Goal: Task Accomplishment & Management: Manage account settings

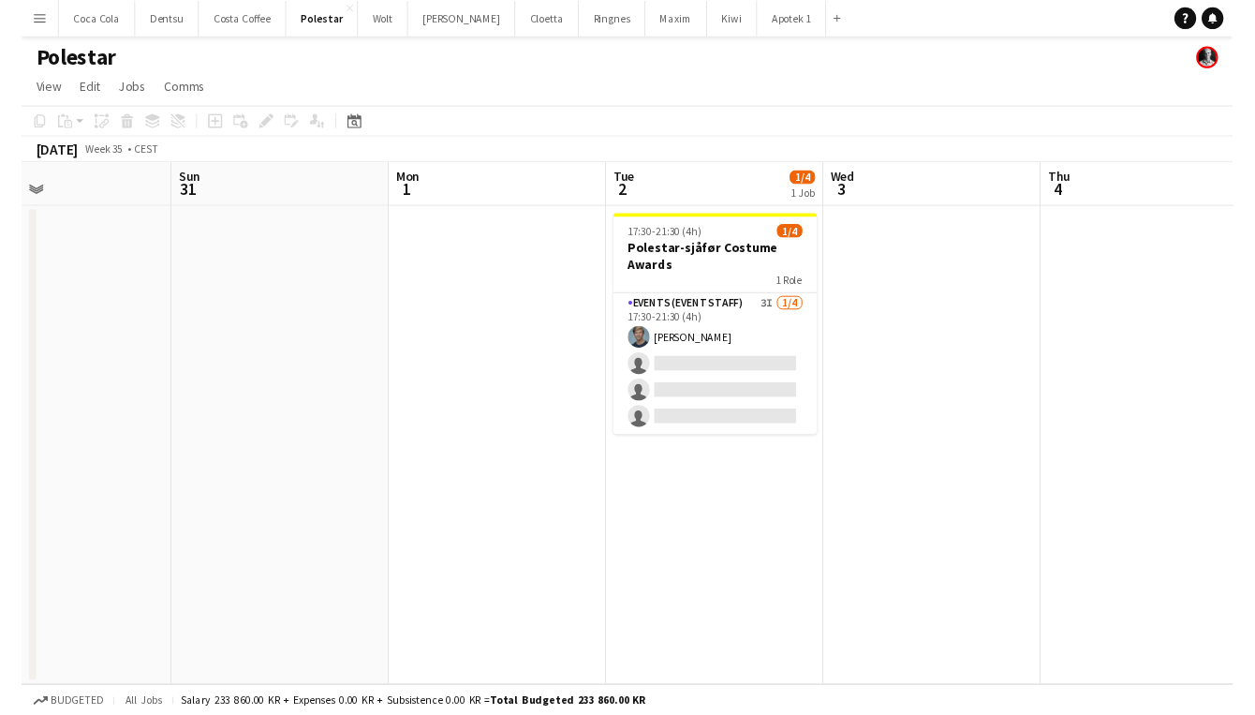
scroll to position [0, 636]
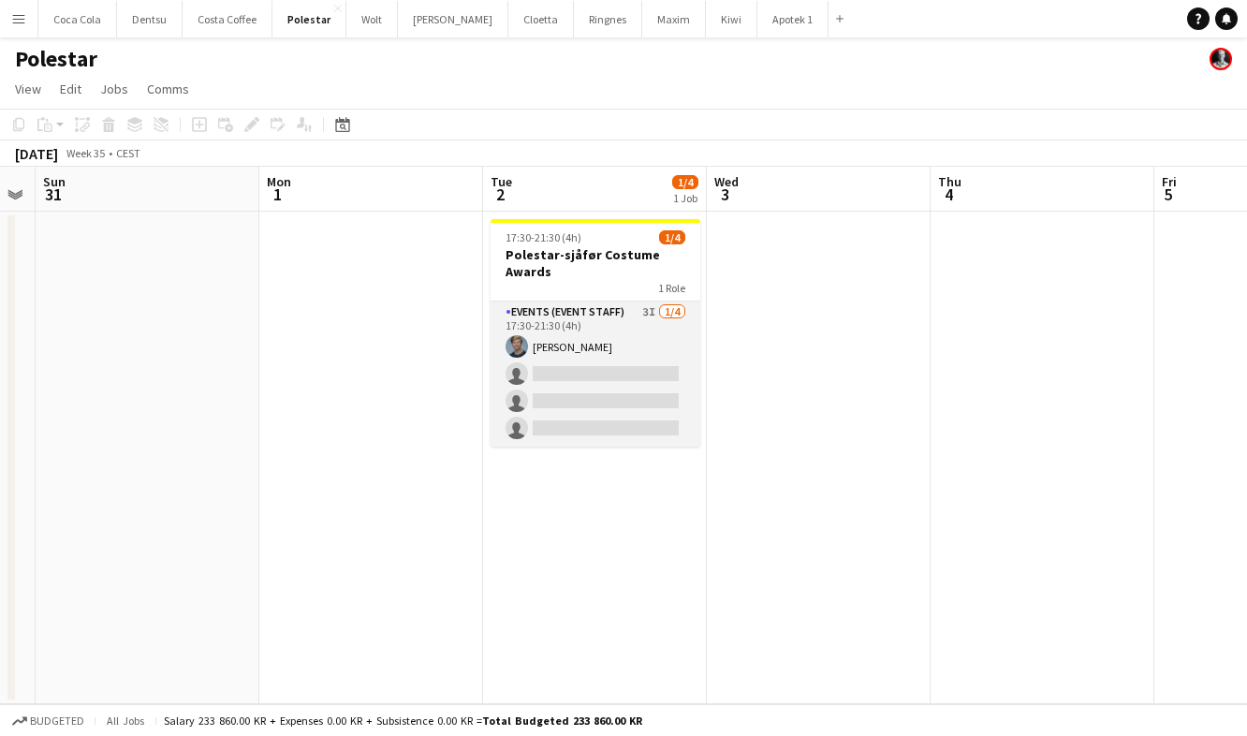
click at [627, 332] on app-card-role "Events (Event Staff) 3I 1/4 17:30-21:30 (4h) Jørgen Torstensen single-neutral-a…" at bounding box center [596, 374] width 210 height 145
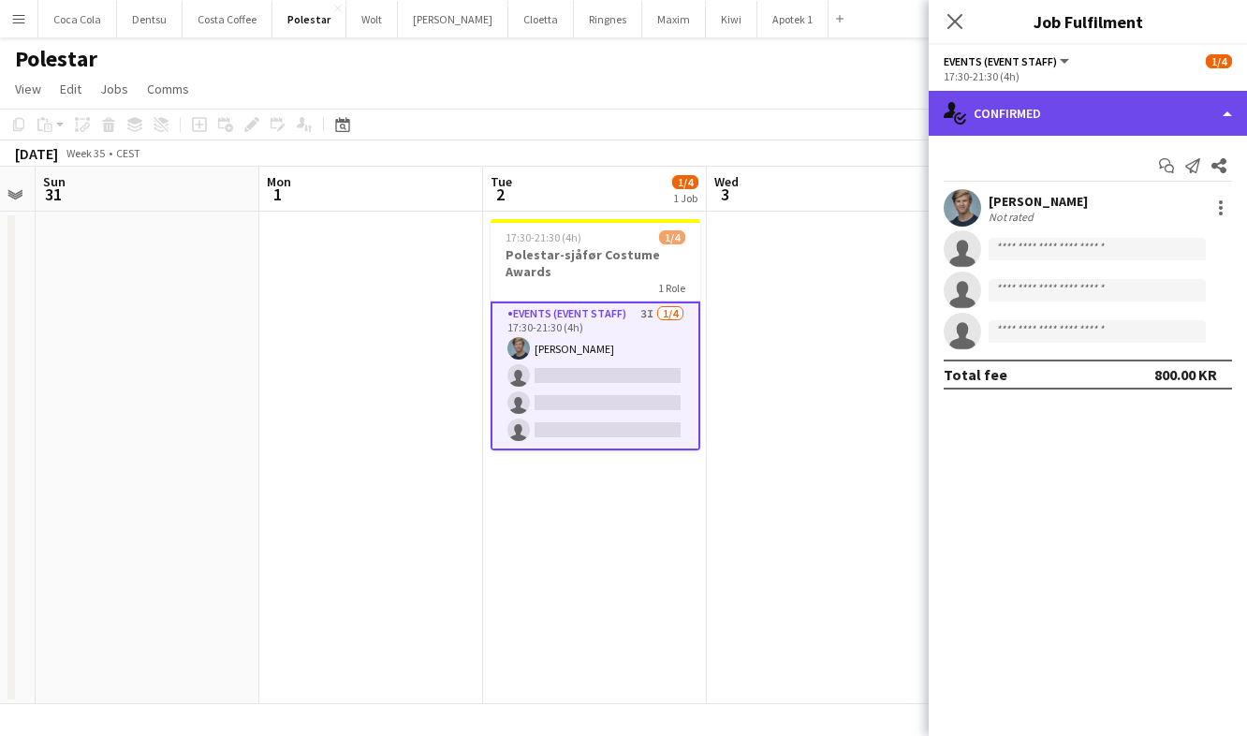
click at [1145, 118] on div "single-neutral-actions-check-2 Confirmed" at bounding box center [1088, 113] width 318 height 45
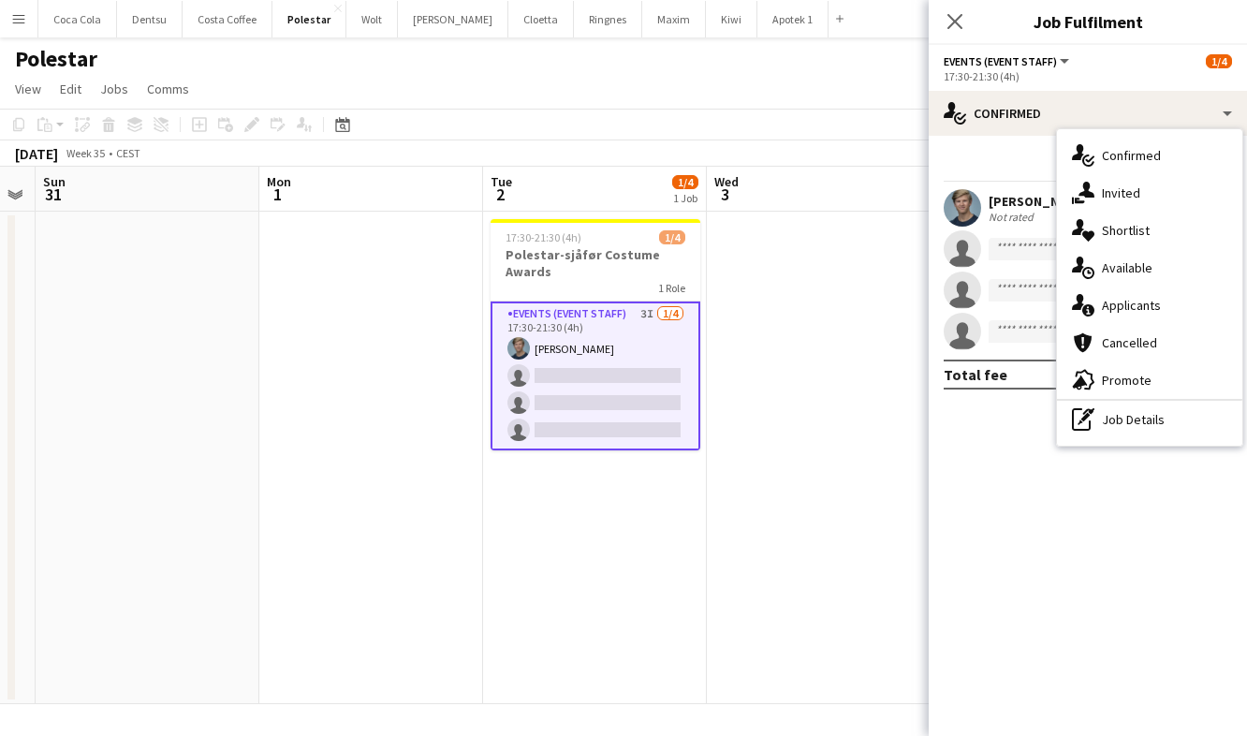
click at [1171, 299] on div "single-neutral-actions-information Applicants" at bounding box center [1149, 305] width 185 height 37
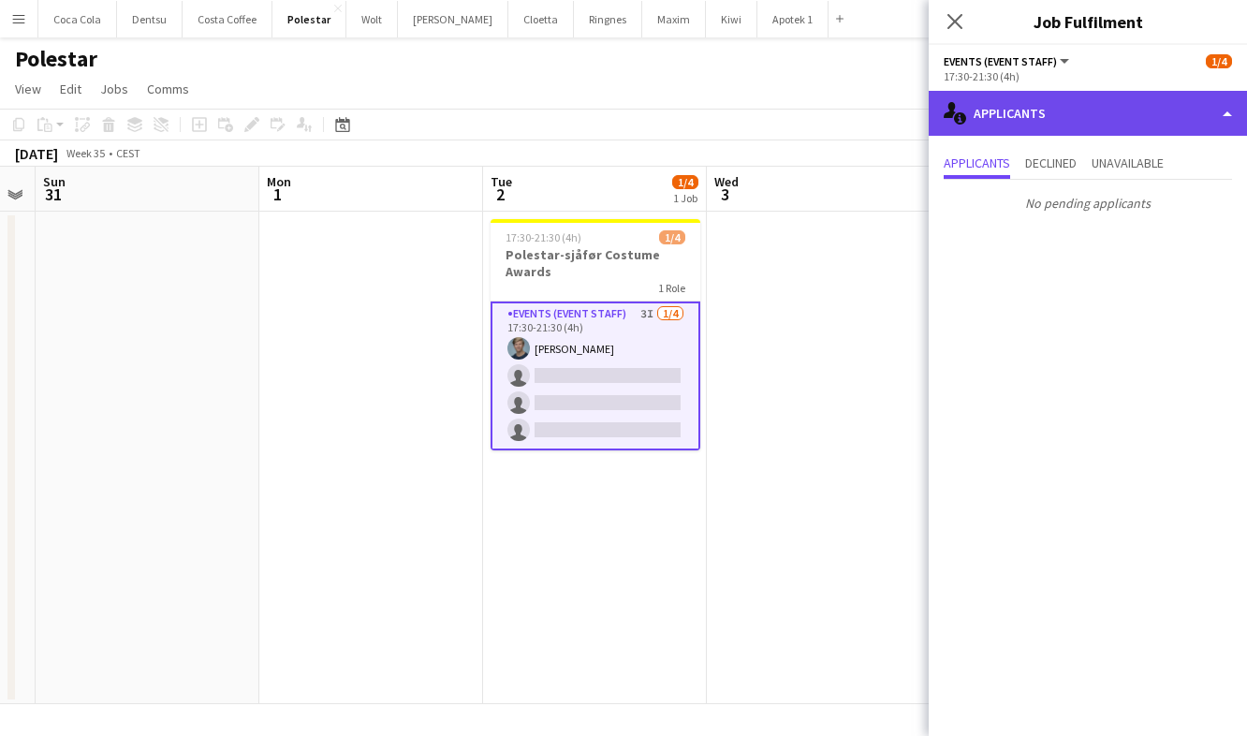
click at [1144, 112] on div "single-neutral-actions-information Applicants" at bounding box center [1088, 113] width 318 height 45
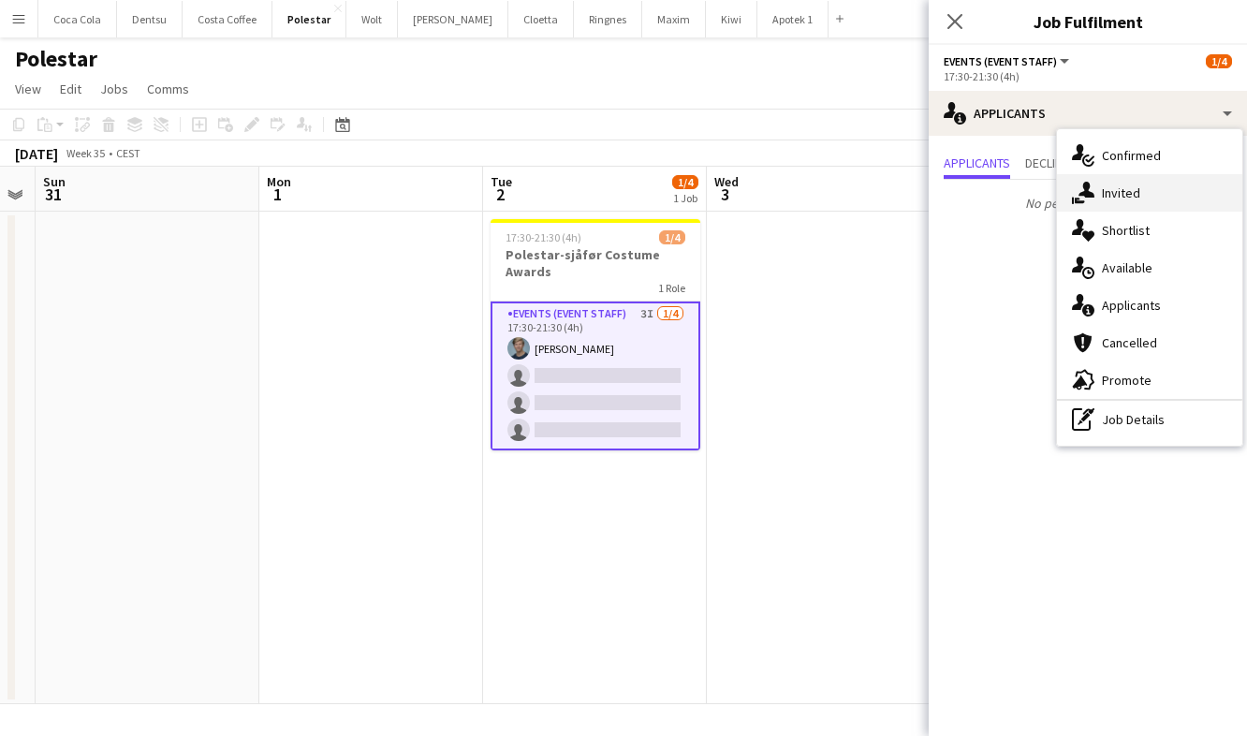
click at [1152, 199] on div "single-neutral-actions-share-1 Invited" at bounding box center [1149, 192] width 185 height 37
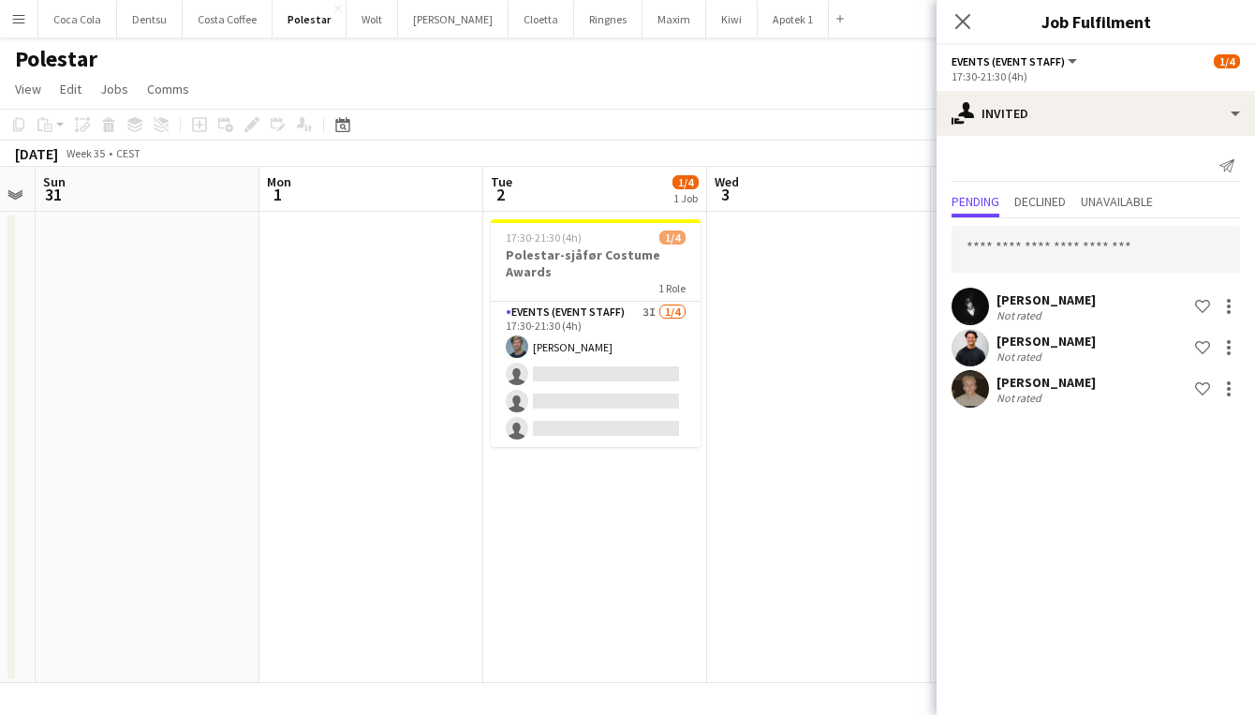
click at [960, 305] on app-user-avatar at bounding box center [970, 306] width 37 height 37
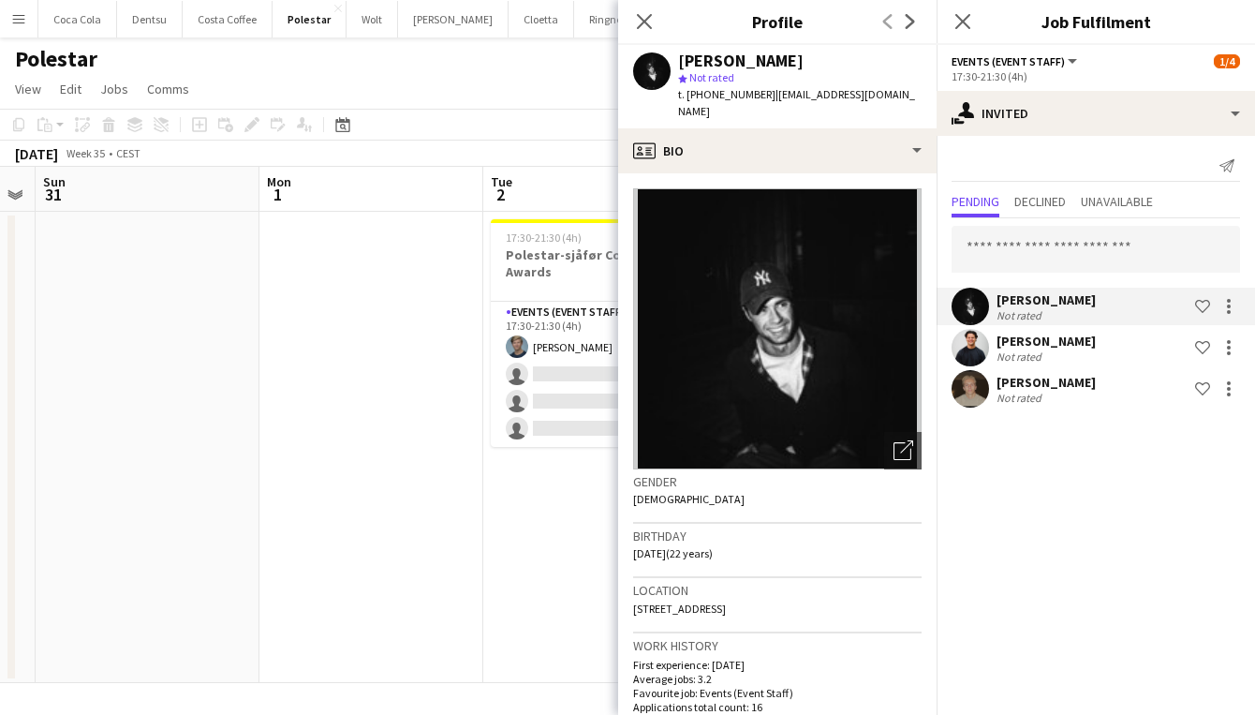
click at [649, 70] on app-user-avatar at bounding box center [651, 70] width 37 height 37
click at [760, 258] on img at bounding box center [777, 328] width 288 height 281
click at [518, 87] on app-page-menu "View Day view expanded Day view collapsed Month view Date picker Jump to today …" at bounding box center [627, 91] width 1255 height 36
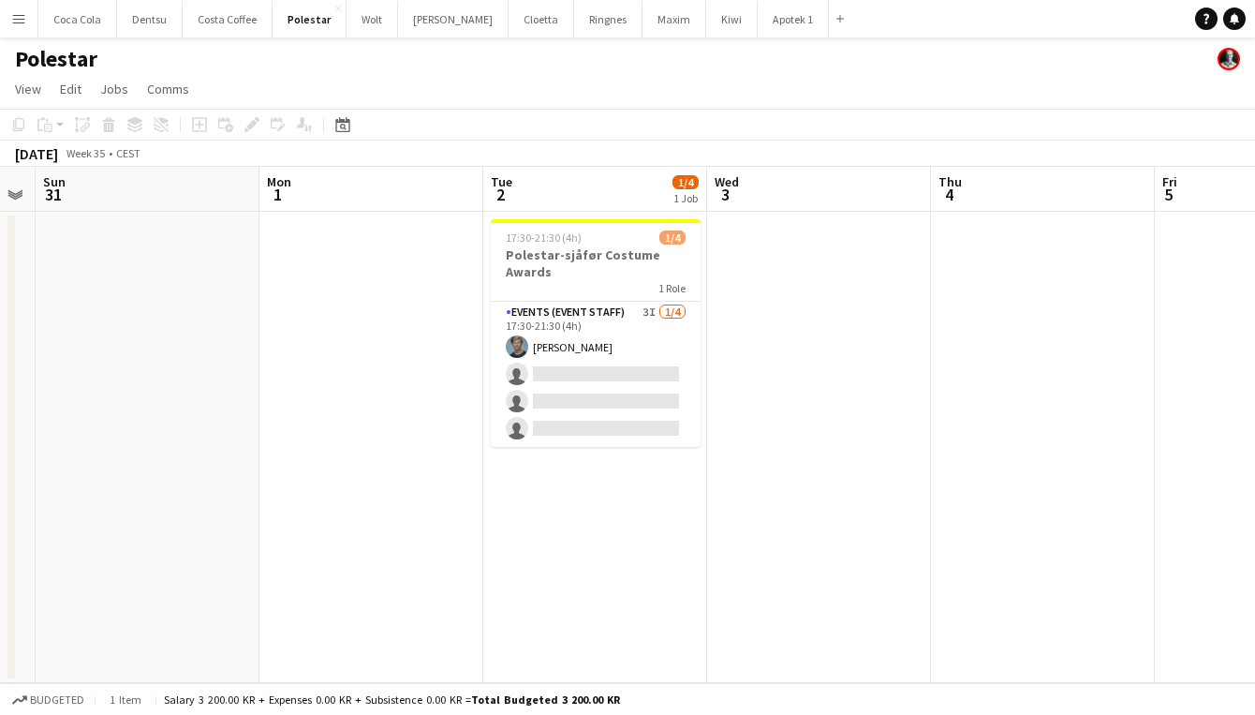
click at [26, 26] on button "Menu" at bounding box center [18, 18] width 37 height 37
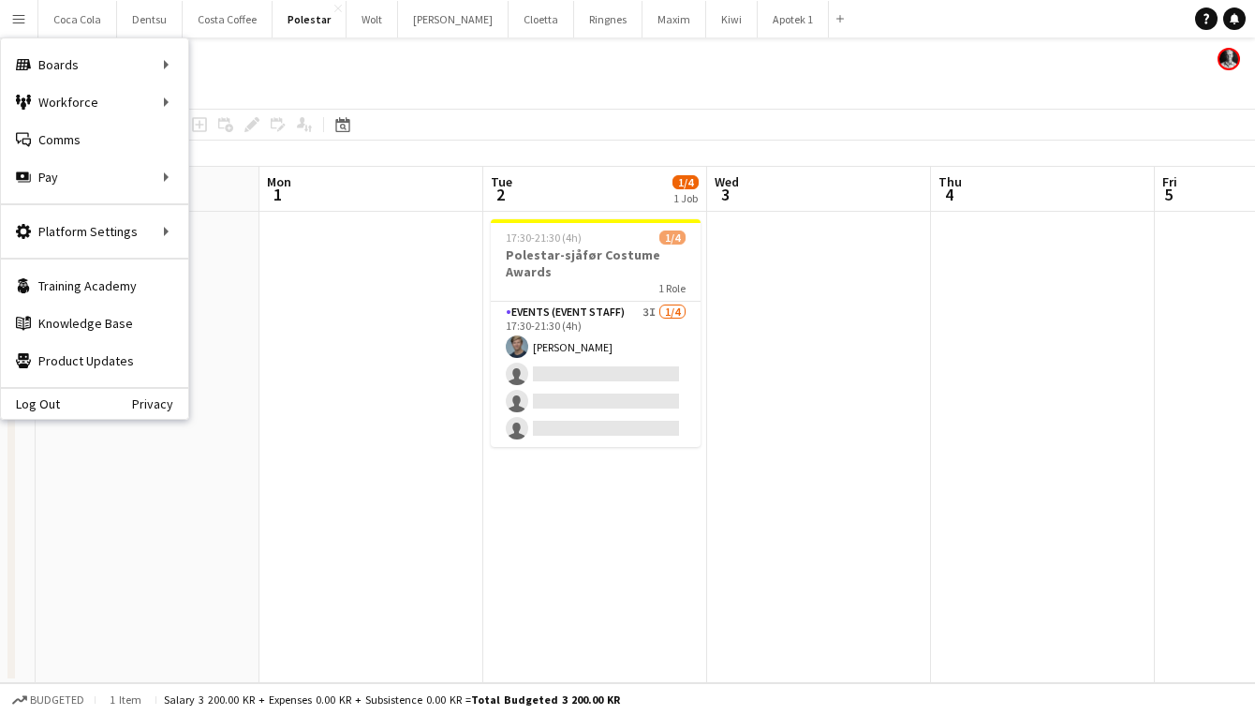
click at [380, 82] on app-page-menu "View Day view expanded Day view collapsed Month view Date picker Jump to today …" at bounding box center [627, 91] width 1255 height 36
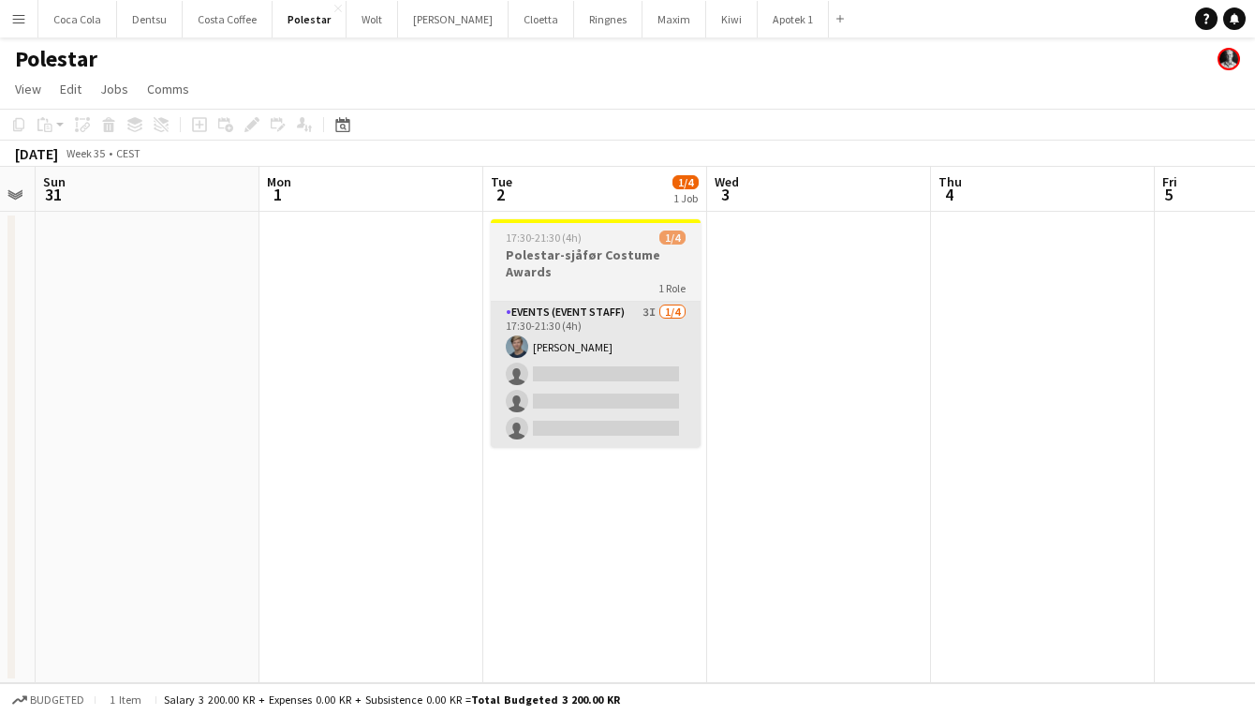
scroll to position [0, 0]
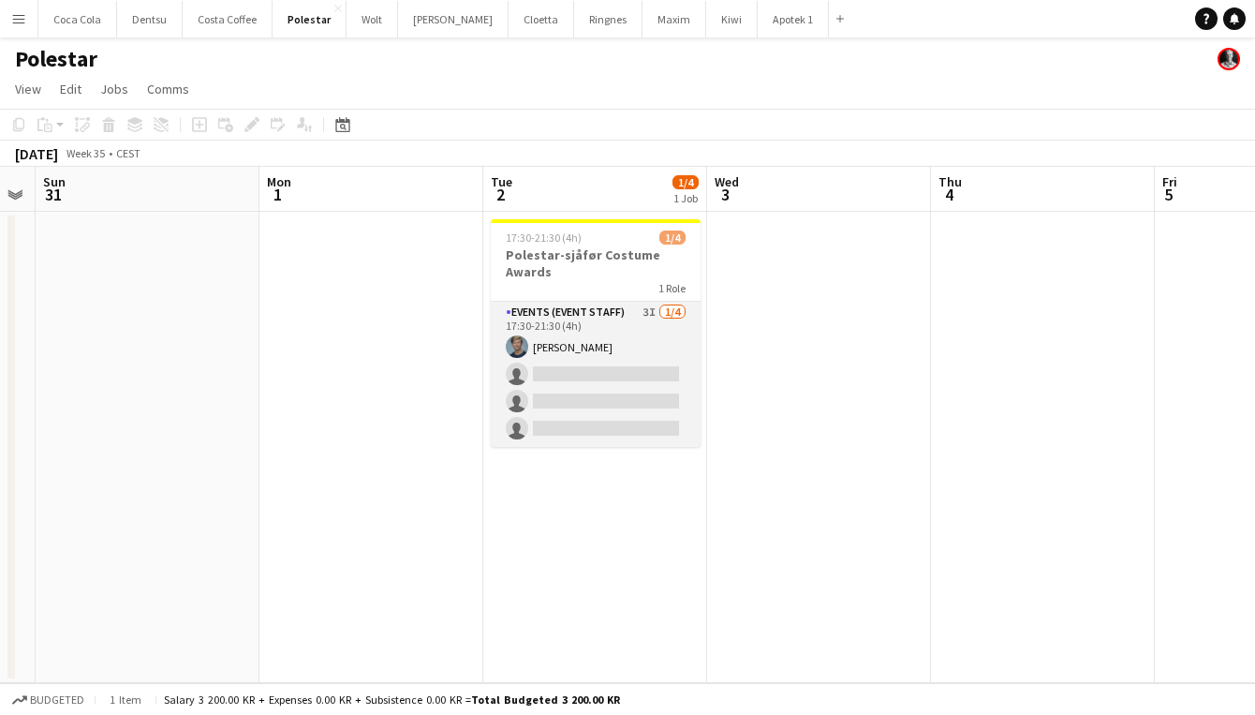
click at [637, 344] on app-card-role "Events (Event Staff) 3I 1/4 17:30-21:30 (4h) Jørgen Torstensen single-neutral-a…" at bounding box center [596, 374] width 210 height 145
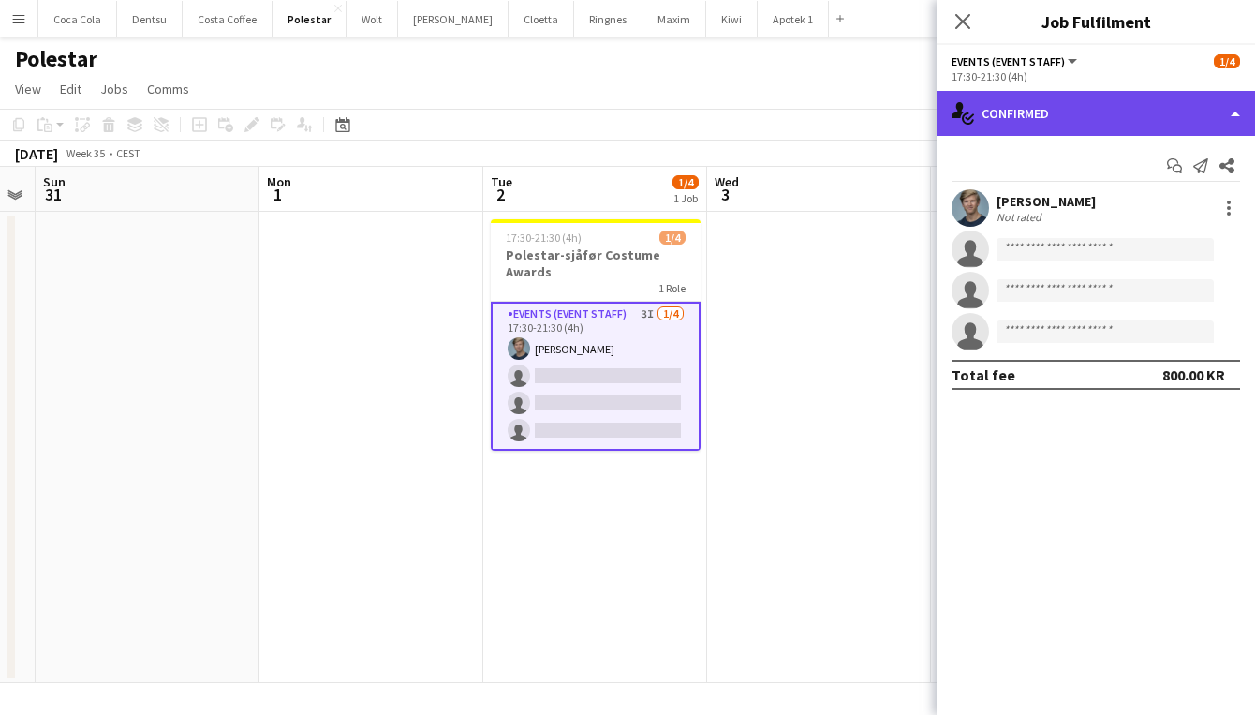
click at [1173, 120] on div "single-neutral-actions-check-2 Confirmed" at bounding box center [1096, 113] width 318 height 45
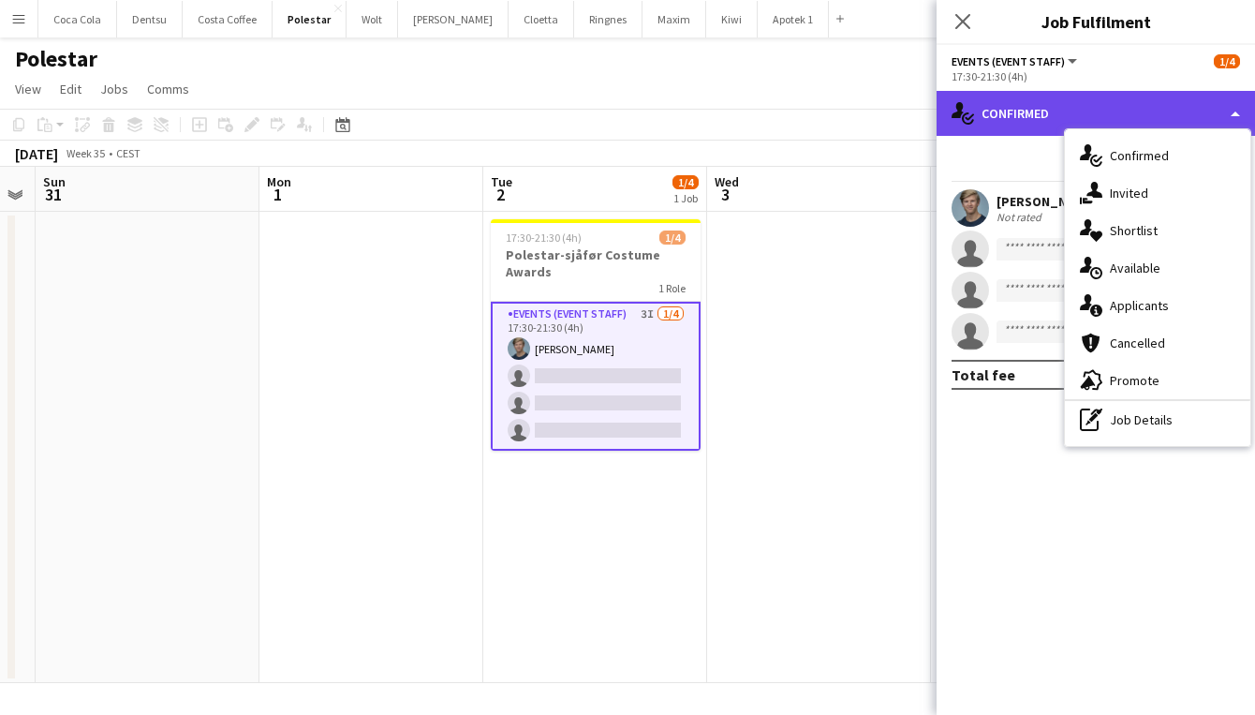
click at [1123, 111] on div "single-neutral-actions-check-2 Confirmed" at bounding box center [1096, 113] width 318 height 45
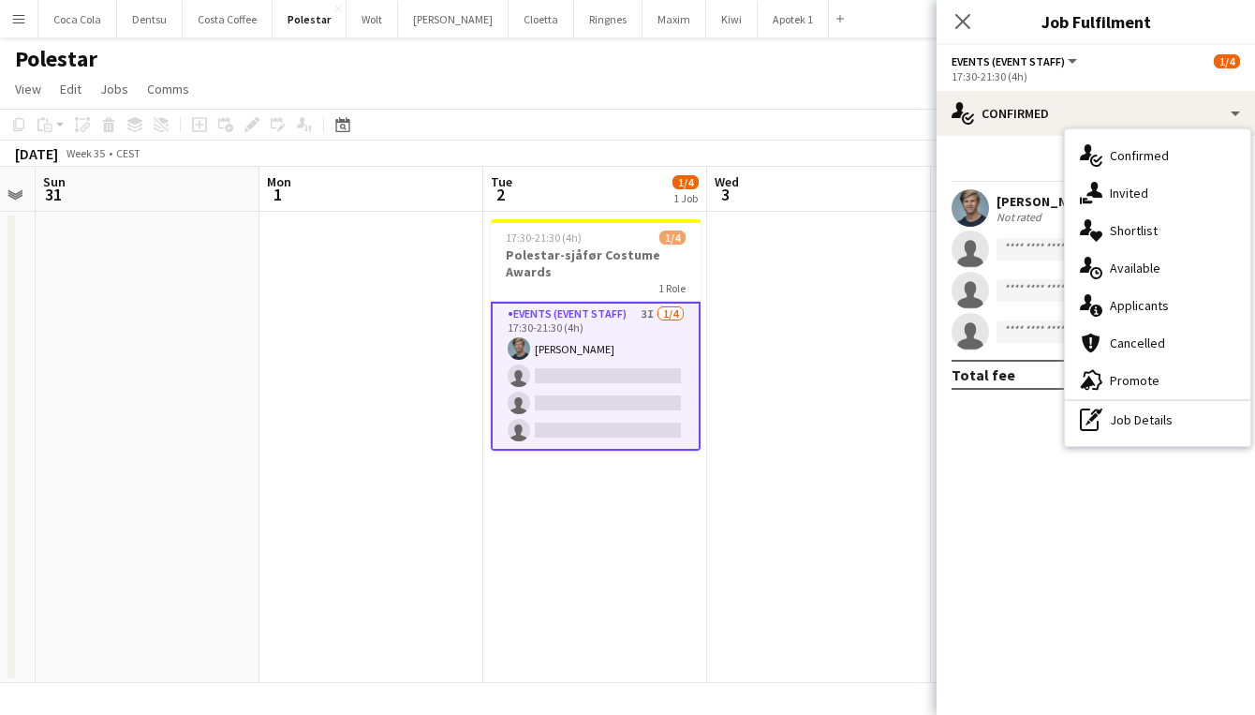
click at [875, 61] on div "Polestar" at bounding box center [627, 55] width 1255 height 36
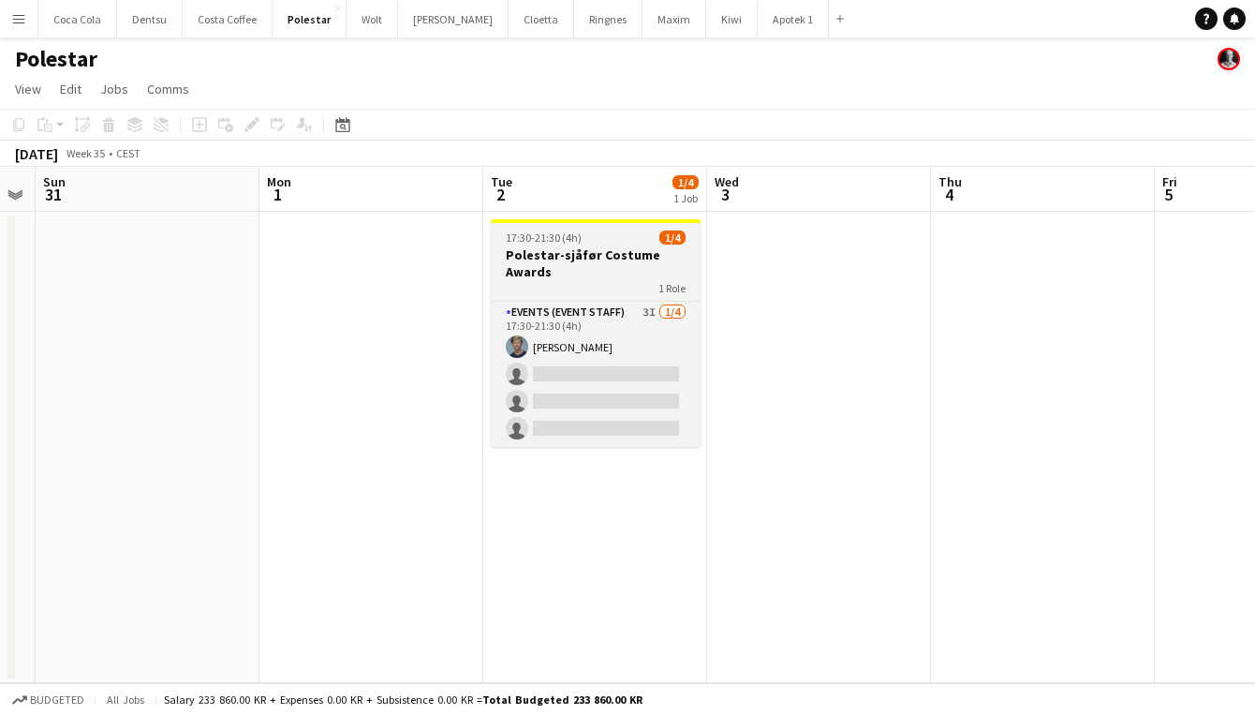
click at [651, 275] on h3 "Polestar-sjåfør Costume Awards" at bounding box center [596, 263] width 210 height 34
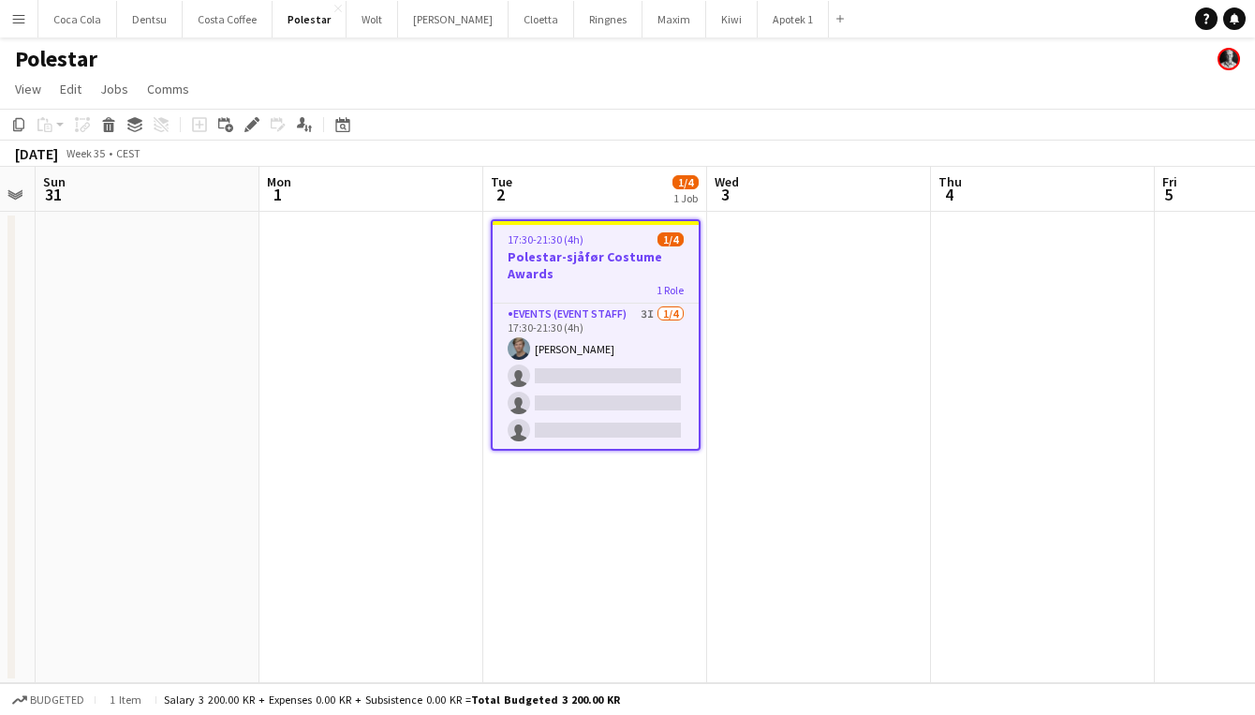
click at [904, 61] on div "Polestar" at bounding box center [627, 55] width 1255 height 36
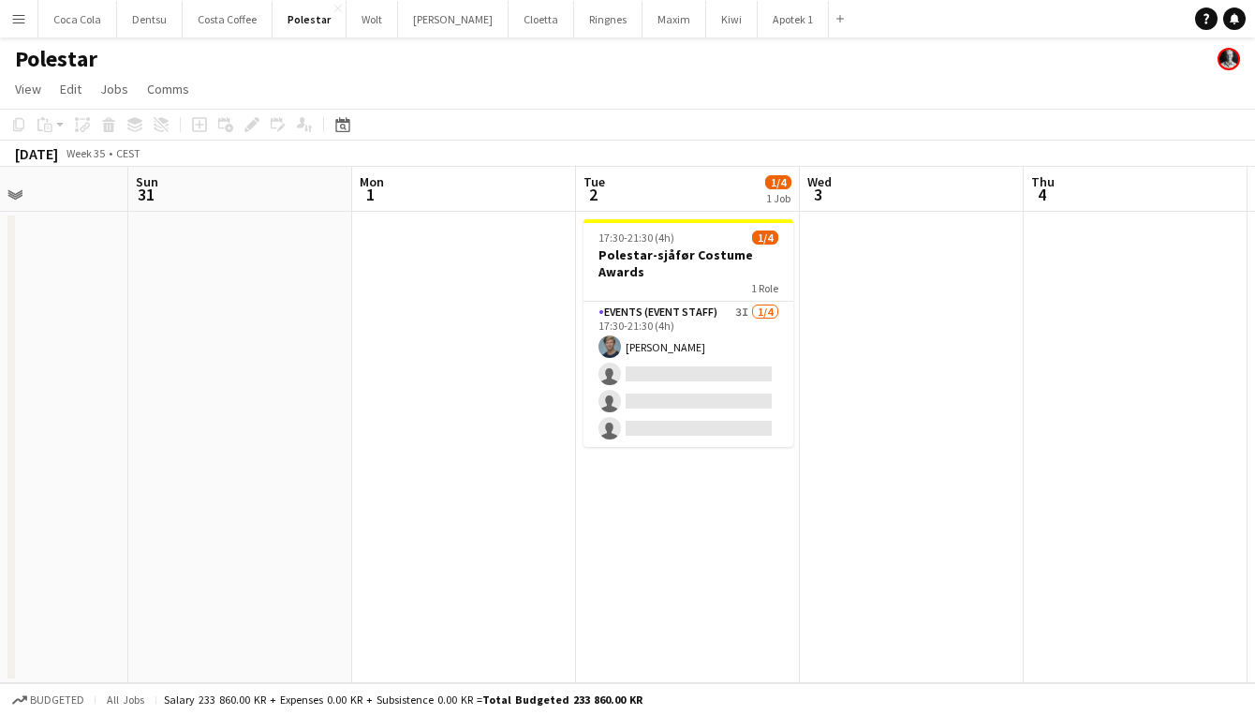
scroll to position [0, 519]
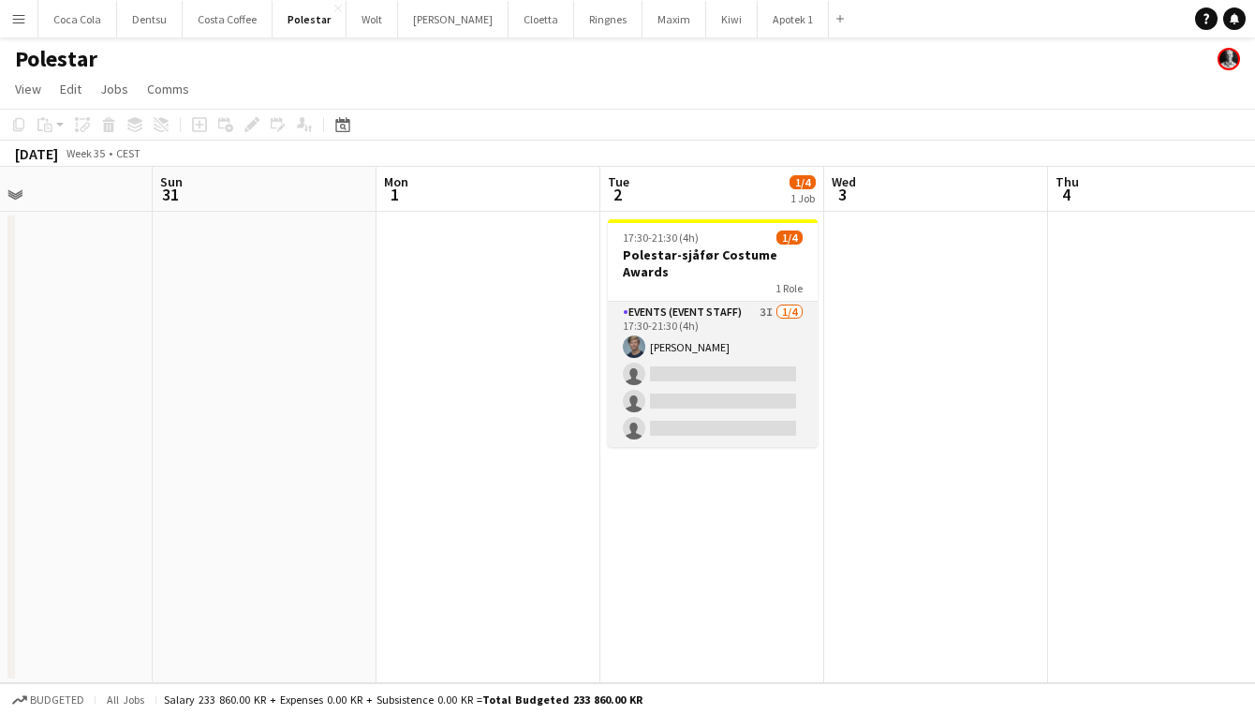
click at [731, 316] on app-card-role "Events (Event Staff) 3I 1/4 17:30-21:30 (4h) Jørgen Torstensen single-neutral-a…" at bounding box center [713, 374] width 210 height 145
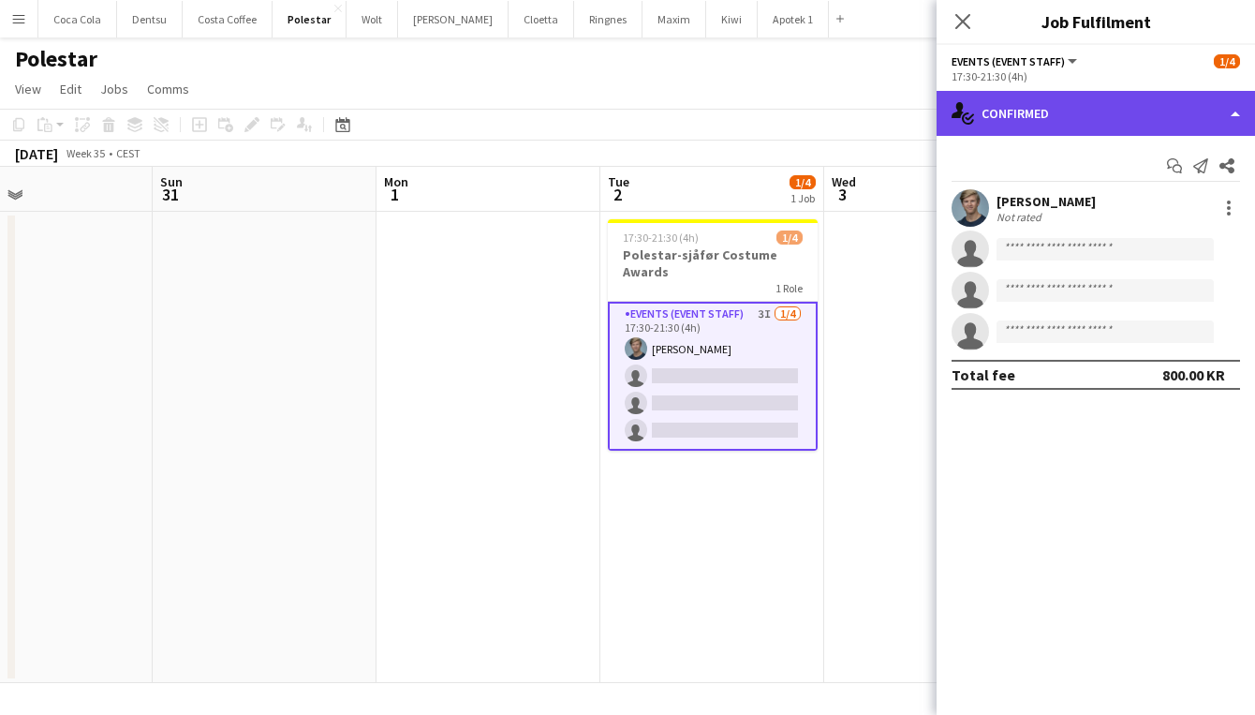
click at [1072, 118] on div "single-neutral-actions-check-2 Confirmed" at bounding box center [1096, 113] width 318 height 45
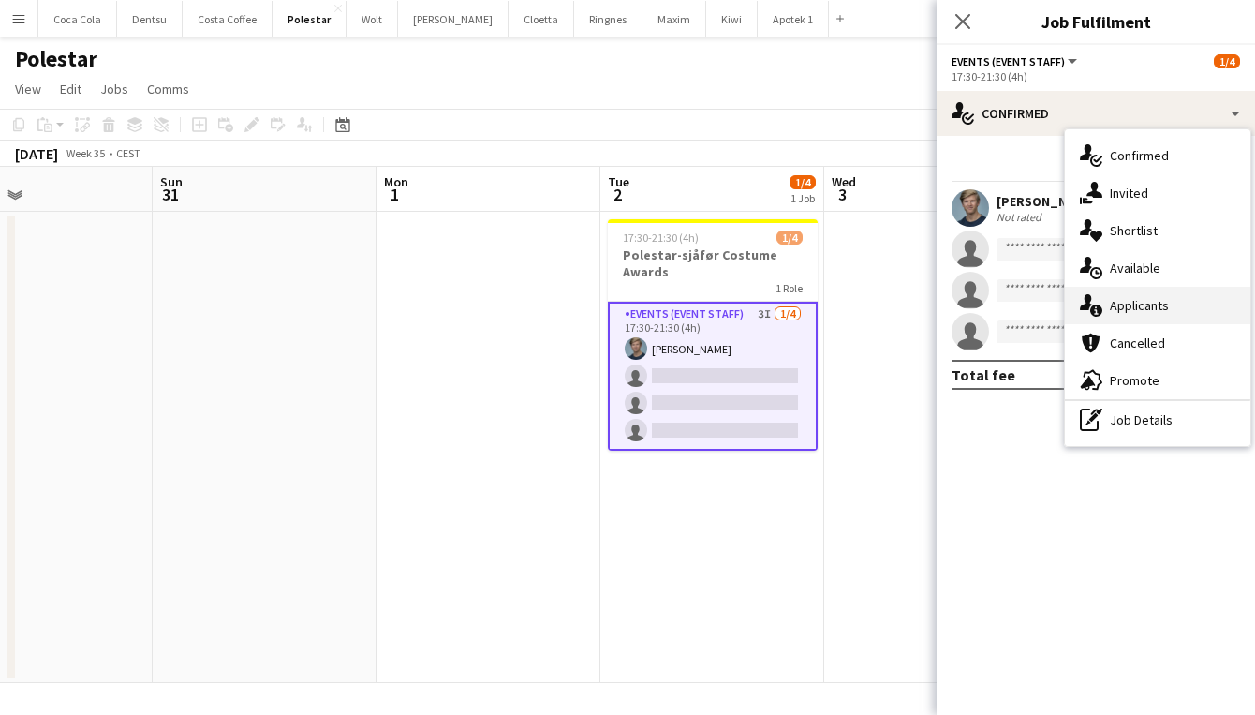
click at [1153, 301] on div "single-neutral-actions-information Applicants" at bounding box center [1157, 305] width 185 height 37
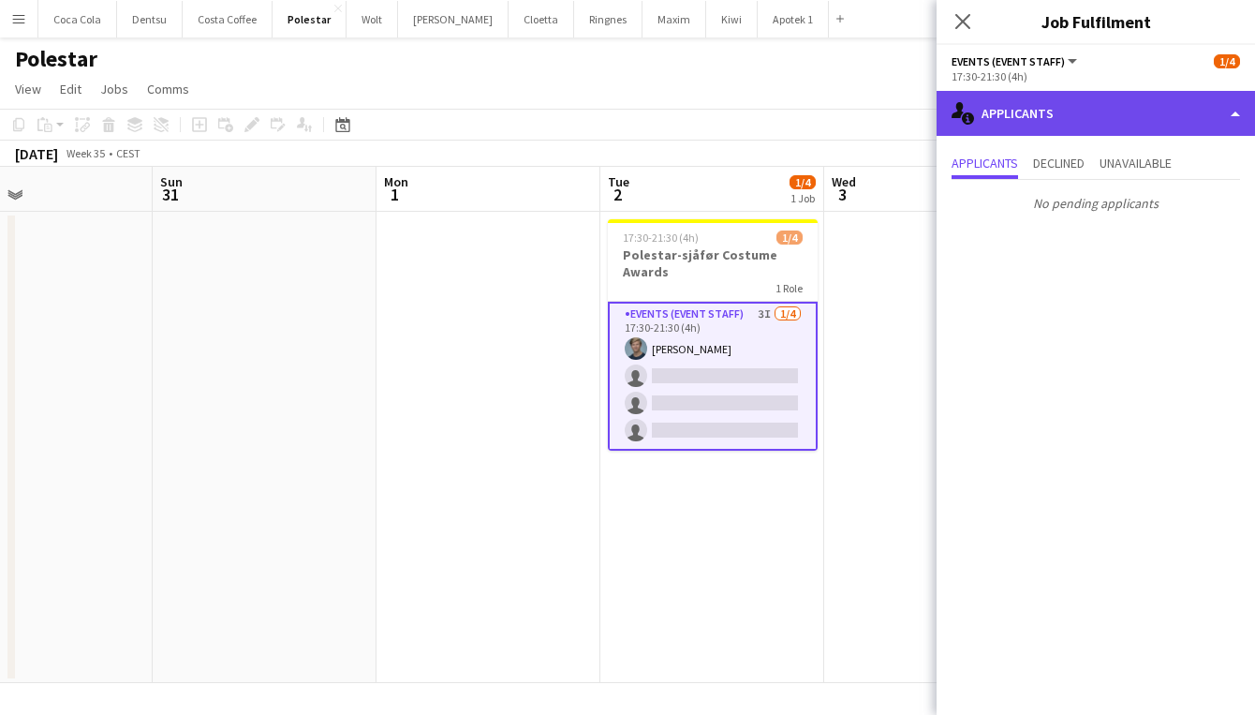
click at [1062, 101] on div "single-neutral-actions-information Applicants" at bounding box center [1096, 113] width 318 height 45
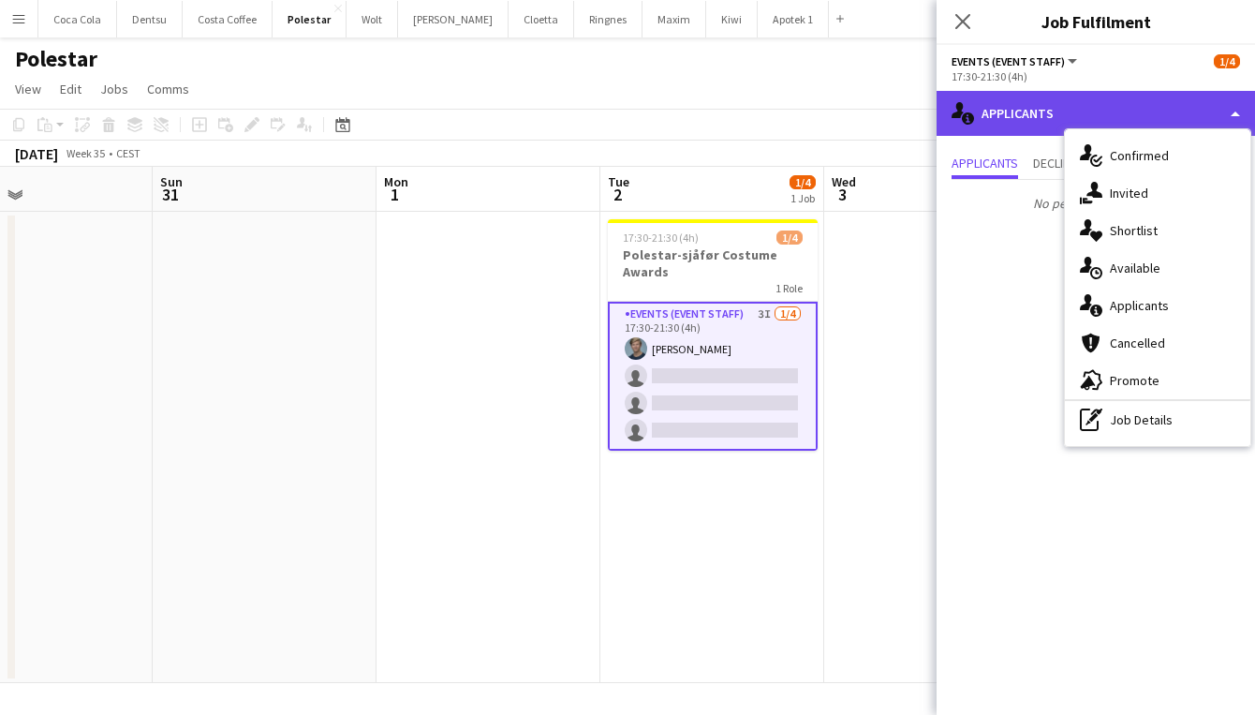
click at [1057, 107] on div "single-neutral-actions-information Applicants" at bounding box center [1096, 113] width 318 height 45
click at [984, 103] on div "single-neutral-actions-information Applicants" at bounding box center [1096, 113] width 318 height 45
click at [1233, 102] on div "single-neutral-actions-information Applicants" at bounding box center [1096, 113] width 318 height 45
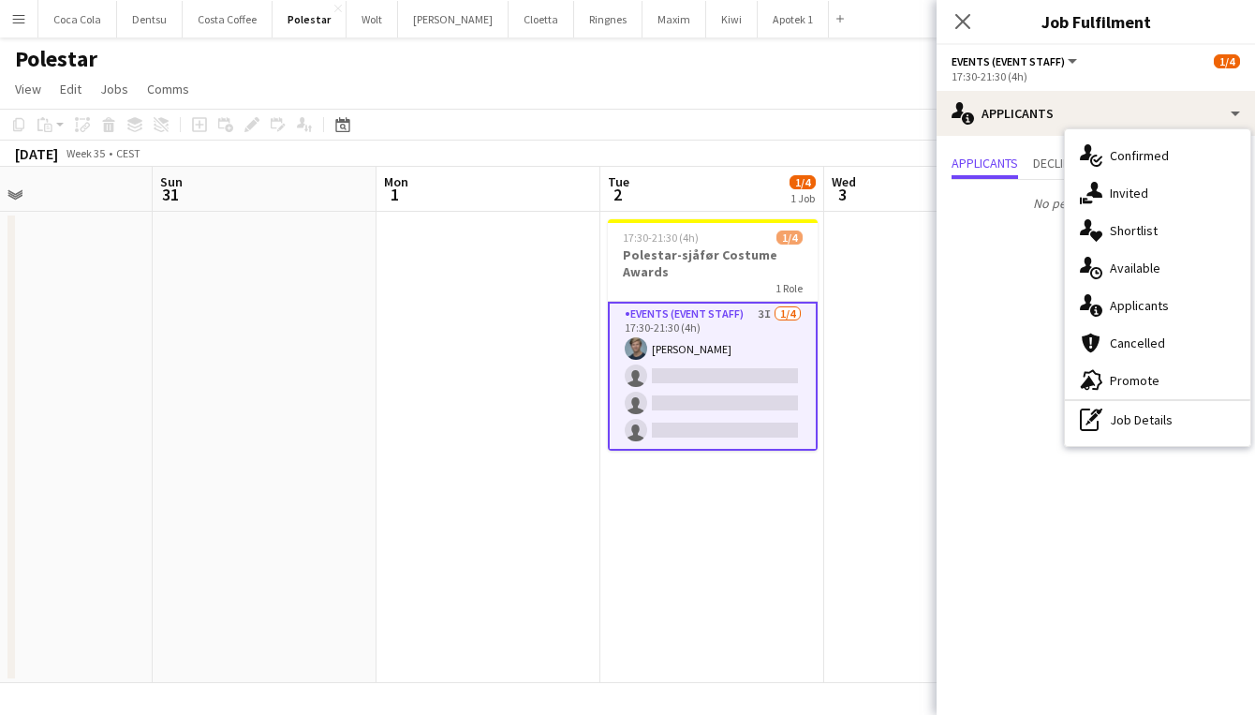
click at [966, 276] on mat-expansion-panel "users2 Applicants Applicants Declined Unavailable No pending applicants" at bounding box center [1096, 425] width 318 height 579
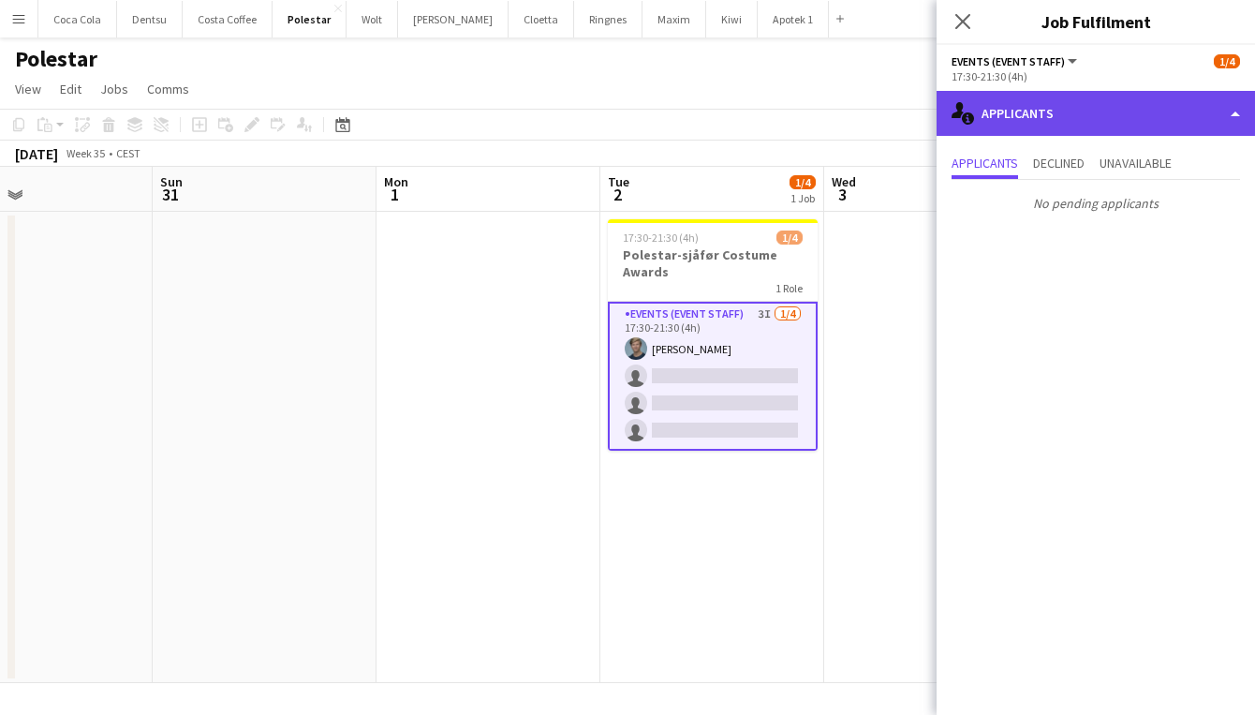
click at [1231, 110] on div "single-neutral-actions-information Applicants" at bounding box center [1096, 113] width 318 height 45
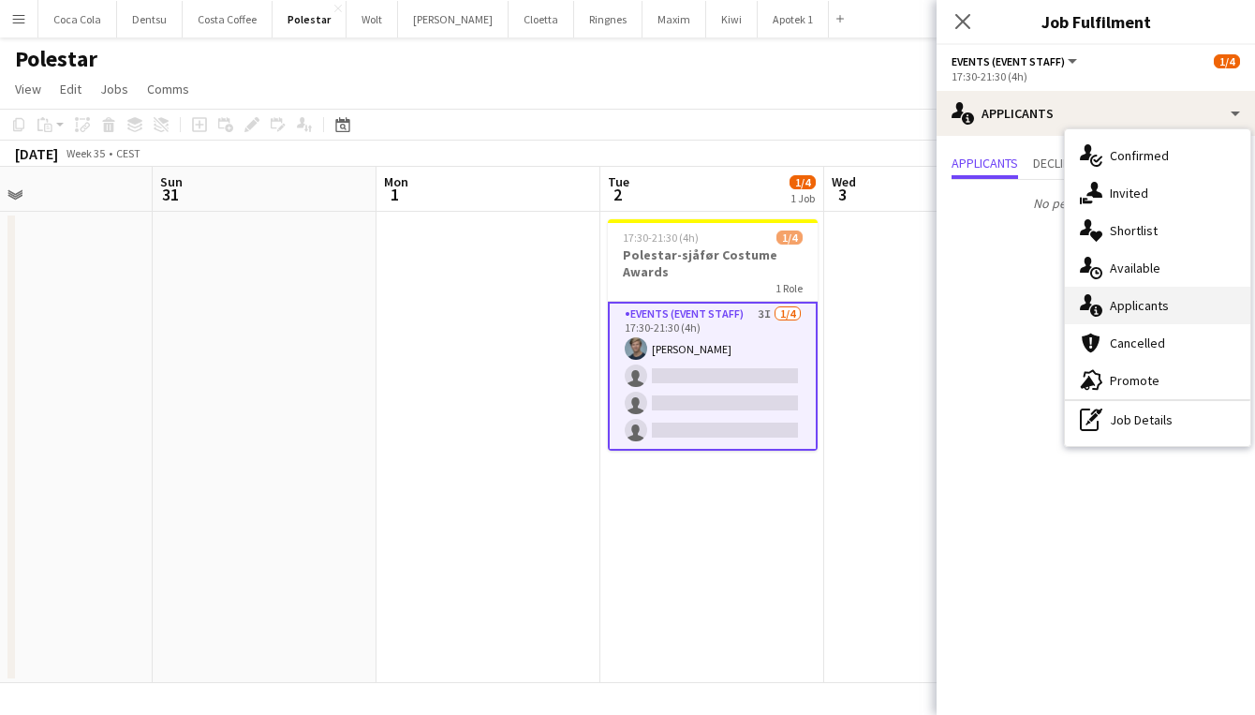
click at [1183, 304] on div "single-neutral-actions-information Applicants" at bounding box center [1157, 305] width 185 height 37
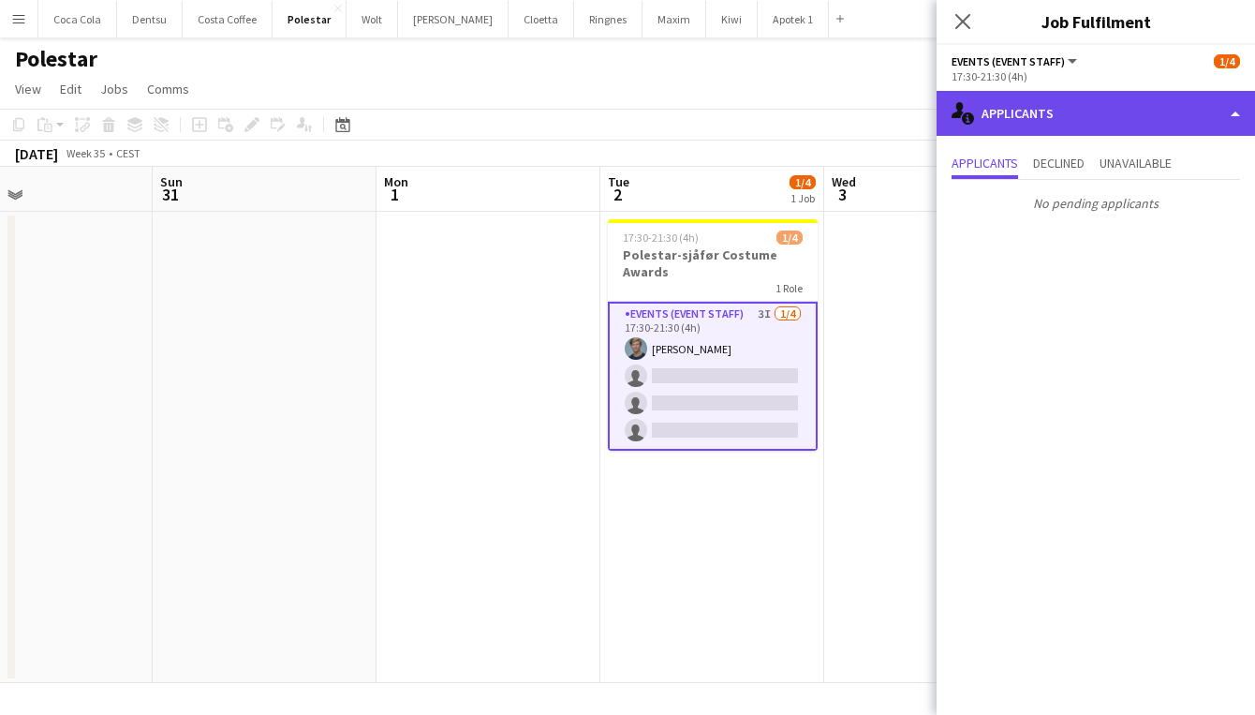
click at [1114, 109] on div "single-neutral-actions-information Applicants" at bounding box center [1096, 113] width 318 height 45
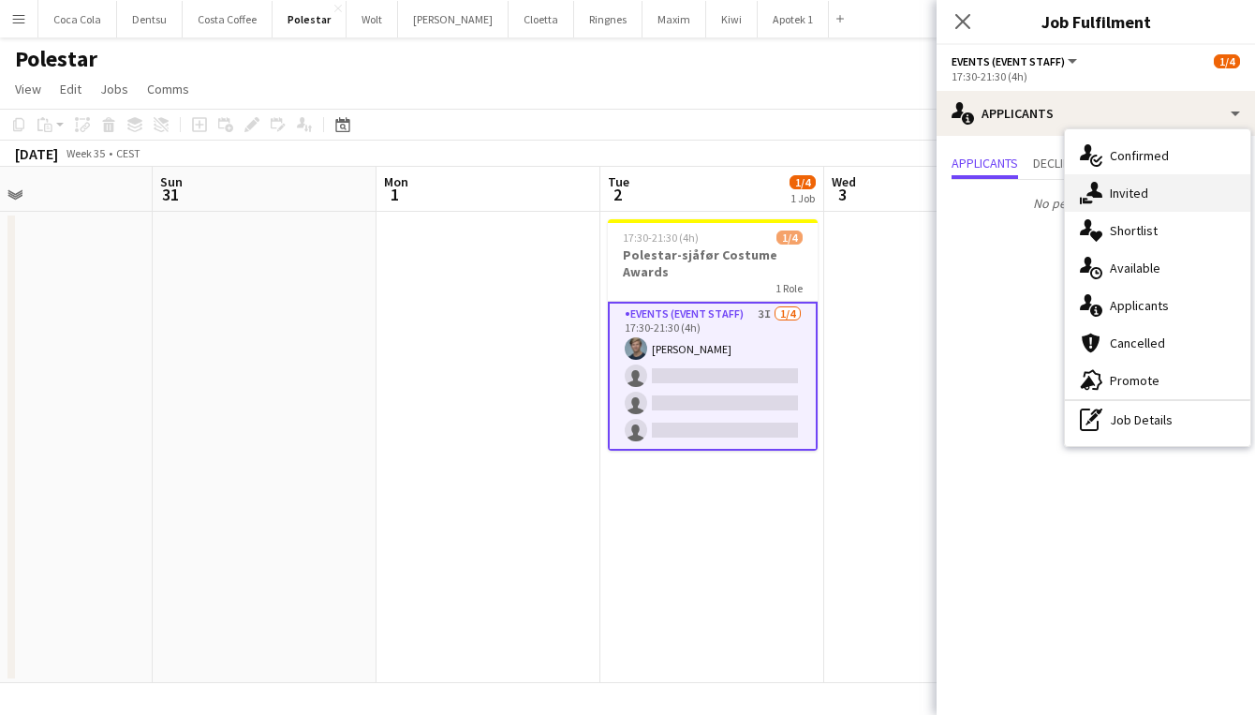
click at [1158, 188] on div "single-neutral-actions-share-1 Invited" at bounding box center [1157, 192] width 185 height 37
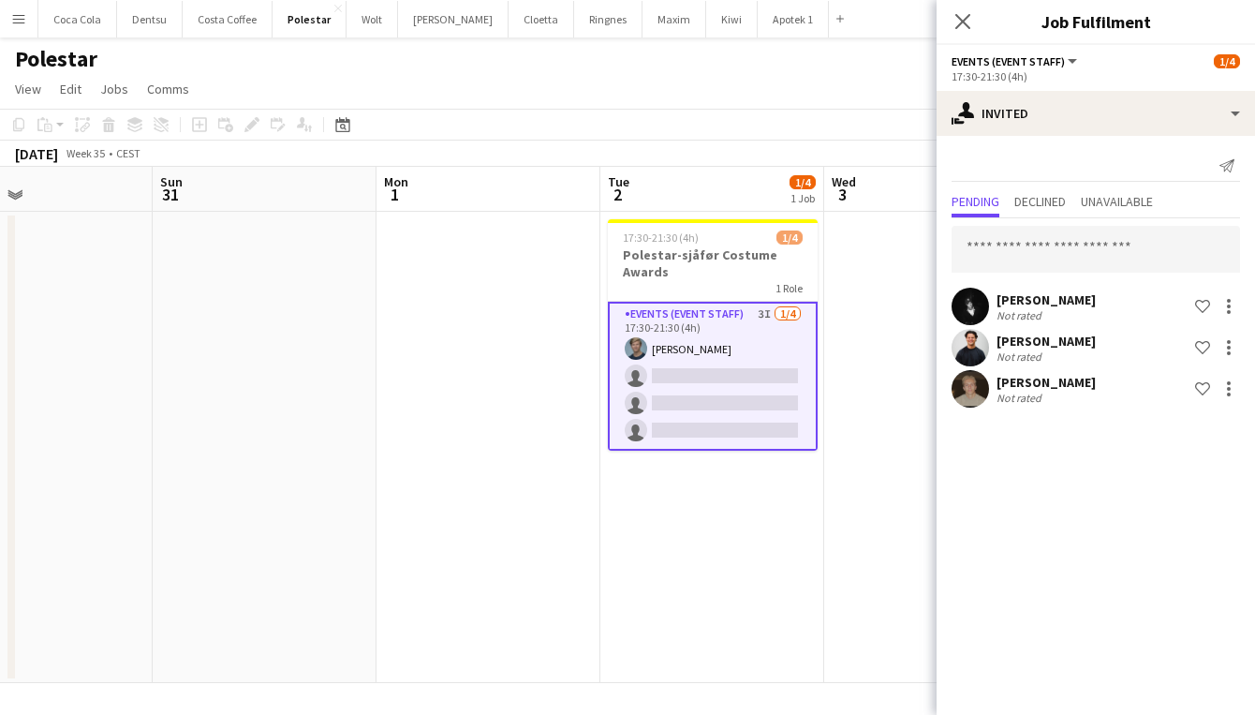
click at [980, 310] on app-user-avatar at bounding box center [970, 306] width 37 height 37
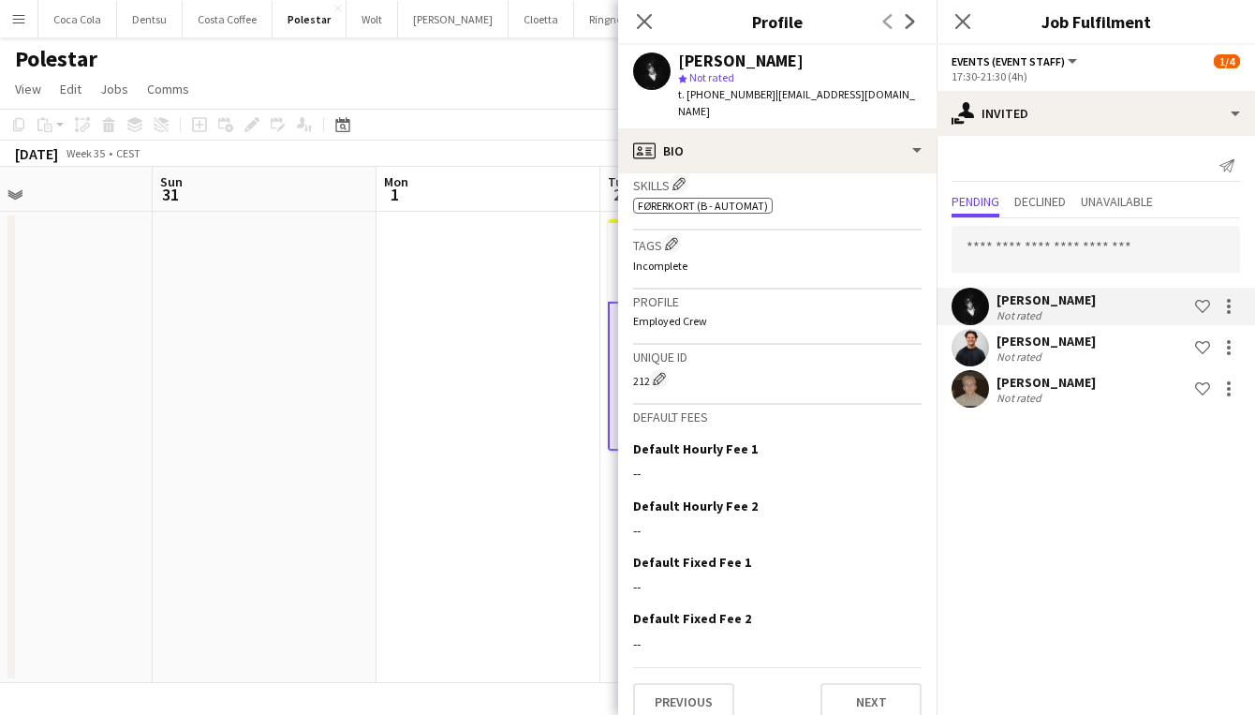
scroll to position [673, 0]
drag, startPoint x: 745, startPoint y: 433, endPoint x: 652, endPoint y: 429, distance: 93.7
click at [652, 441] on h3 "Default Hourly Fee 1" at bounding box center [695, 449] width 125 height 17
drag, startPoint x: 657, startPoint y: 431, endPoint x: 728, endPoint y: 433, distance: 70.3
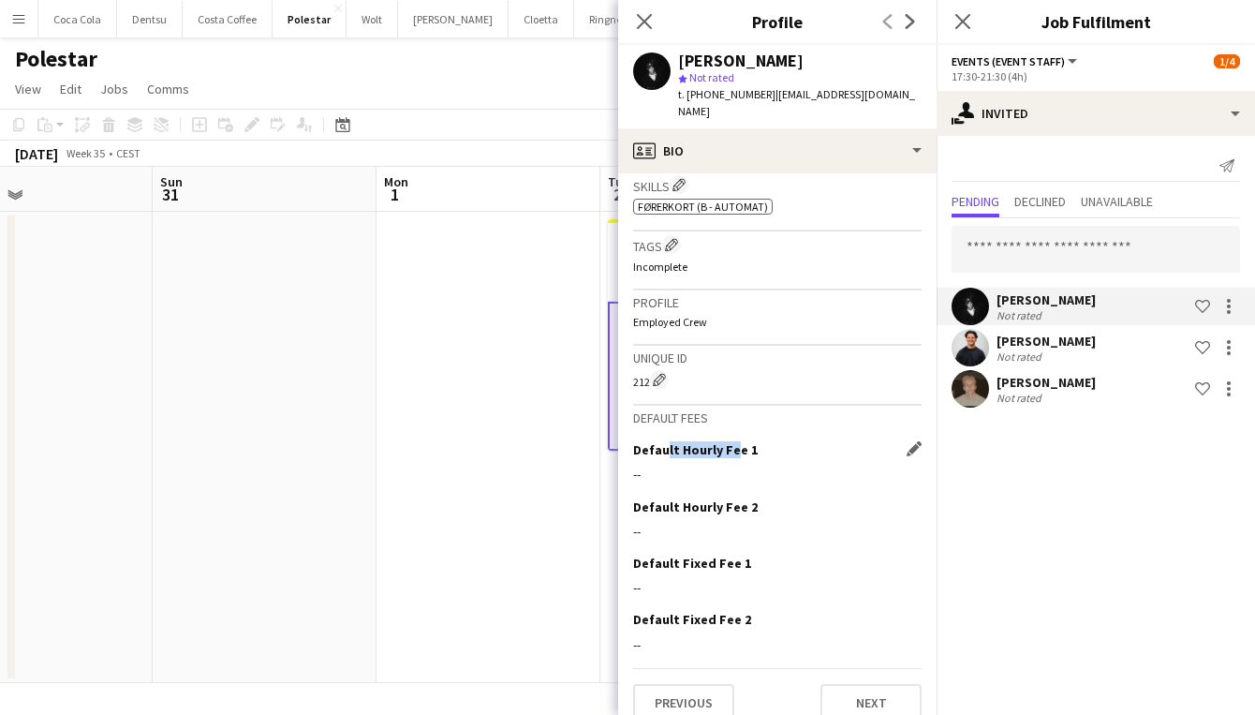
click at [727, 441] on h3 "Default Hourly Fee 1" at bounding box center [695, 449] width 125 height 17
click at [728, 441] on h3 "Default Hourly Fee 1" at bounding box center [695, 449] width 125 height 17
drag, startPoint x: 746, startPoint y: 433, endPoint x: 681, endPoint y: 433, distance: 65.6
click at [684, 441] on h3 "Default Hourly Fee 1" at bounding box center [695, 449] width 125 height 17
click at [681, 441] on h3 "Default Hourly Fee 1" at bounding box center [695, 449] width 125 height 17
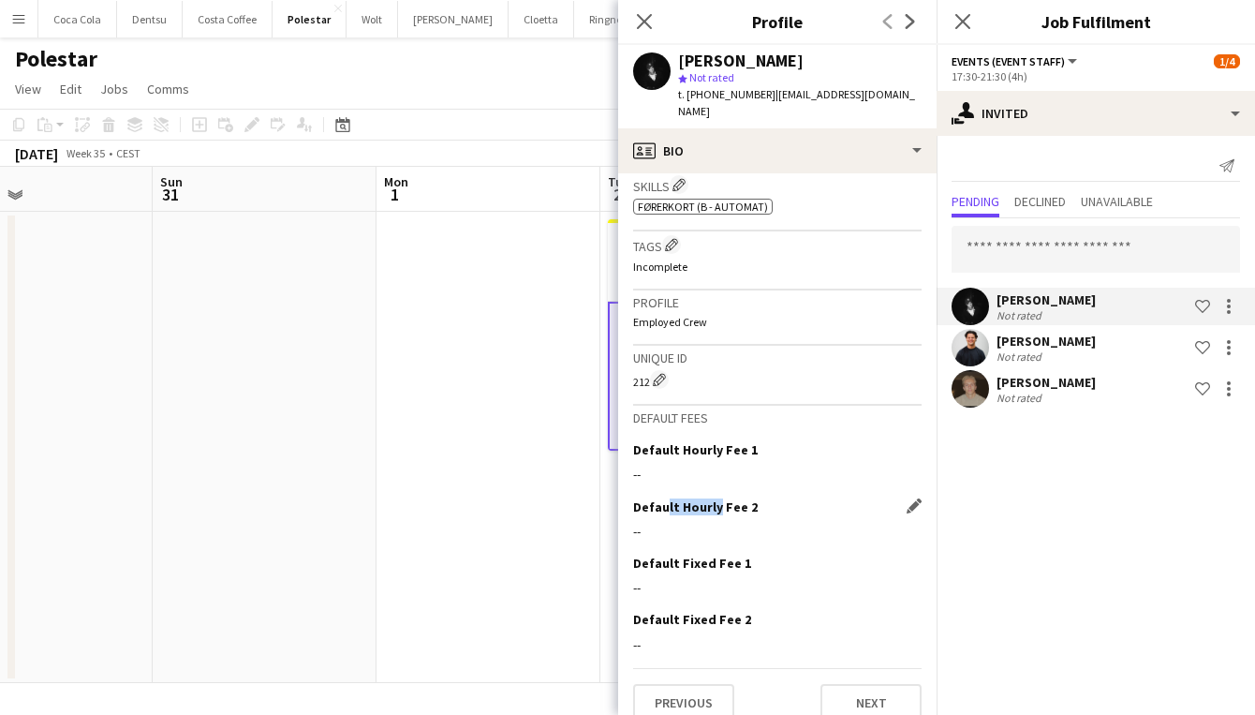
drag, startPoint x: 658, startPoint y: 485, endPoint x: 718, endPoint y: 485, distance: 59.9
click at [713, 498] on h3 "Default Hourly Fee 2" at bounding box center [695, 506] width 125 height 17
click at [718, 498] on h3 "Default Hourly Fee 2" at bounding box center [695, 506] width 125 height 17
drag, startPoint x: 732, startPoint y: 546, endPoint x: 653, endPoint y: 543, distance: 79.7
click at [653, 554] on h3 "Default Fixed Fee 1" at bounding box center [692, 562] width 118 height 17
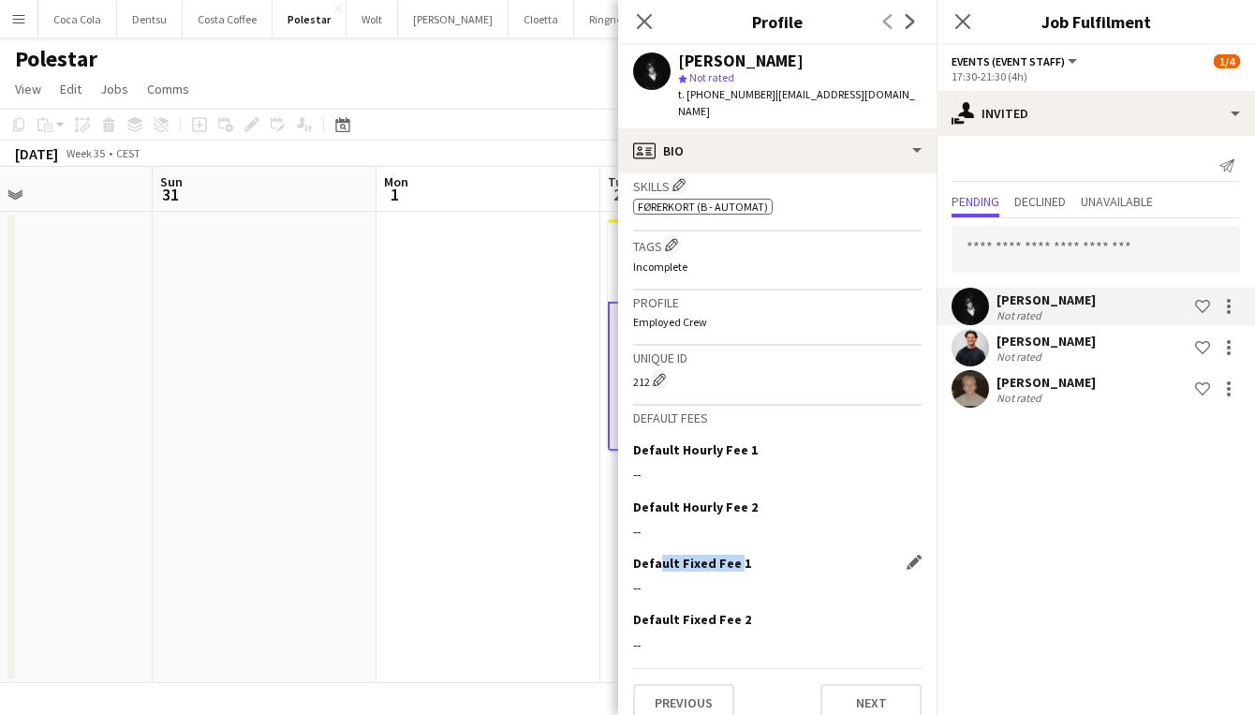
click at [653, 554] on h3 "Default Fixed Fee 1" at bounding box center [692, 562] width 118 height 17
drag, startPoint x: 653, startPoint y: 543, endPoint x: 739, endPoint y: 545, distance: 86.2
click at [739, 554] on h3 "Default Fixed Fee 1" at bounding box center [692, 562] width 118 height 17
click at [740, 554] on h3 "Default Fixed Fee 1" at bounding box center [692, 562] width 118 height 17
drag, startPoint x: 736, startPoint y: 545, endPoint x: 656, endPoint y: 545, distance: 80.5
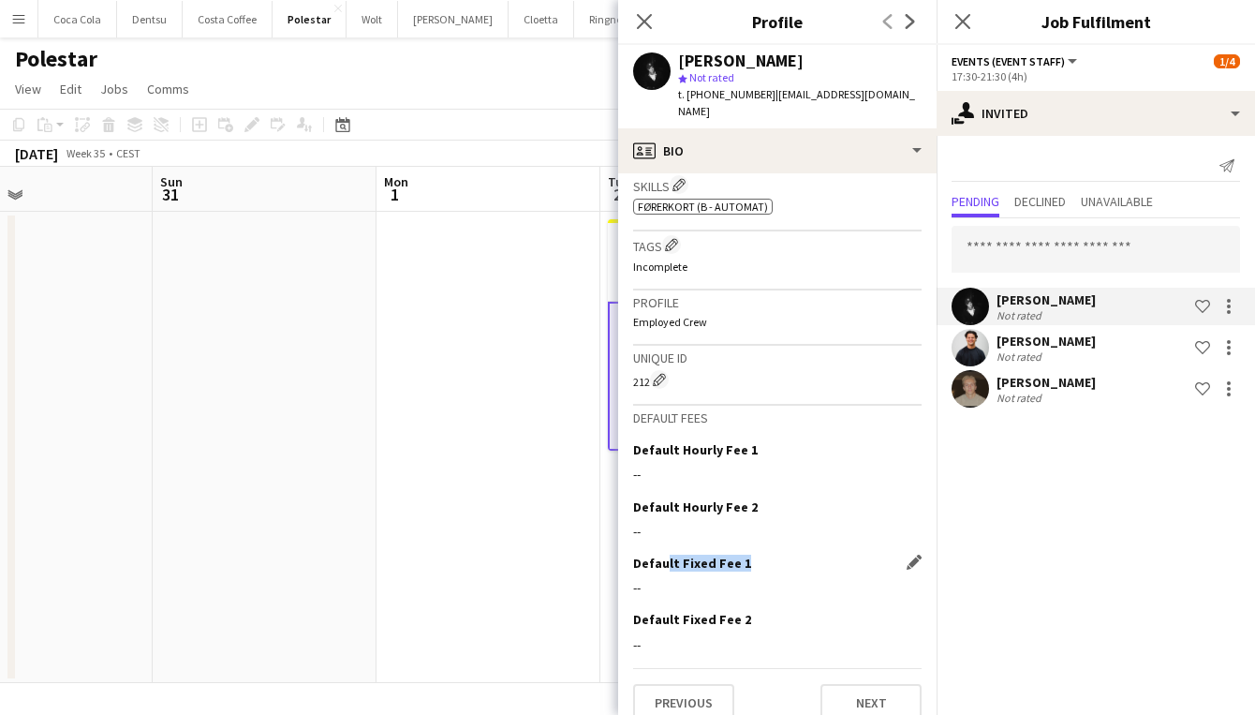
click at [656, 554] on h3 "Default Fixed Fee 1" at bounding box center [692, 562] width 118 height 17
drag, startPoint x: 657, startPoint y: 599, endPoint x: 737, endPoint y: 598, distance: 80.5
click at [738, 611] on h3 "Default Fixed Fee 2" at bounding box center [692, 619] width 118 height 17
click at [737, 611] on h3 "Default Fixed Fee 2" at bounding box center [692, 619] width 118 height 17
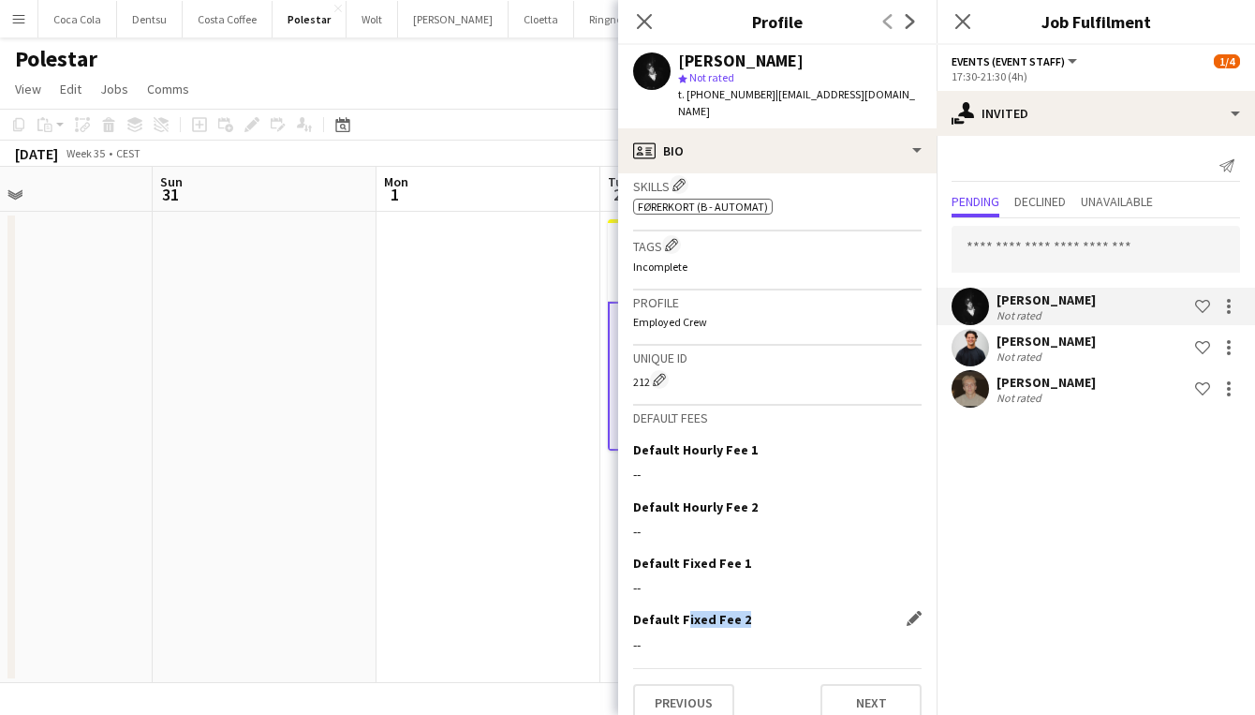
drag, startPoint x: 735, startPoint y: 598, endPoint x: 680, endPoint y: 598, distance: 55.3
click at [680, 611] on h3 "Default Fixed Fee 2" at bounding box center [692, 619] width 118 height 17
drag, startPoint x: 657, startPoint y: 598, endPoint x: 743, endPoint y: 598, distance: 86.2
click at [743, 611] on div "Default Fixed Fee 2 Edit this field" at bounding box center [777, 619] width 288 height 17
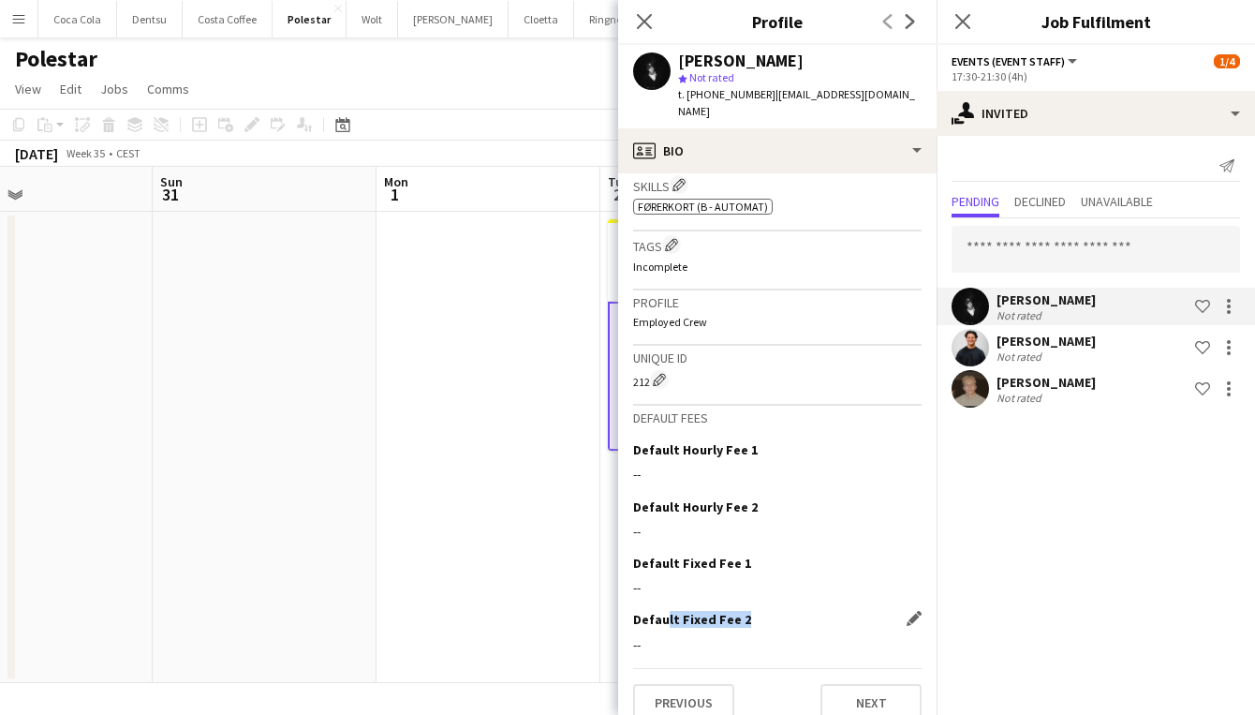
click at [746, 611] on div "Default Fixed Fee 2 Edit this field" at bounding box center [777, 619] width 288 height 17
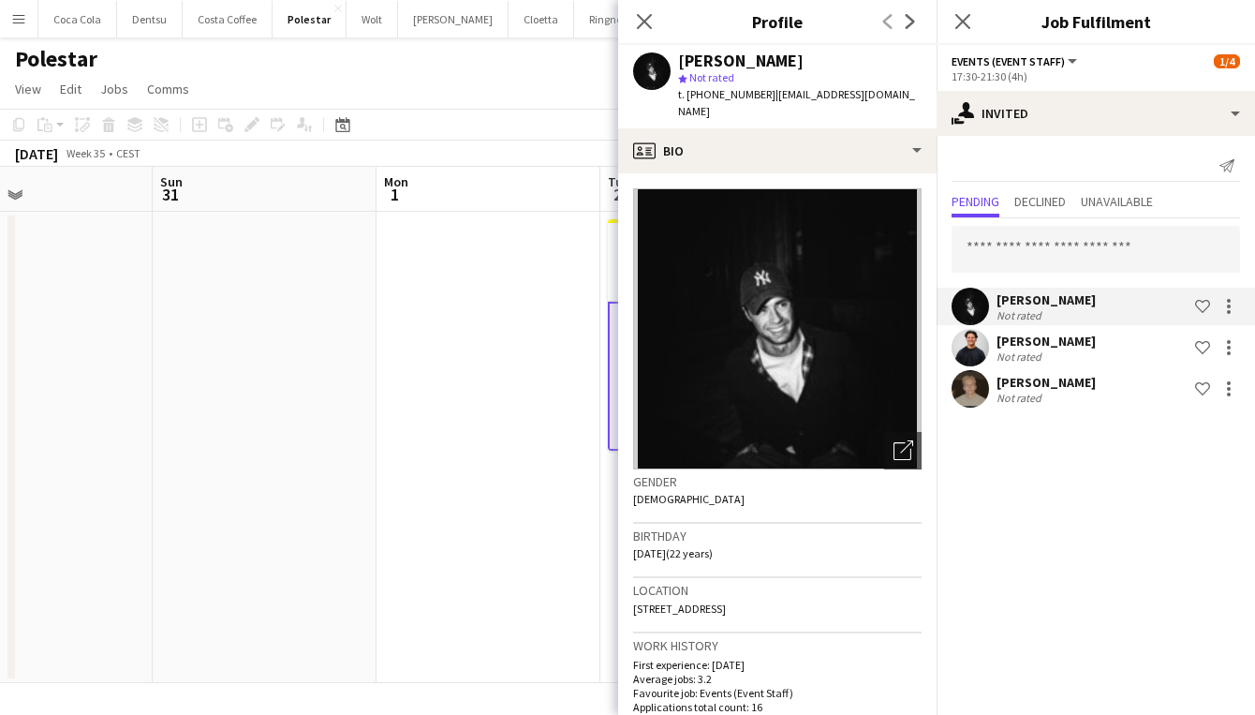
scroll to position [0, 0]
click at [806, 241] on img at bounding box center [777, 328] width 288 height 281
click at [1051, 197] on span "Declined" at bounding box center [1040, 201] width 52 height 13
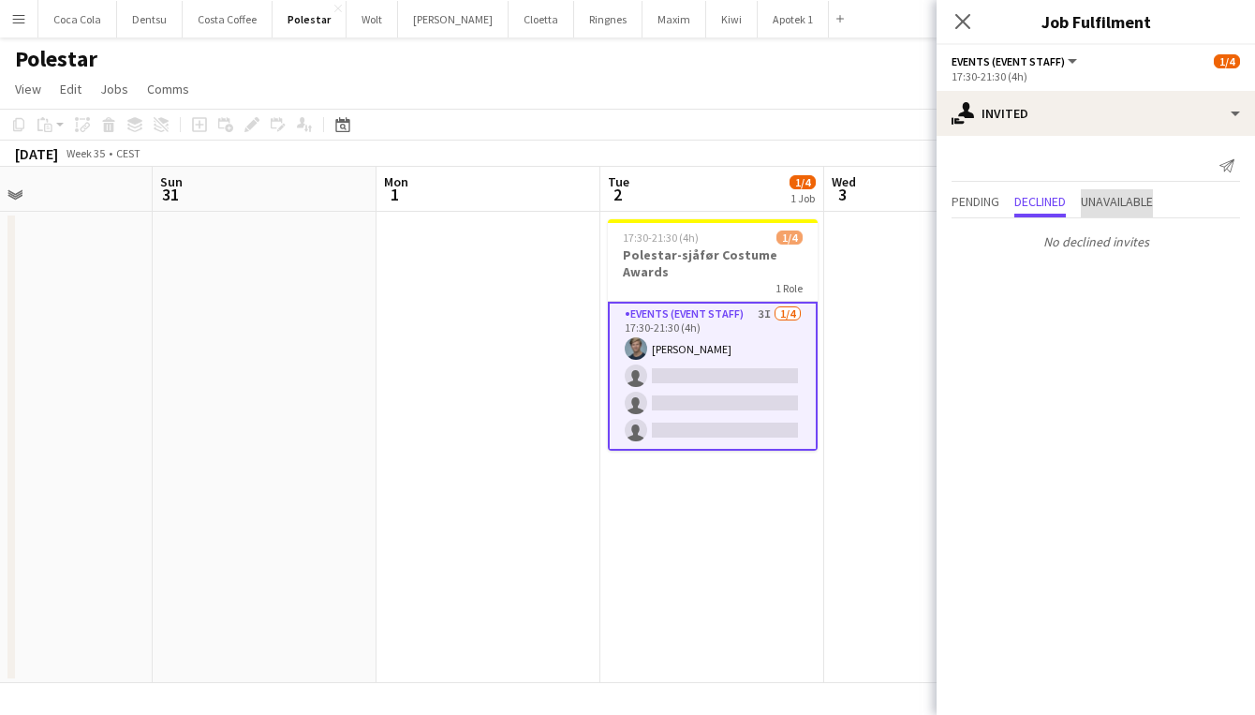
click at [1107, 203] on span "Unavailable" at bounding box center [1117, 201] width 72 height 13
click at [966, 23] on icon at bounding box center [962, 21] width 18 height 18
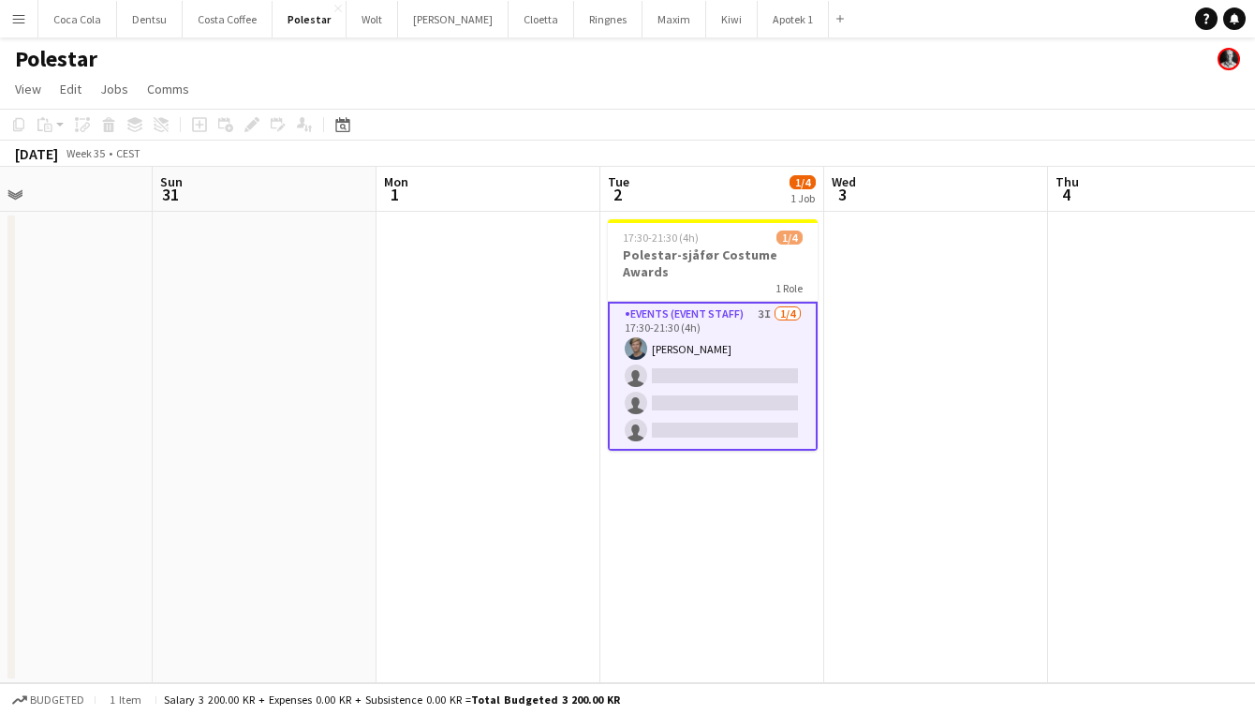
click at [998, 83] on app-page-menu "View Day view expanded Day view collapsed Month view Date picker Jump to today …" at bounding box center [627, 91] width 1255 height 36
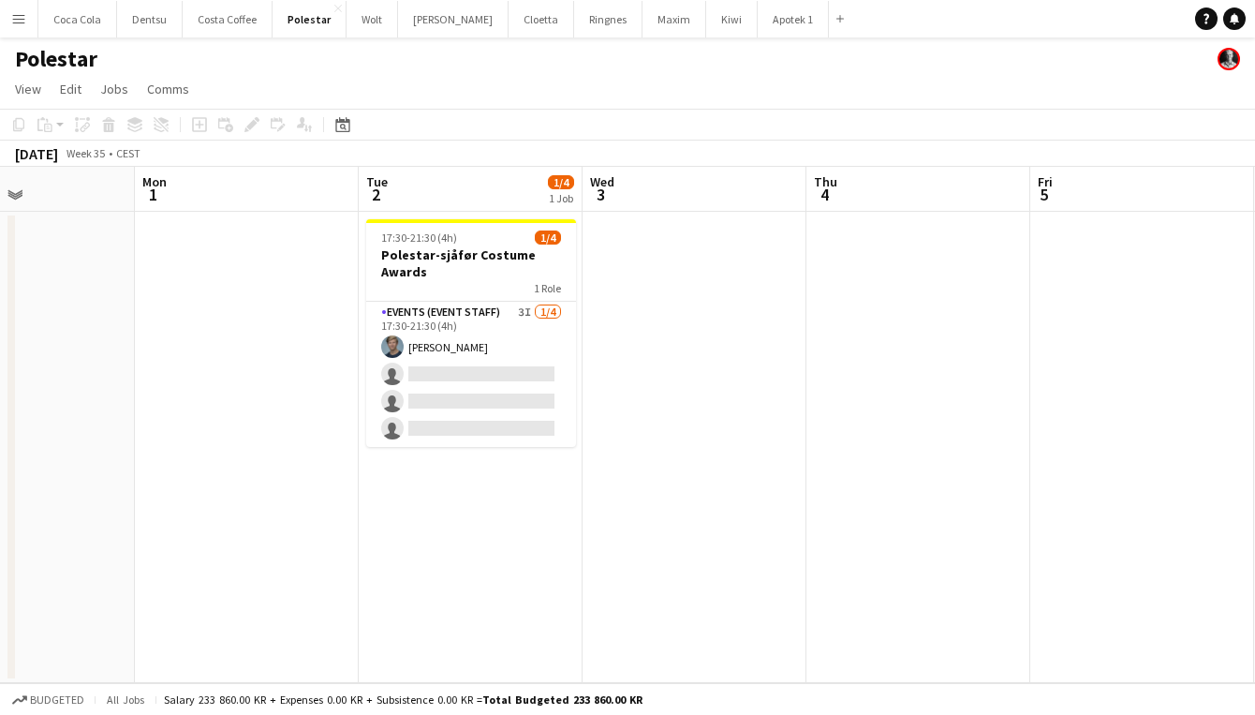
scroll to position [0, 770]
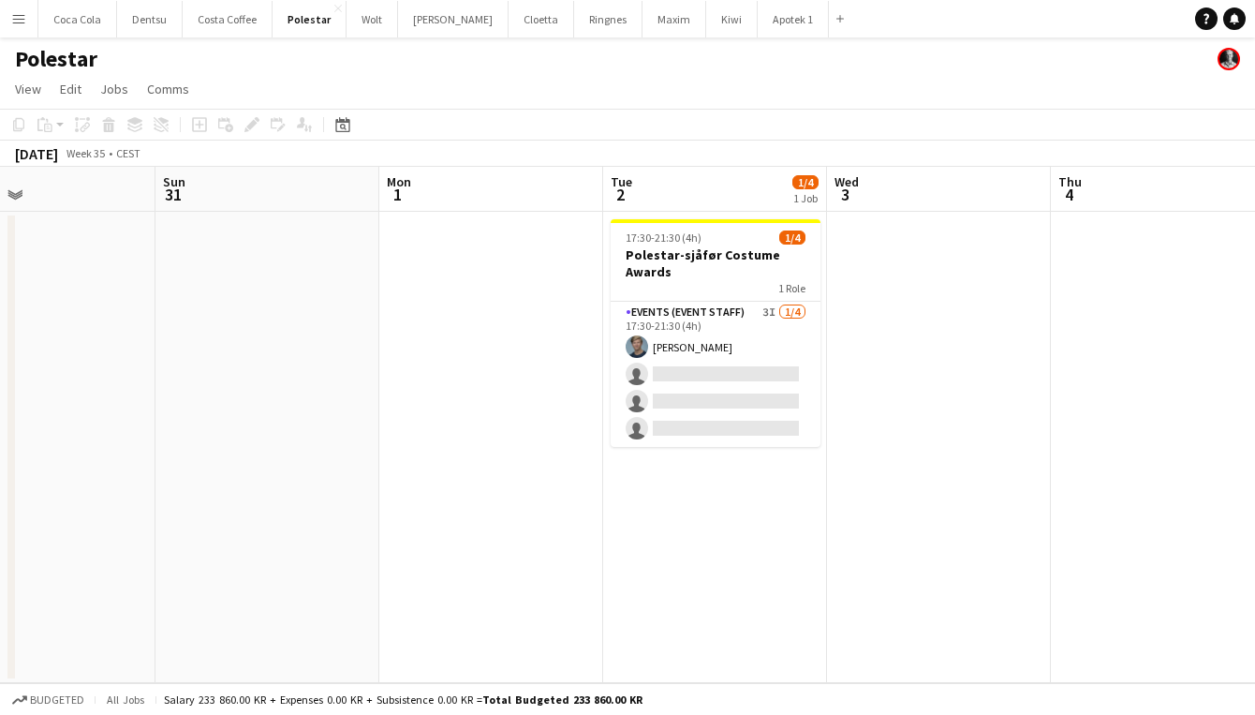
scroll to position [0, 742]
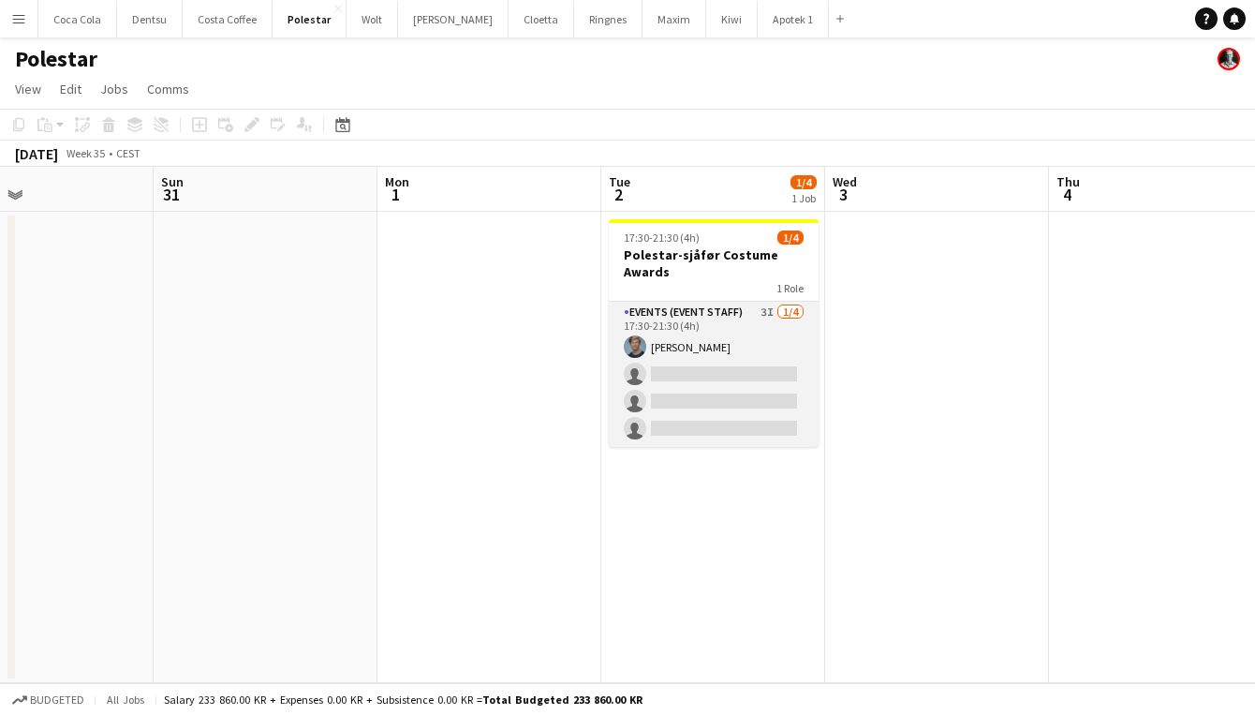
click at [750, 330] on app-card-role "Events (Event Staff) 3I [DATE] 17:30-21:30 (4h) [PERSON_NAME] single-neutral-ac…" at bounding box center [714, 374] width 210 height 145
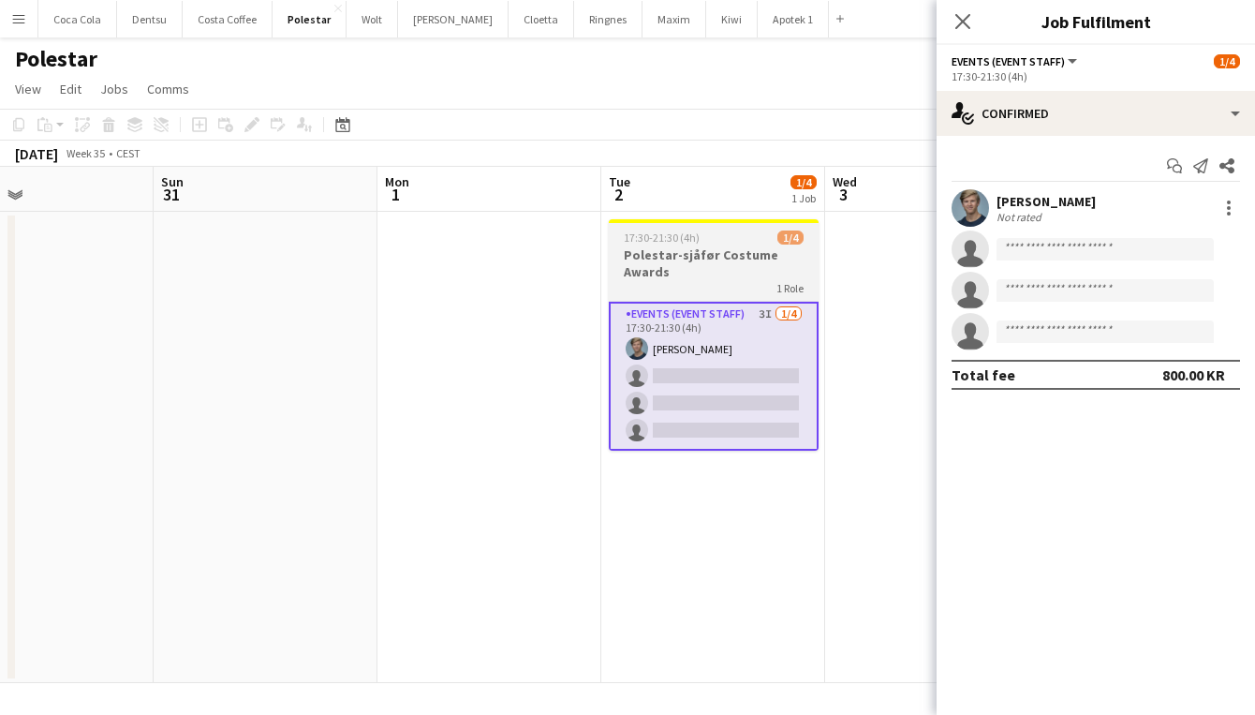
click at [710, 238] on div "17:30-21:30 (4h) 1/4" at bounding box center [714, 237] width 210 height 14
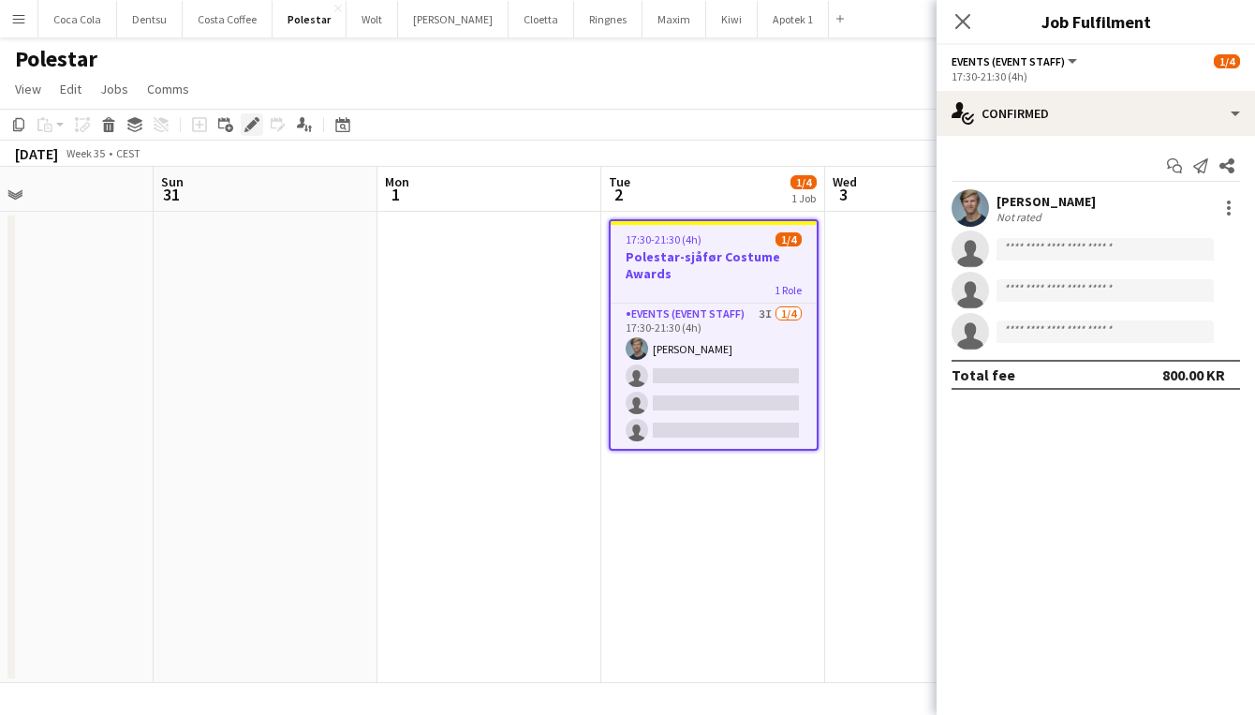
click at [252, 126] on icon at bounding box center [251, 125] width 10 height 10
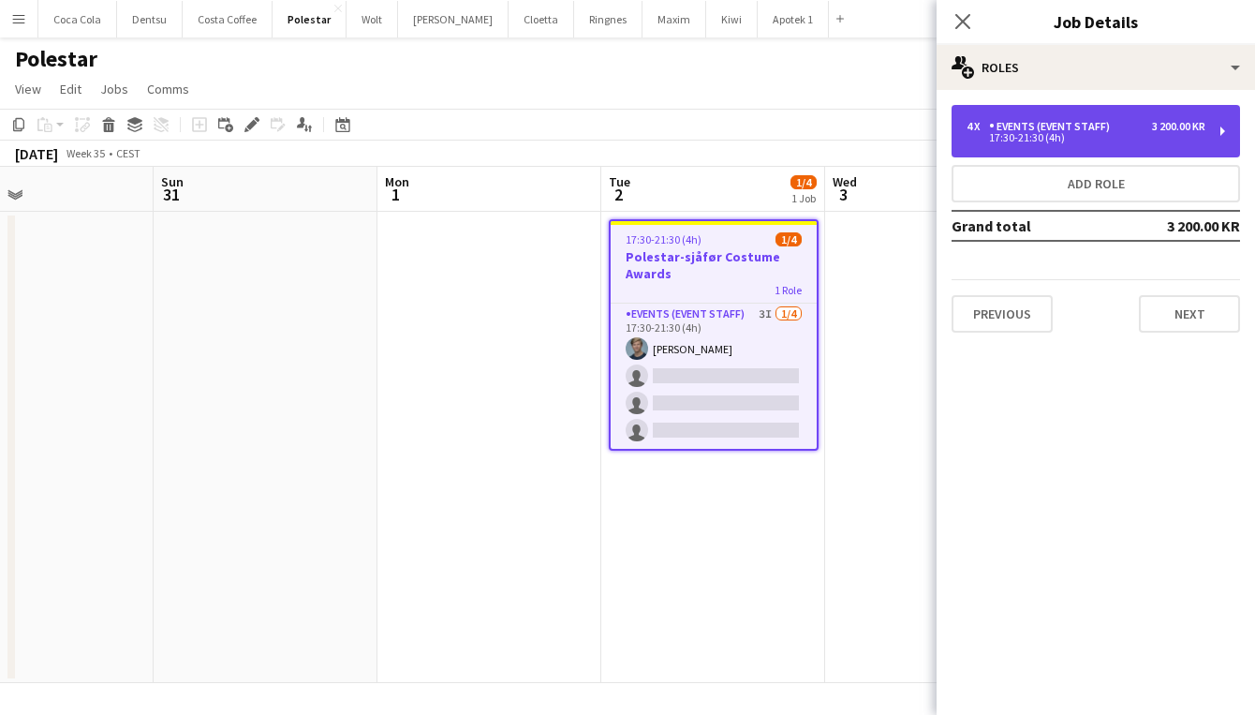
click at [1172, 147] on div "4 x Events (Event Staff) 3 200.00 KR 17:30-21:30 (4h)" at bounding box center [1096, 131] width 288 height 52
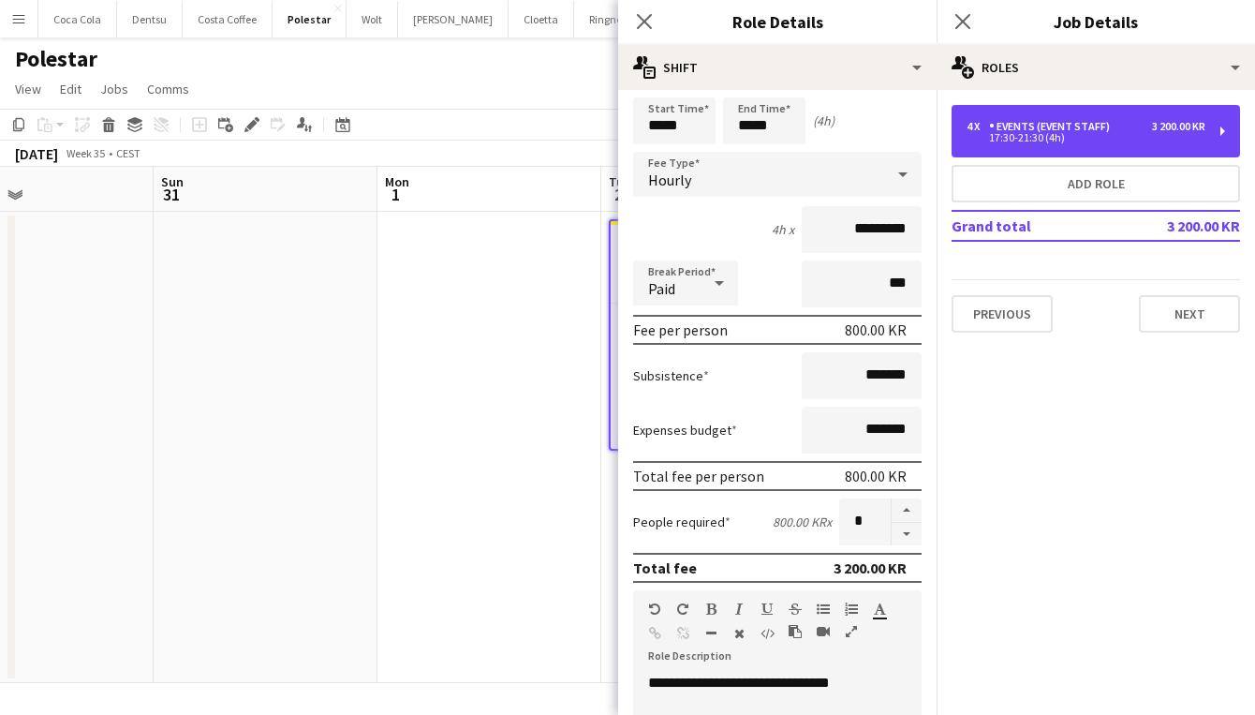
scroll to position [76, 0]
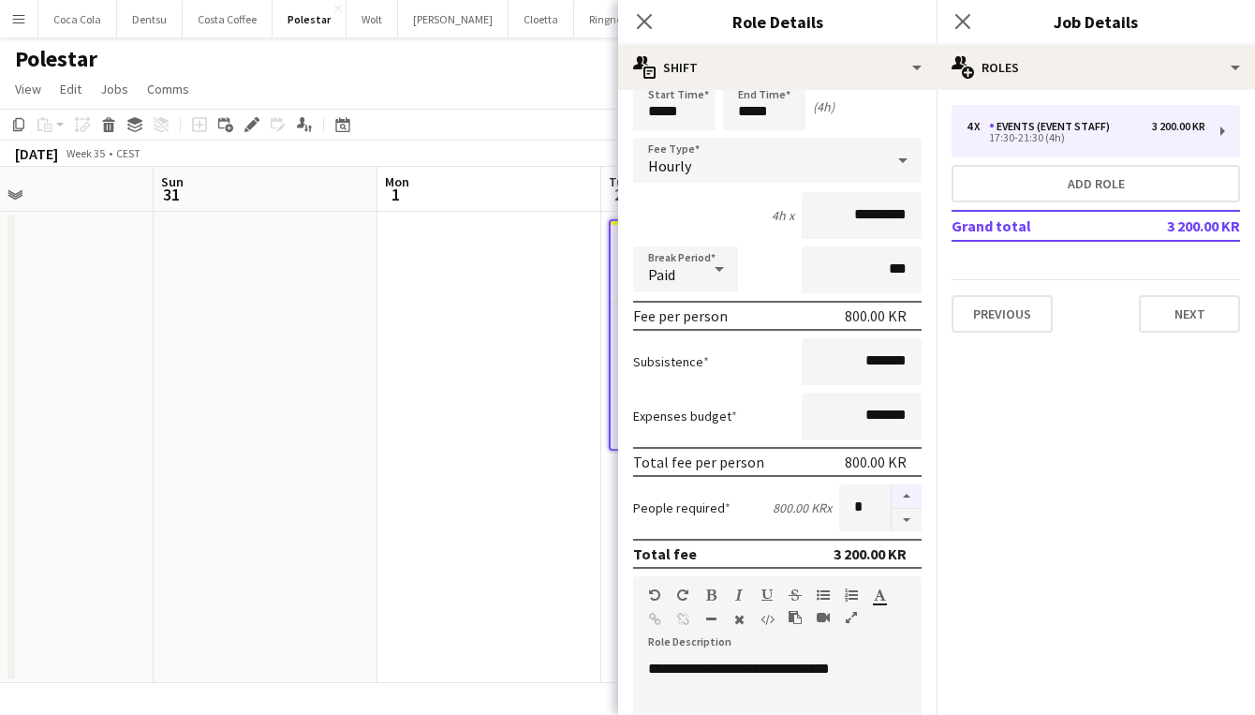
click at [909, 498] on button "button" at bounding box center [907, 496] width 30 height 24
type input "*"
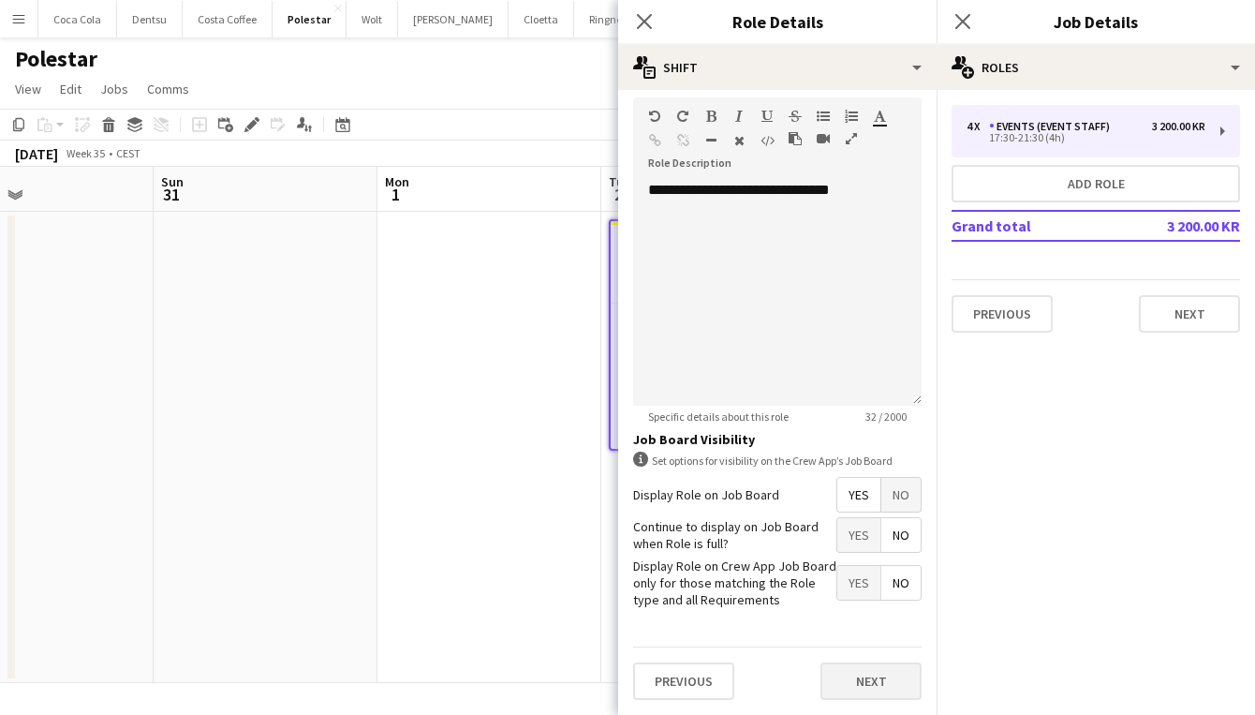
scroll to position [553, 0]
click at [863, 670] on button "Next" at bounding box center [870, 681] width 101 height 37
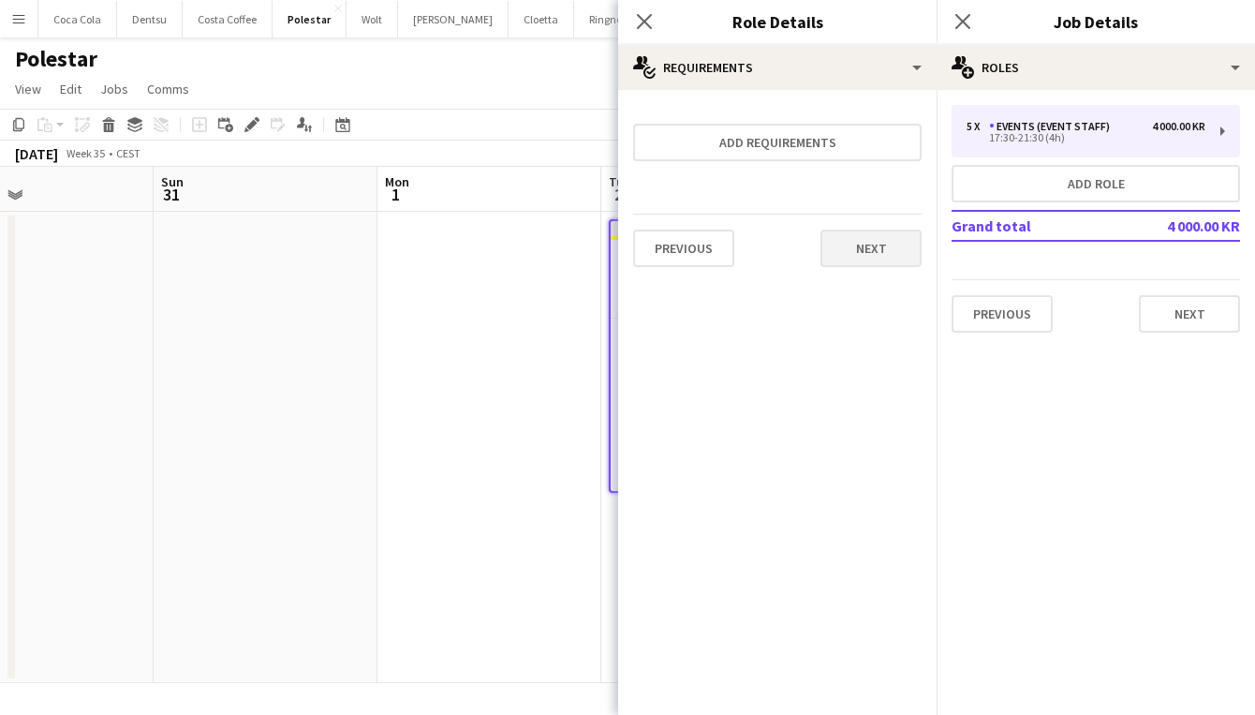
click at [890, 244] on button "Next" at bounding box center [870, 247] width 101 height 37
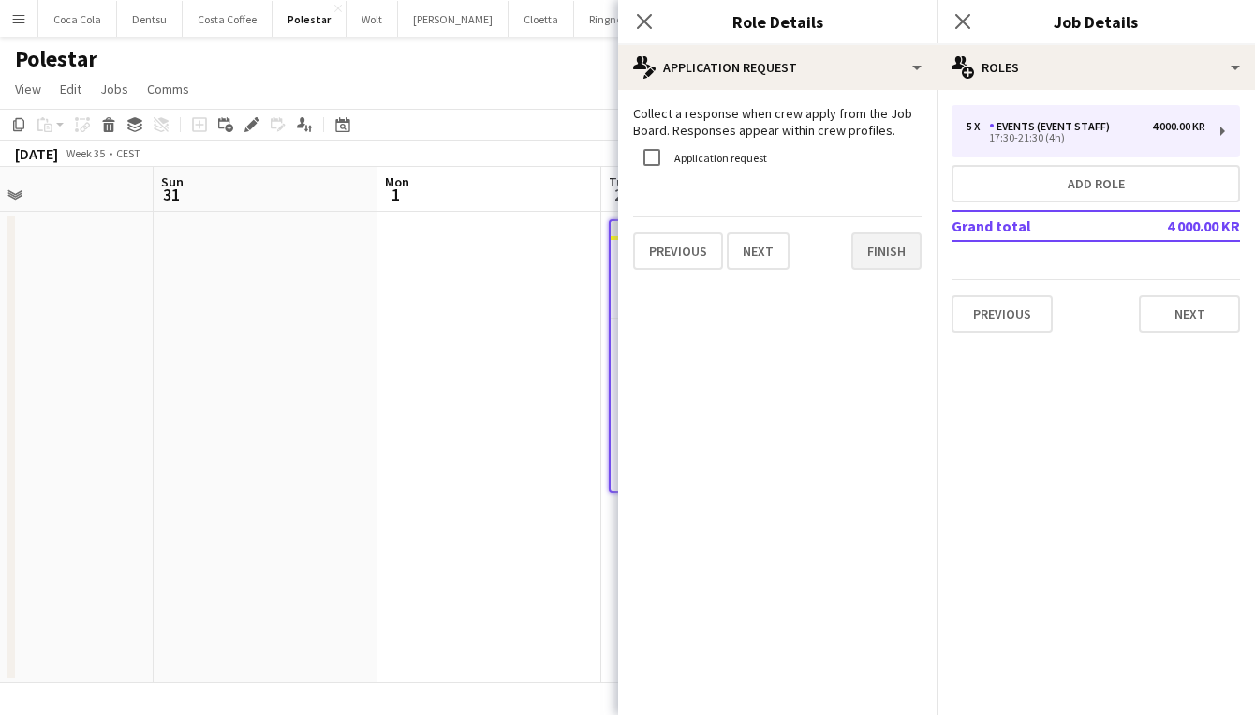
click at [882, 248] on button "Finish" at bounding box center [886, 250] width 70 height 37
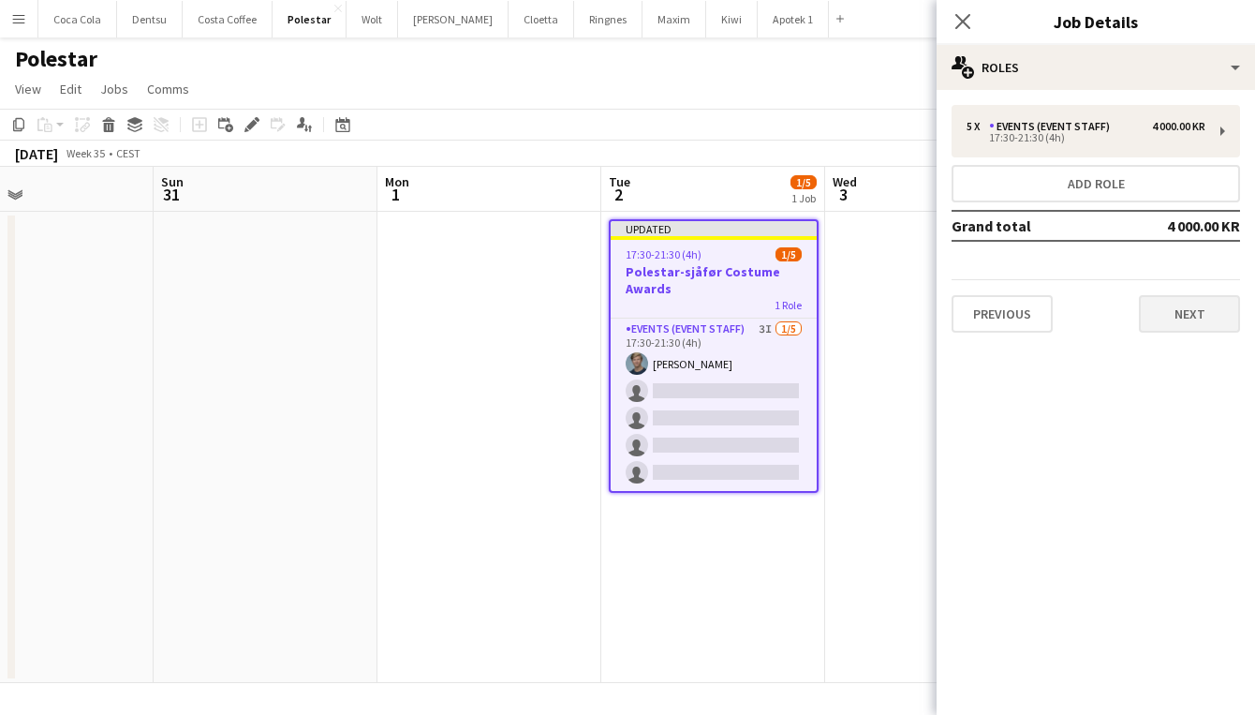
click at [1175, 307] on button "Next" at bounding box center [1189, 313] width 101 height 37
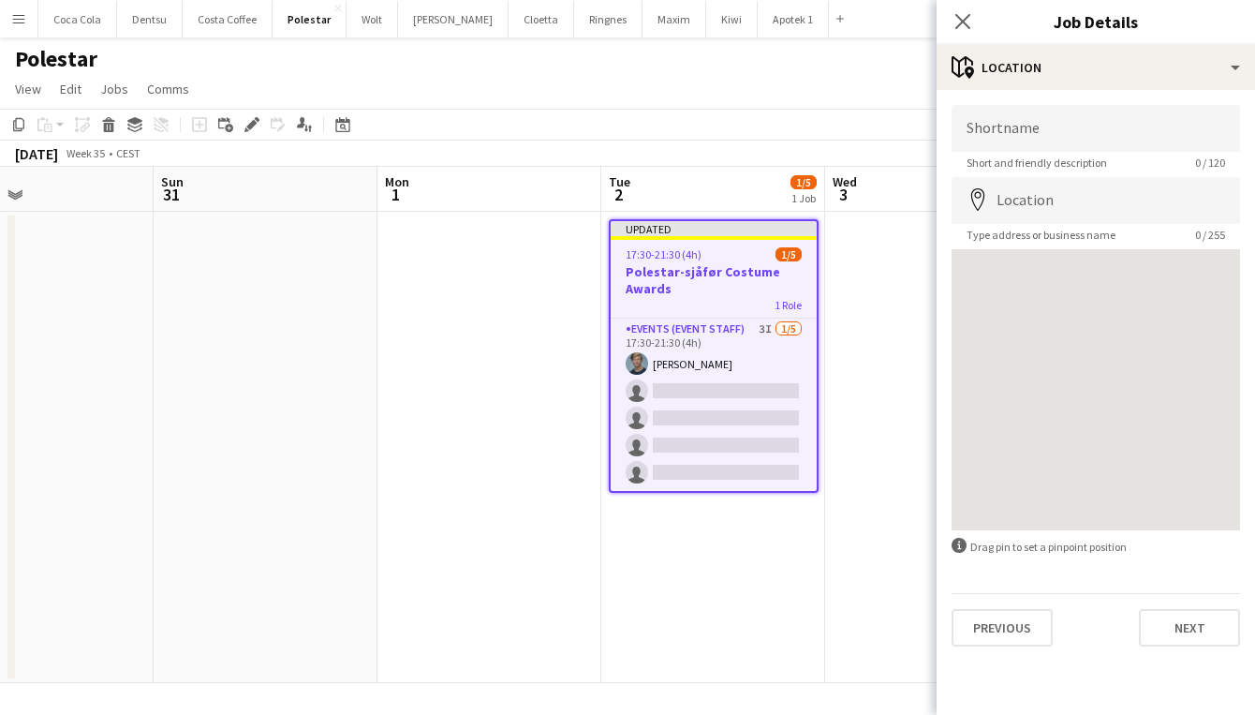
click at [889, 355] on app-date-cell at bounding box center [937, 447] width 224 height 471
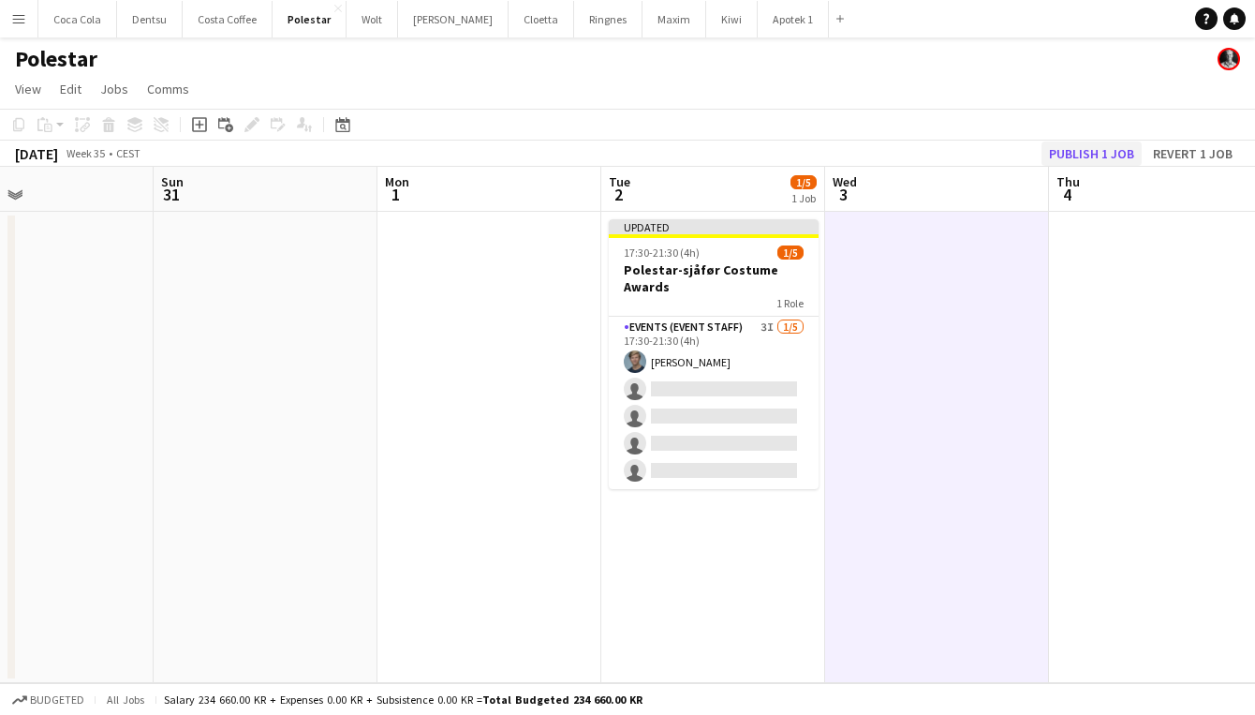
click at [1078, 155] on button "Publish 1 job" at bounding box center [1091, 153] width 100 height 24
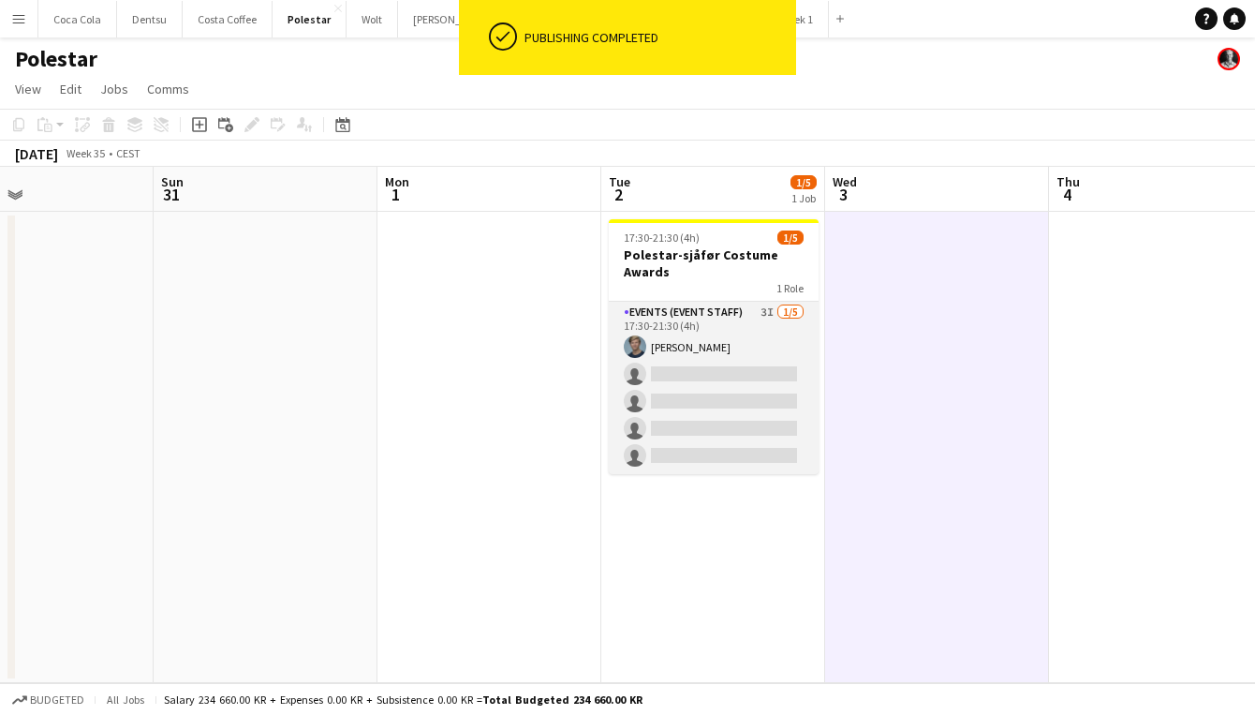
click at [690, 369] on app-card-role "Events (Event Staff) 3I 1/5 17:30-21:30 (4h) Jørgen Torstensen single-neutral-a…" at bounding box center [714, 388] width 210 height 172
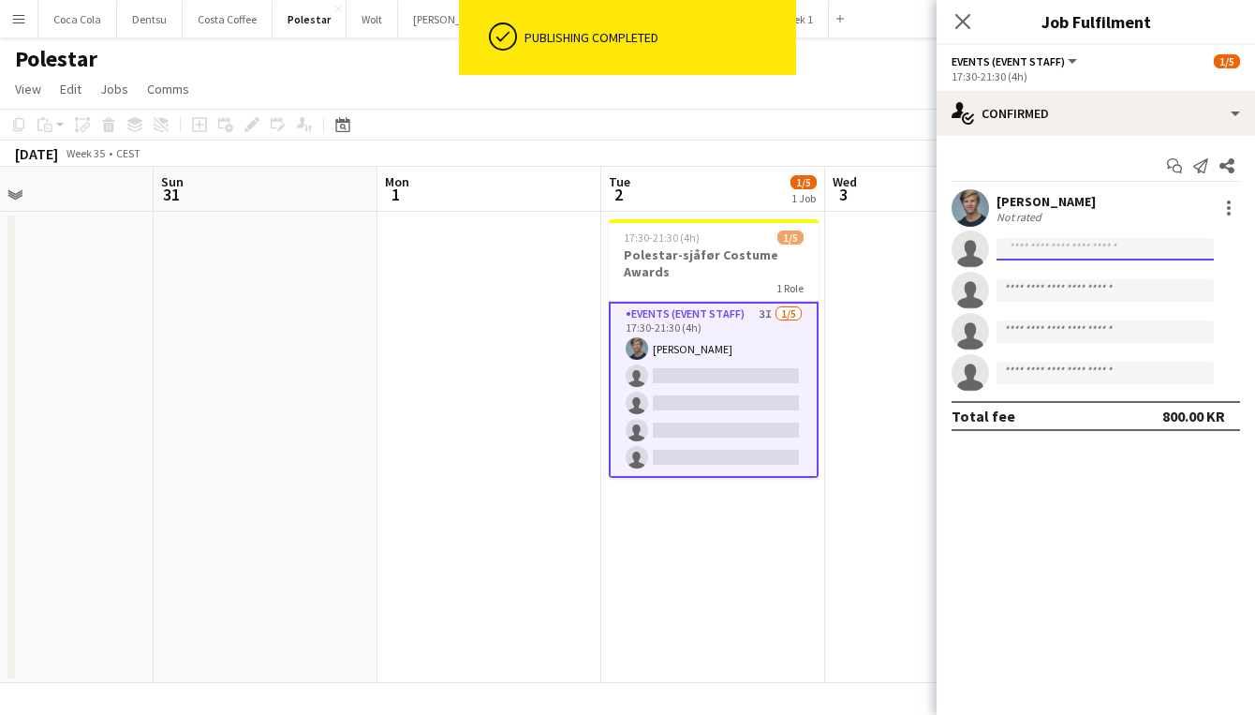
click at [1051, 247] on input at bounding box center [1104, 249] width 217 height 22
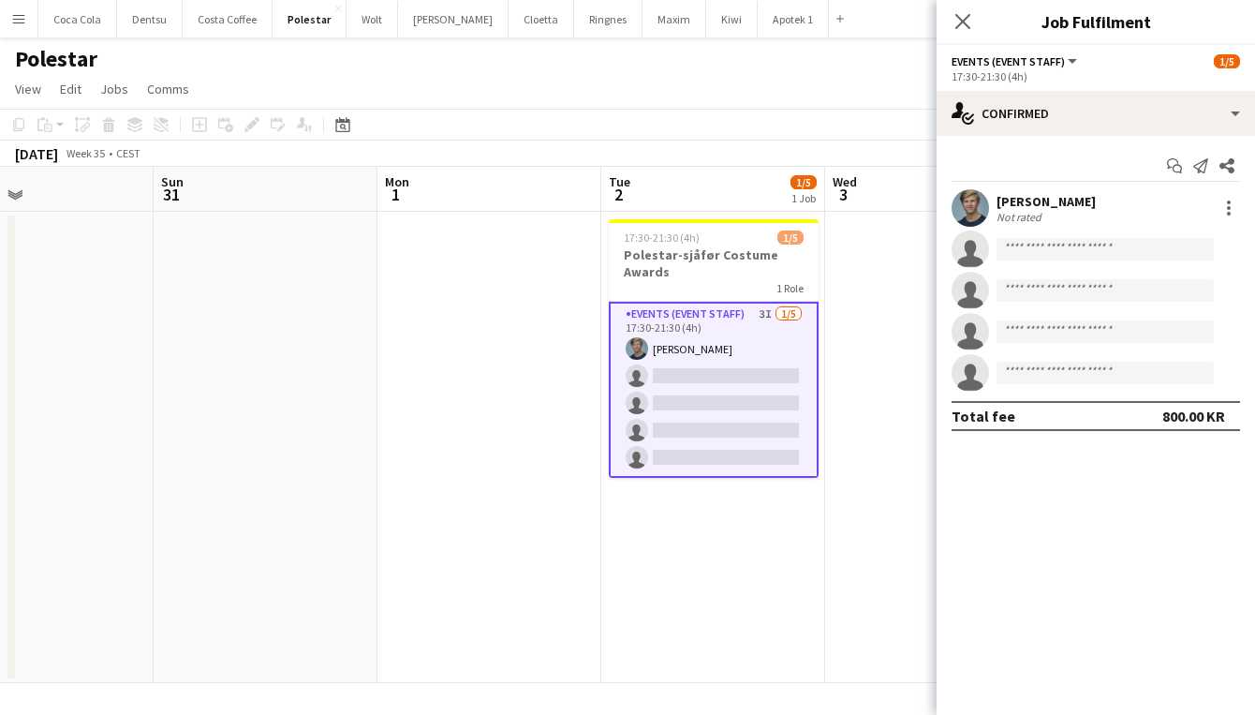
click at [655, 86] on app-page-menu "View Day view expanded Day view collapsed Month view Date picker Jump to today …" at bounding box center [627, 91] width 1255 height 36
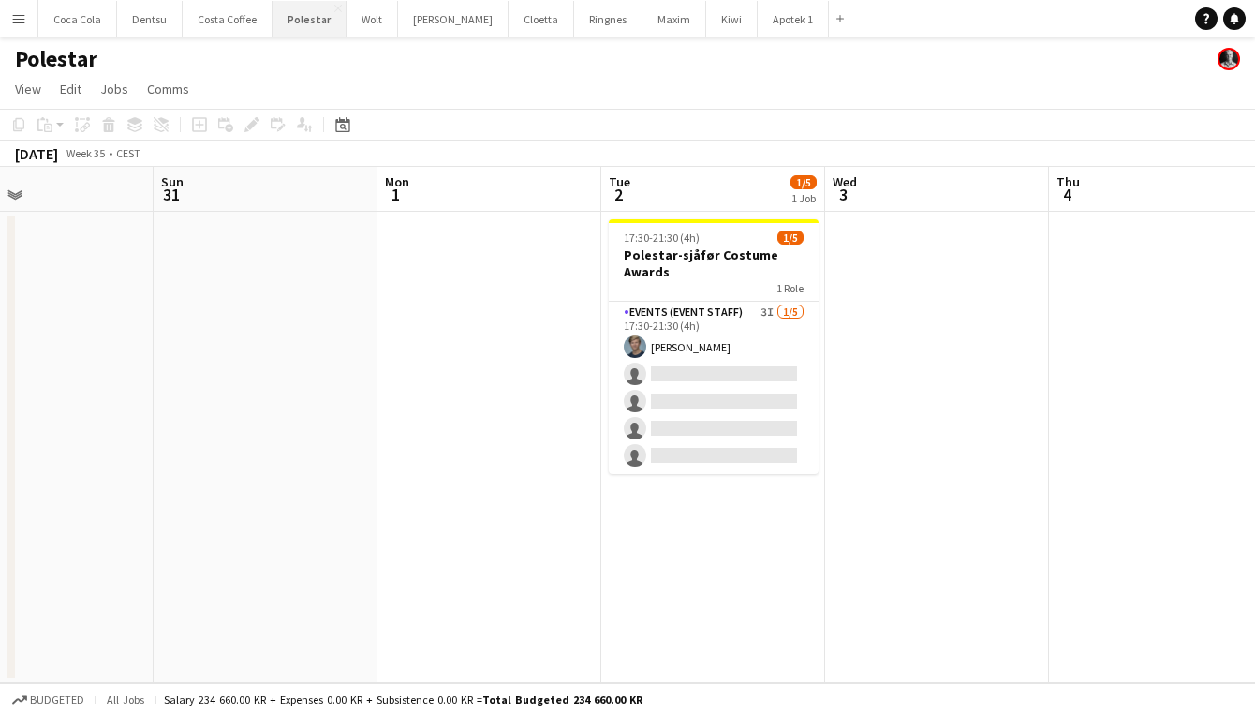
click at [309, 23] on button "Polestar Close" at bounding box center [310, 19] width 74 height 37
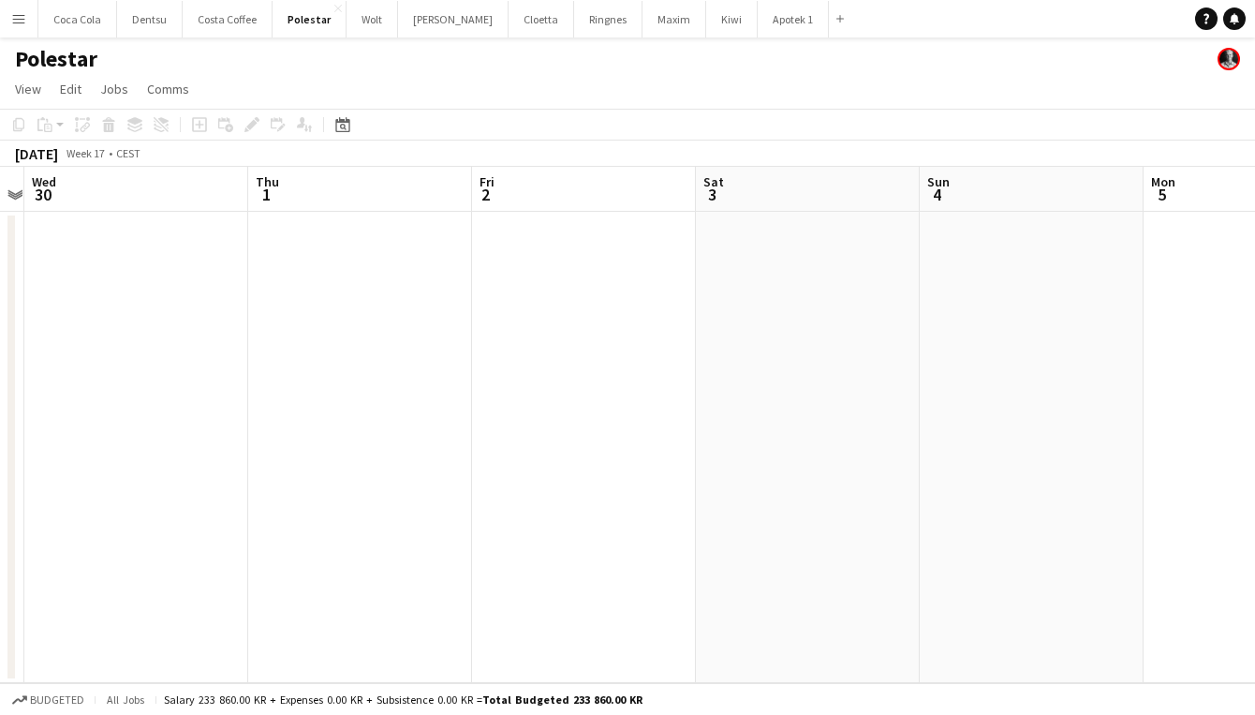
scroll to position [0, 828]
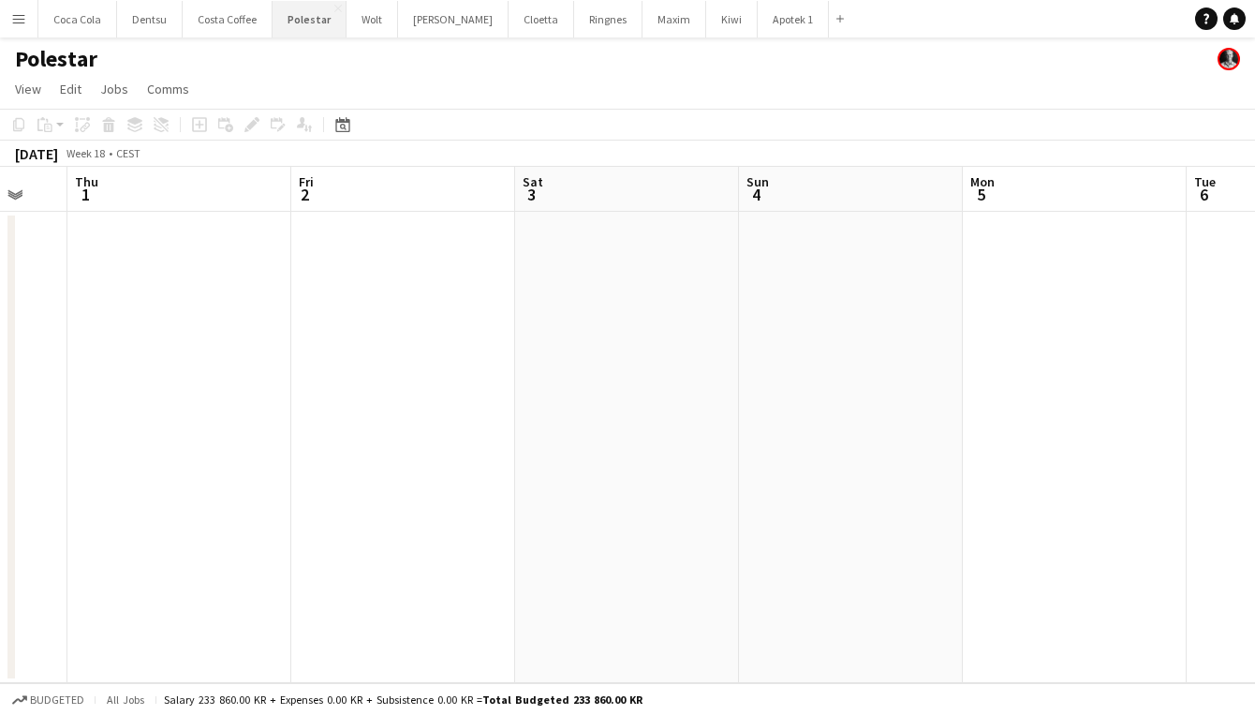
click at [313, 22] on button "Polestar Close" at bounding box center [310, 19] width 74 height 37
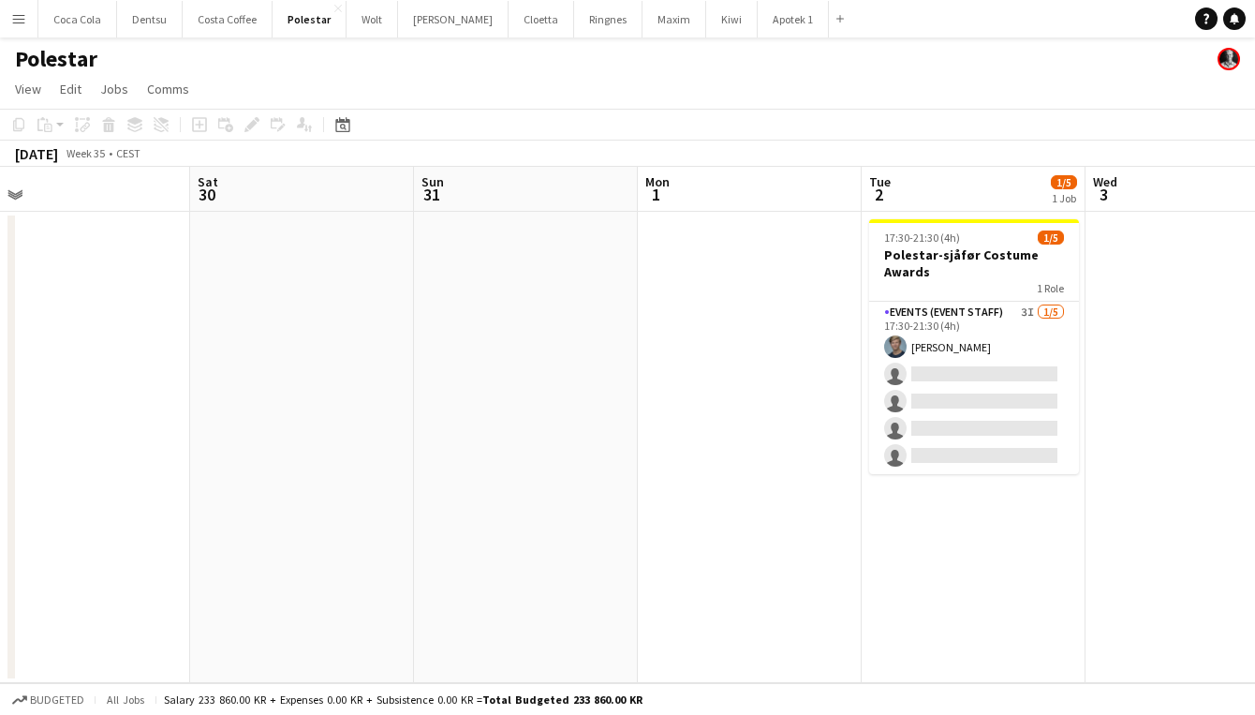
scroll to position [0, 771]
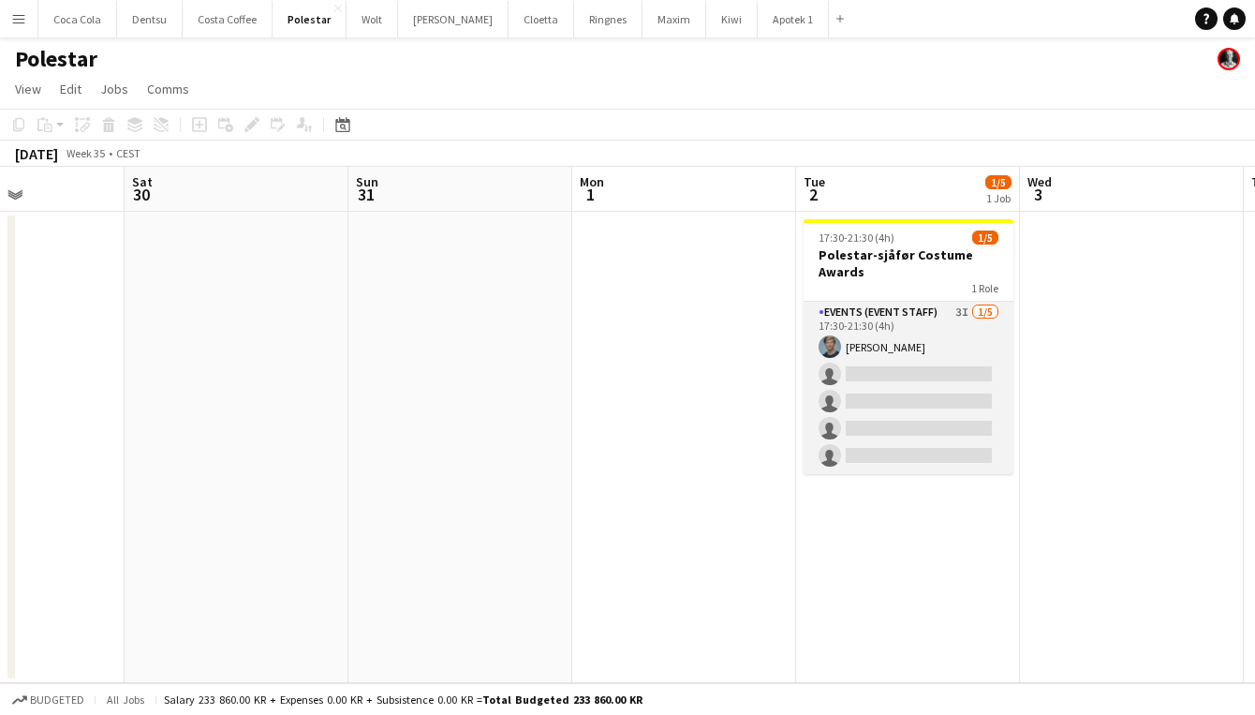
click at [907, 410] on app-card-role "Events (Event Staff) 3I 1/5 17:30-21:30 (4h) Jørgen Torstensen single-neutral-a…" at bounding box center [909, 388] width 210 height 172
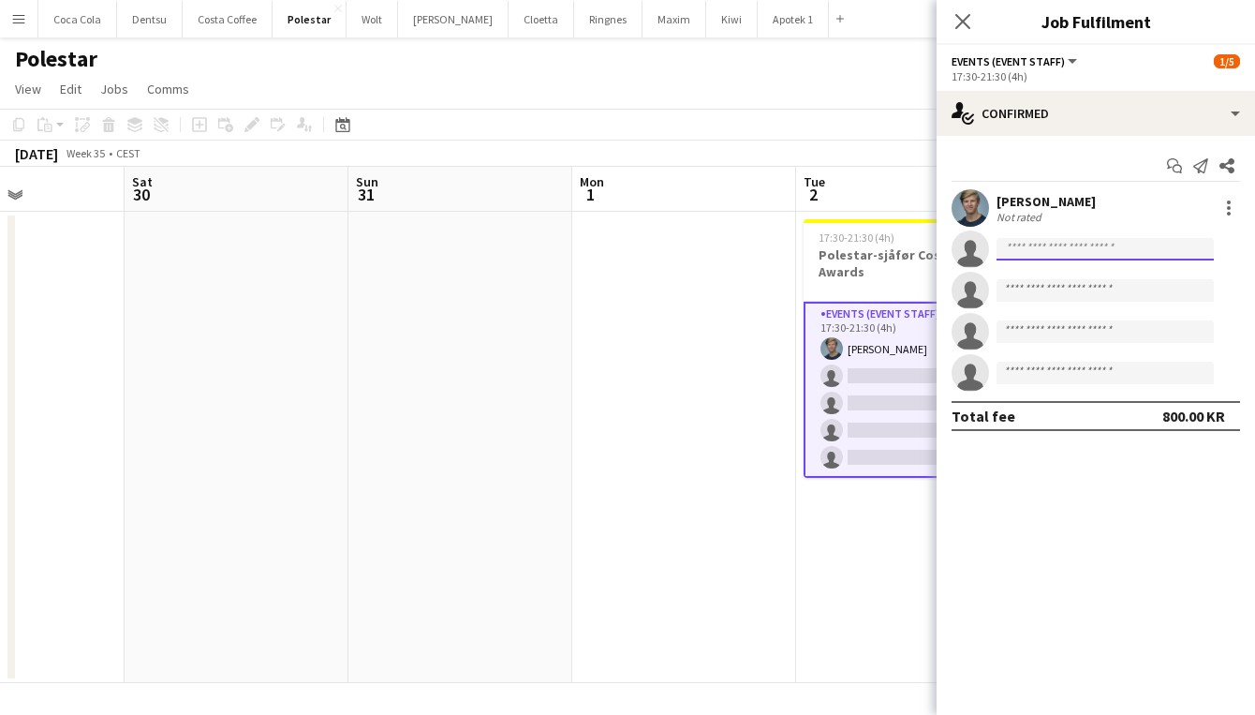
click at [1051, 243] on input at bounding box center [1104, 249] width 217 height 22
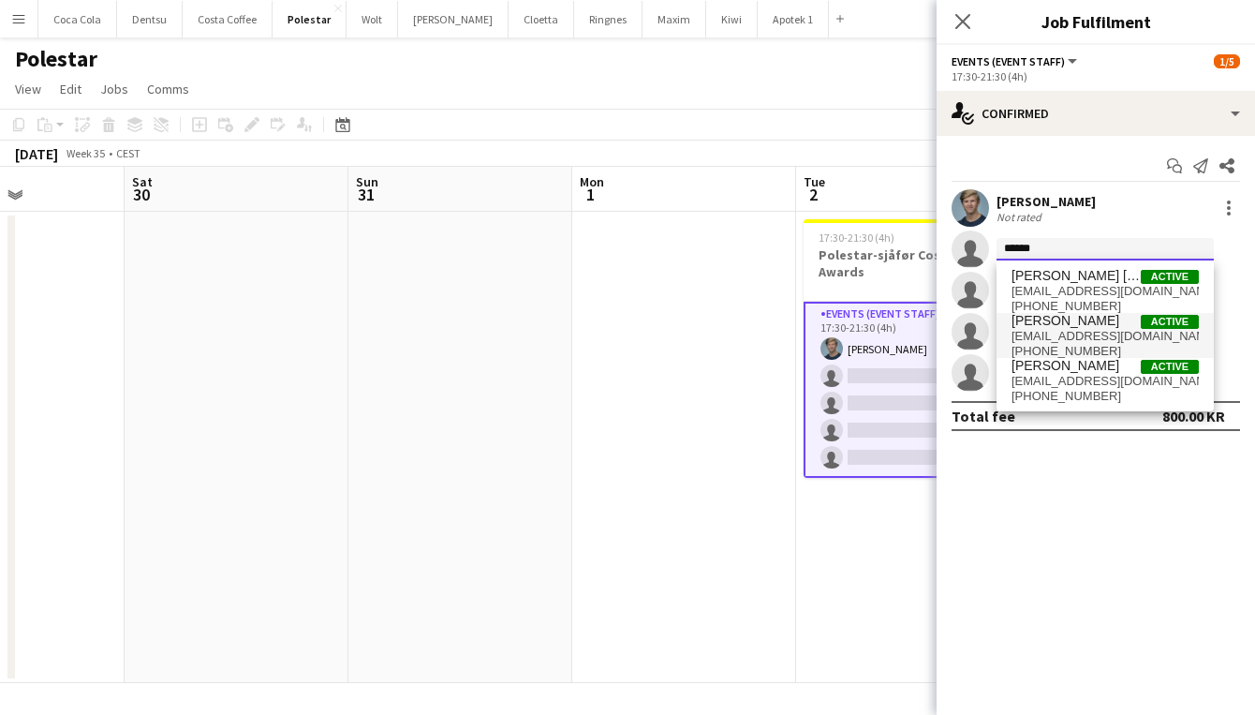
type input "*****"
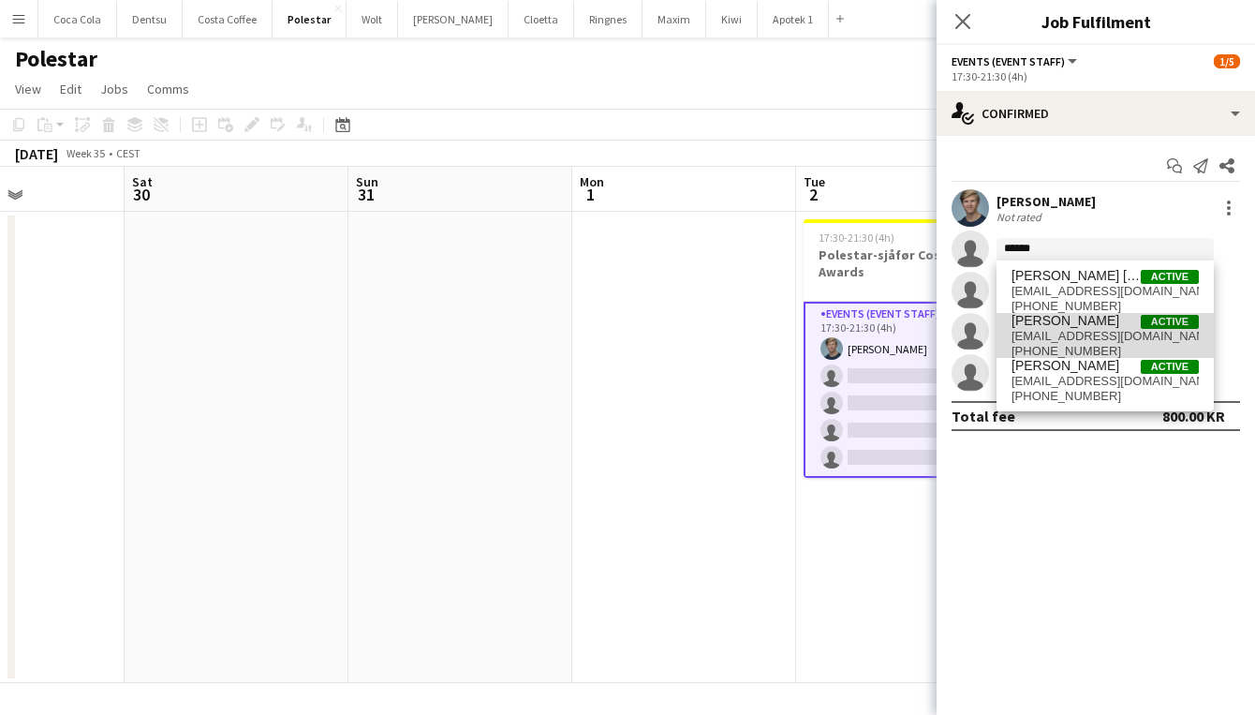
click at [1085, 321] on span "Jacob Hvinden-Haug" at bounding box center [1065, 321] width 108 height 16
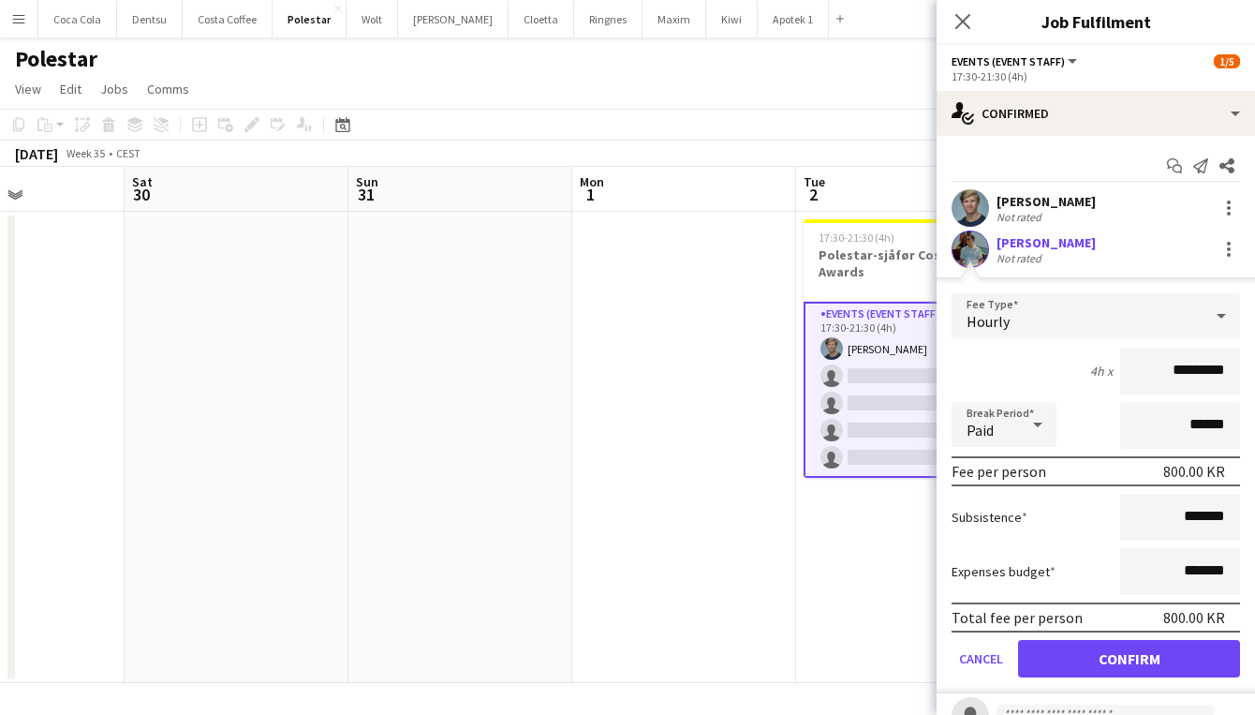
click at [1133, 657] on button "Confirm" at bounding box center [1129, 658] width 222 height 37
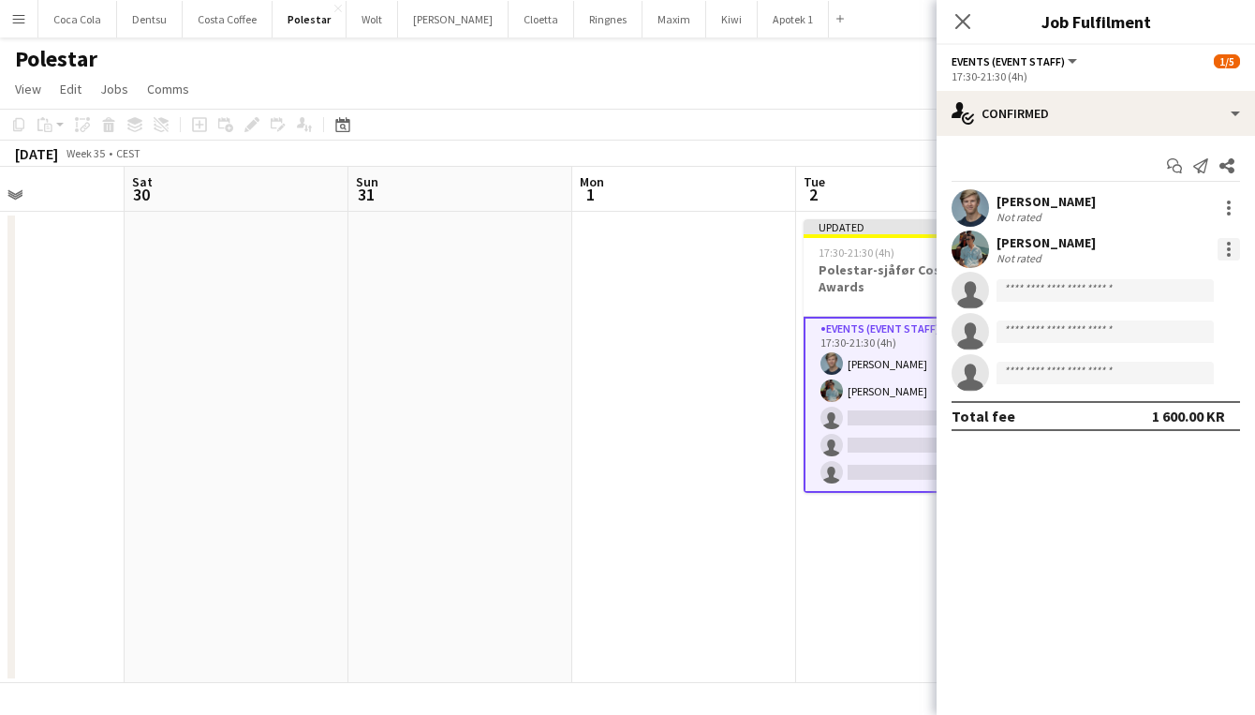
click at [1225, 256] on div at bounding box center [1229, 249] width 22 height 22
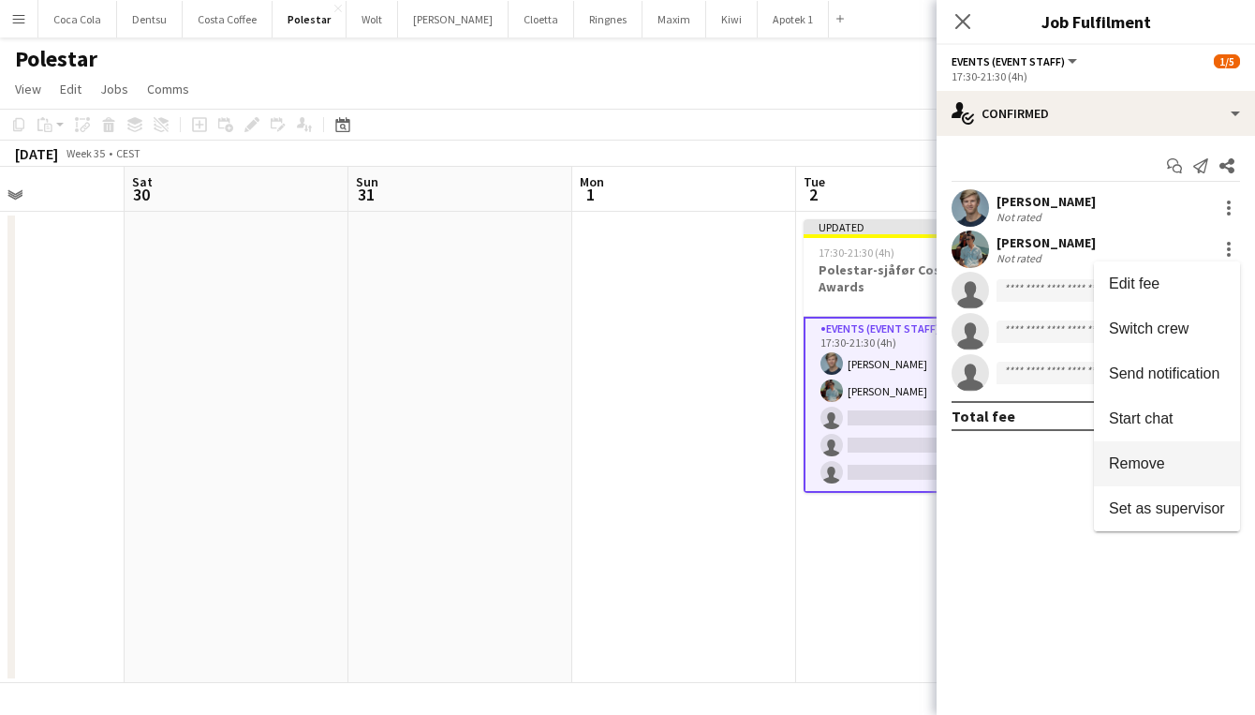
click at [1137, 460] on span "Remove" at bounding box center [1137, 463] width 56 height 16
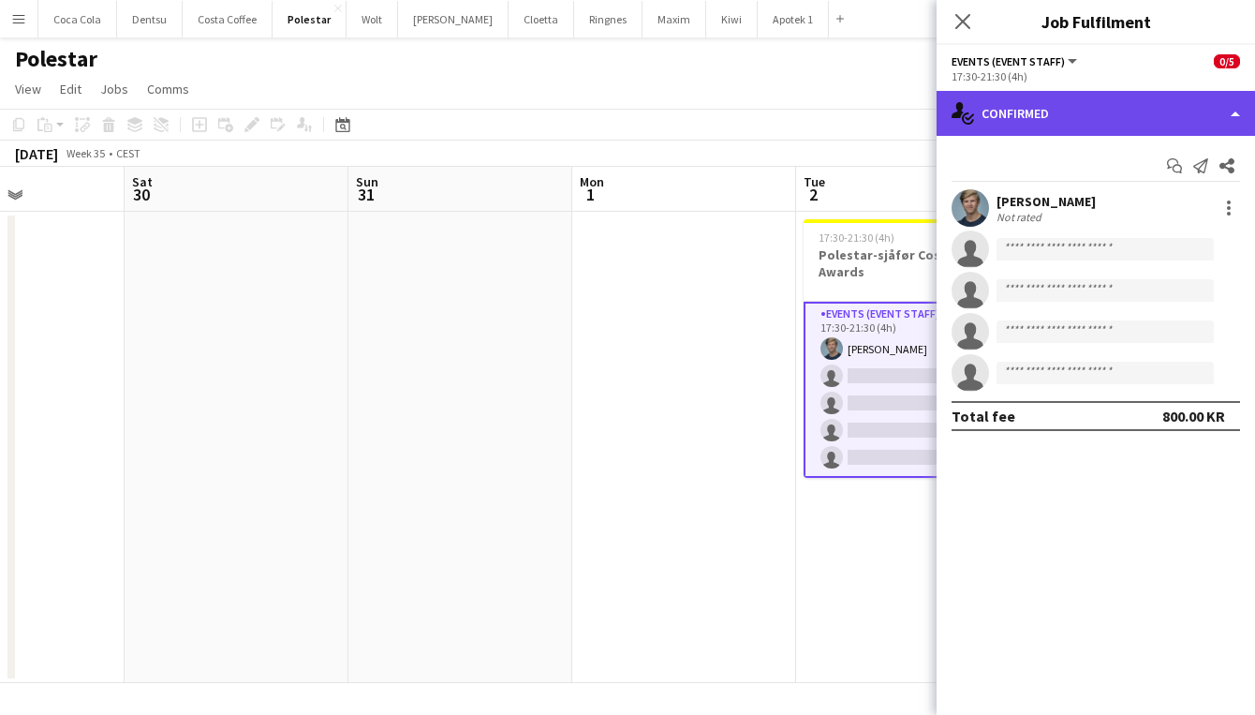
click at [1087, 113] on div "single-neutral-actions-check-2 Confirmed" at bounding box center [1096, 113] width 318 height 45
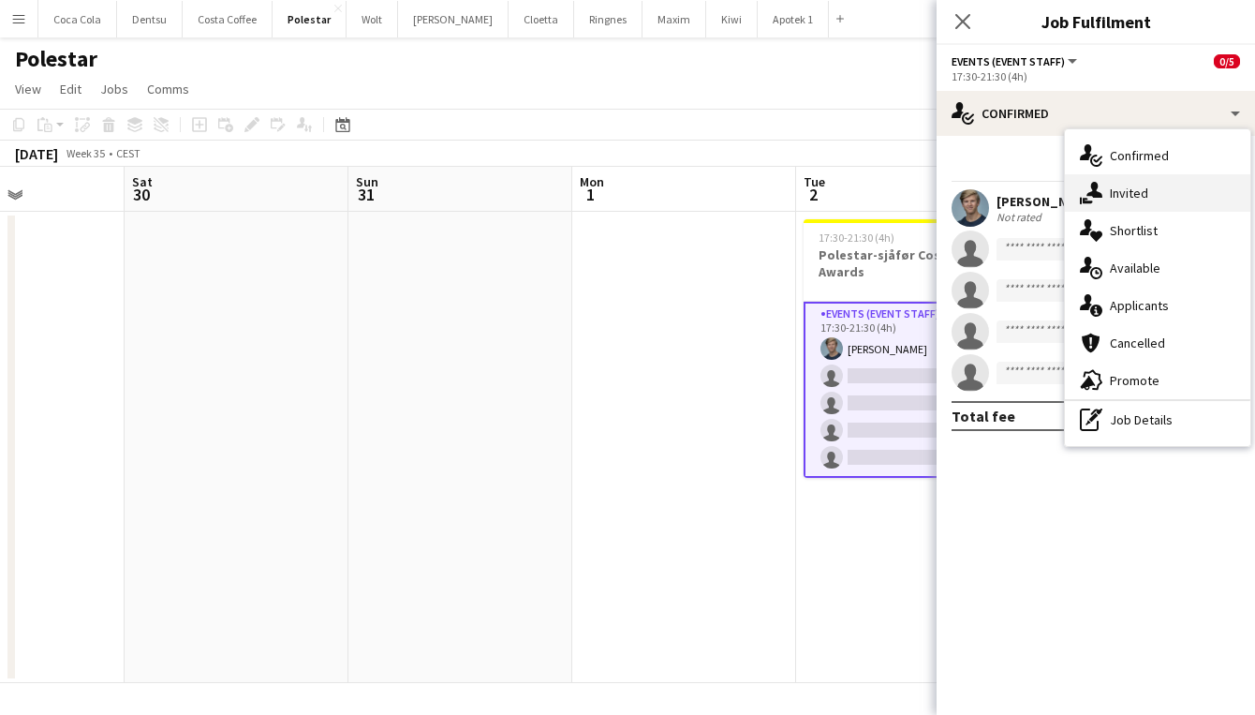
click at [1143, 206] on div "single-neutral-actions-share-1 Invited" at bounding box center [1157, 192] width 185 height 37
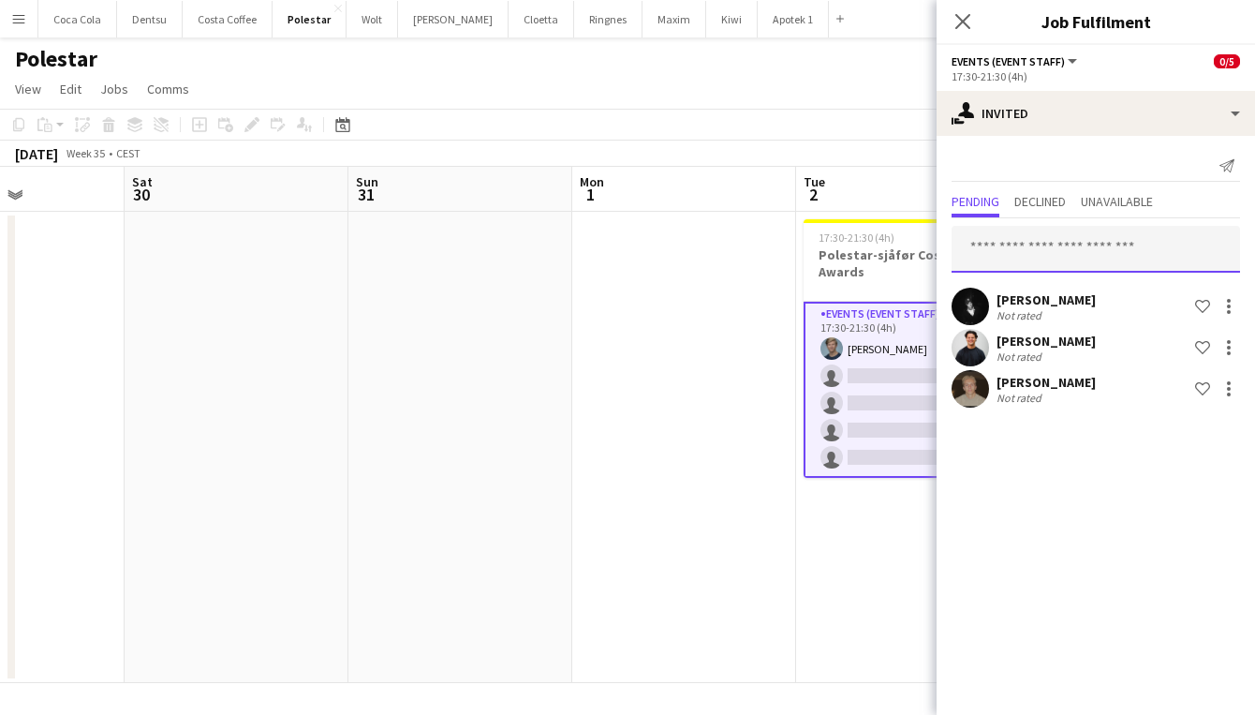
click at [1087, 249] on input "text" at bounding box center [1096, 249] width 288 height 47
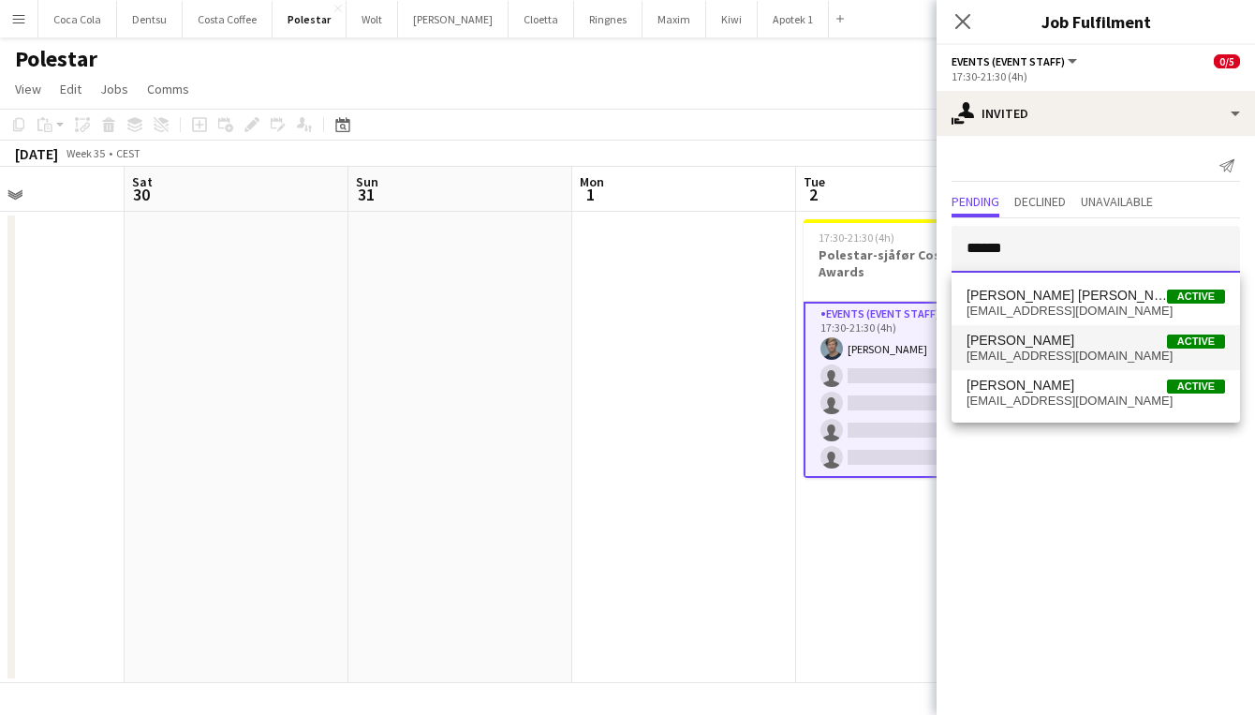
type input "*****"
click at [1092, 344] on span "Jacob Hvinden-Haug Active" at bounding box center [1096, 340] width 258 height 16
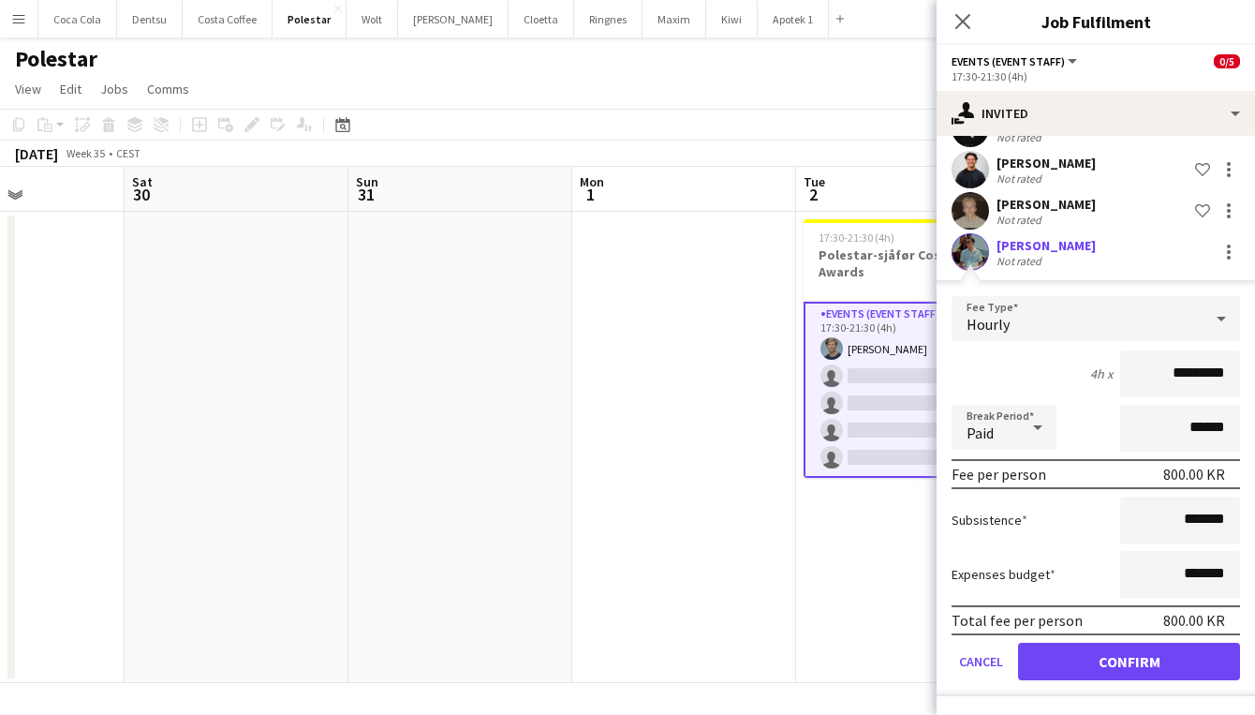
scroll to position [178, 0]
click at [1115, 655] on button "Confirm" at bounding box center [1129, 660] width 222 height 37
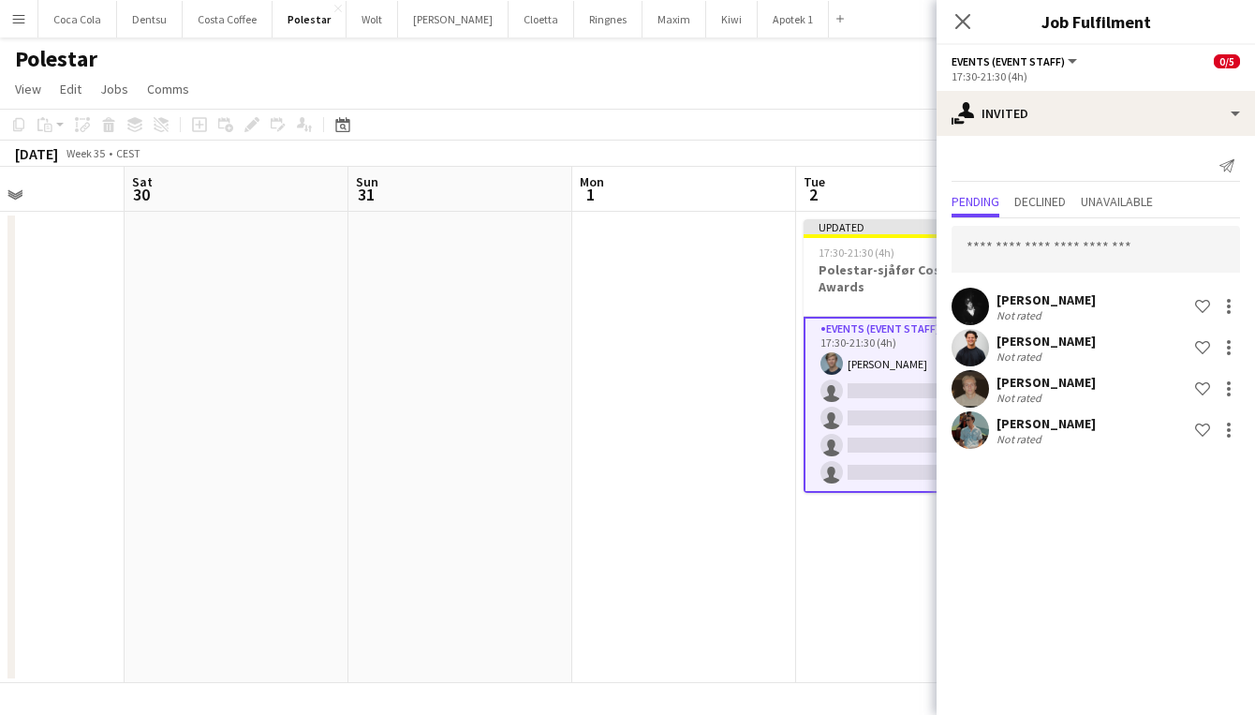
click at [776, 550] on app-date-cell at bounding box center [684, 447] width 224 height 471
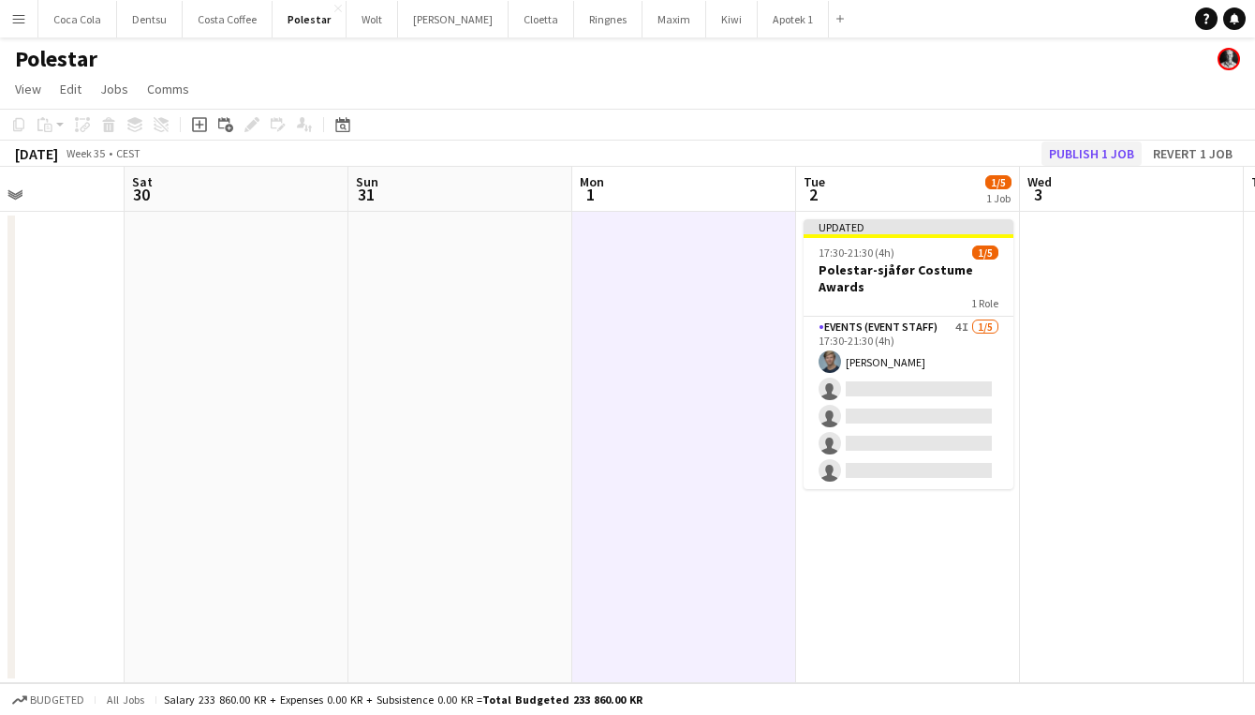
click at [1076, 147] on button "Publish 1 job" at bounding box center [1091, 153] width 100 height 24
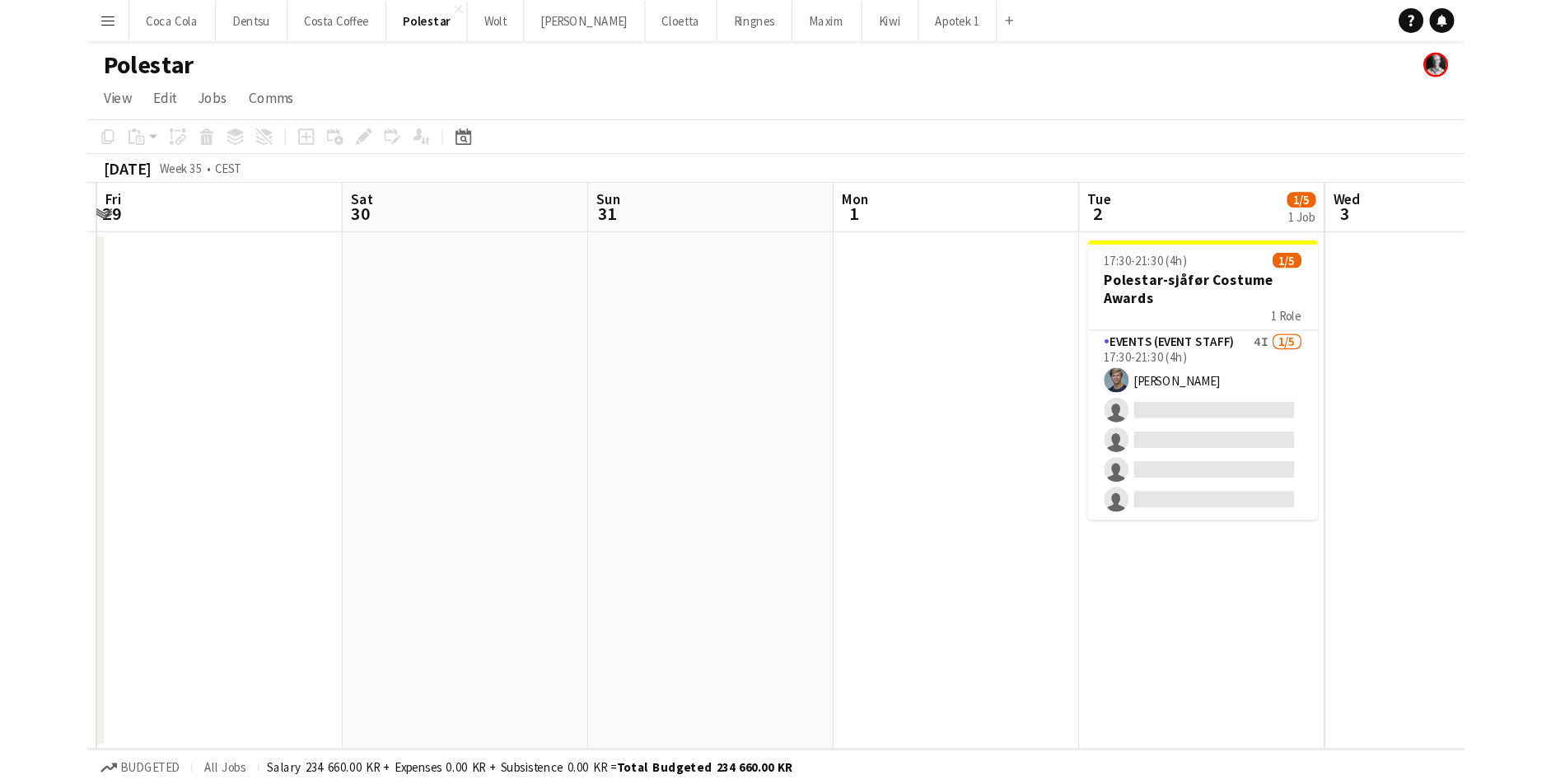
scroll to position [0, 584]
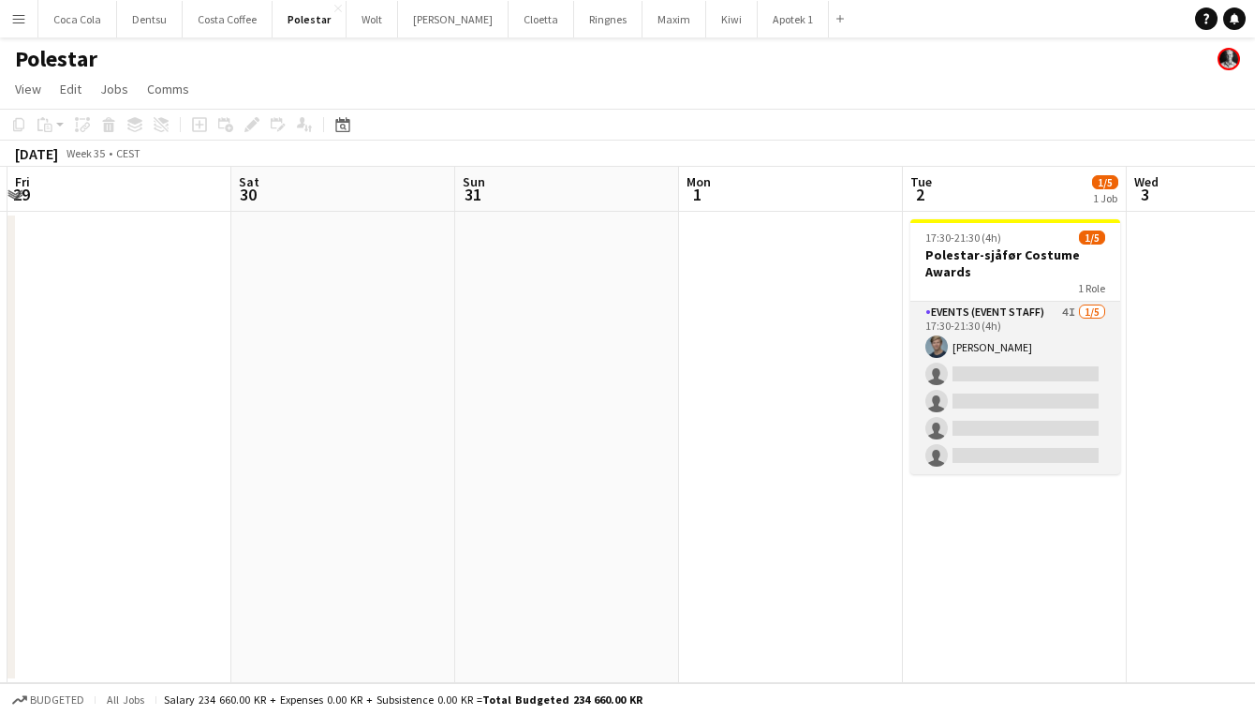
click at [1029, 317] on app-card-role "Events (Event Staff) 4I [DATE] 17:30-21:30 (4h) [PERSON_NAME] single-neutral-ac…" at bounding box center [1015, 388] width 210 height 172
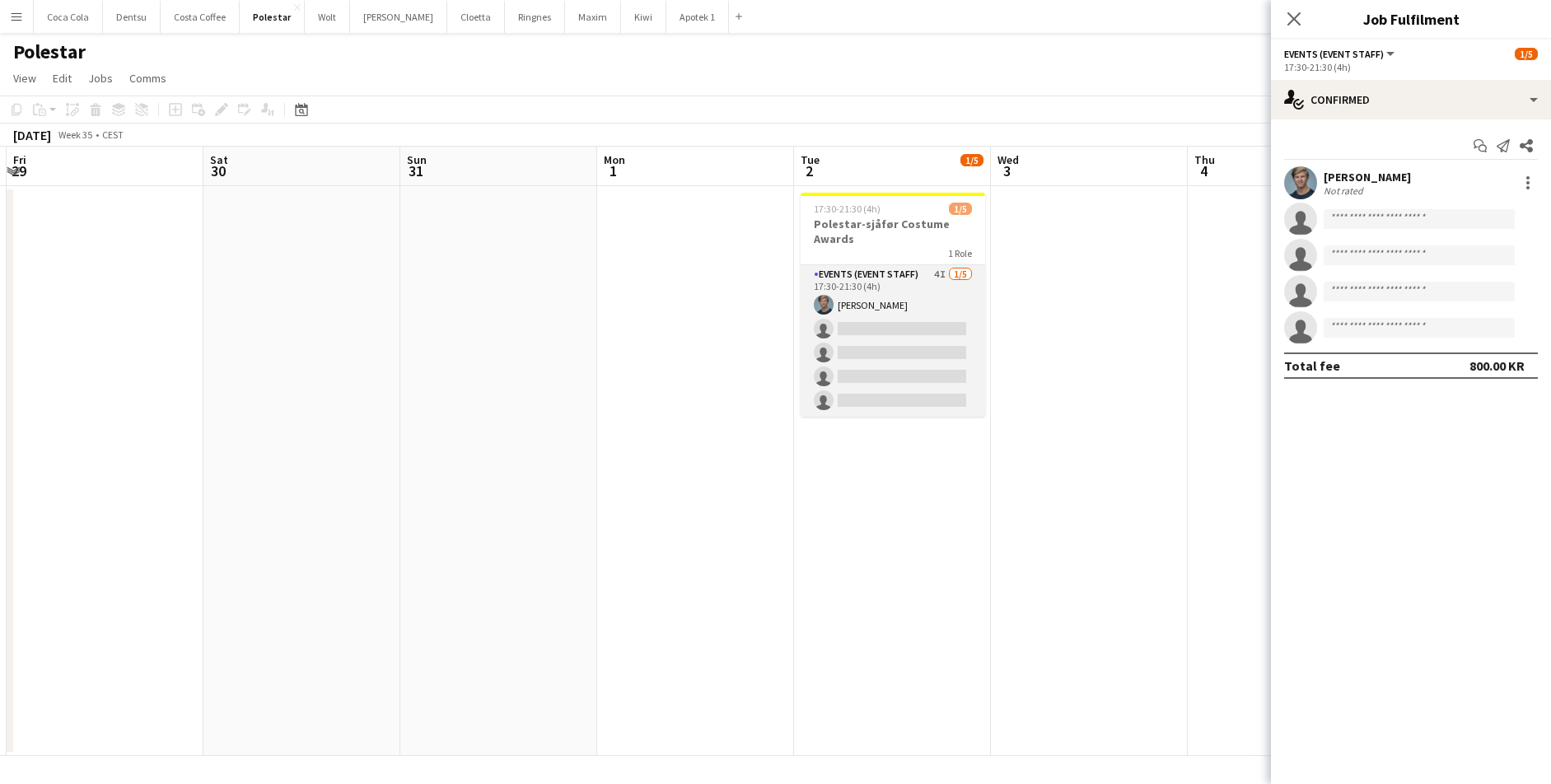
click at [893, 290] on app-card-role "Events (Event Staff) 4I 1/5 17:30-21:30 (4h) Jørgen Torstensen single-neutral-a…" at bounding box center [892, 341] width 185 height 151
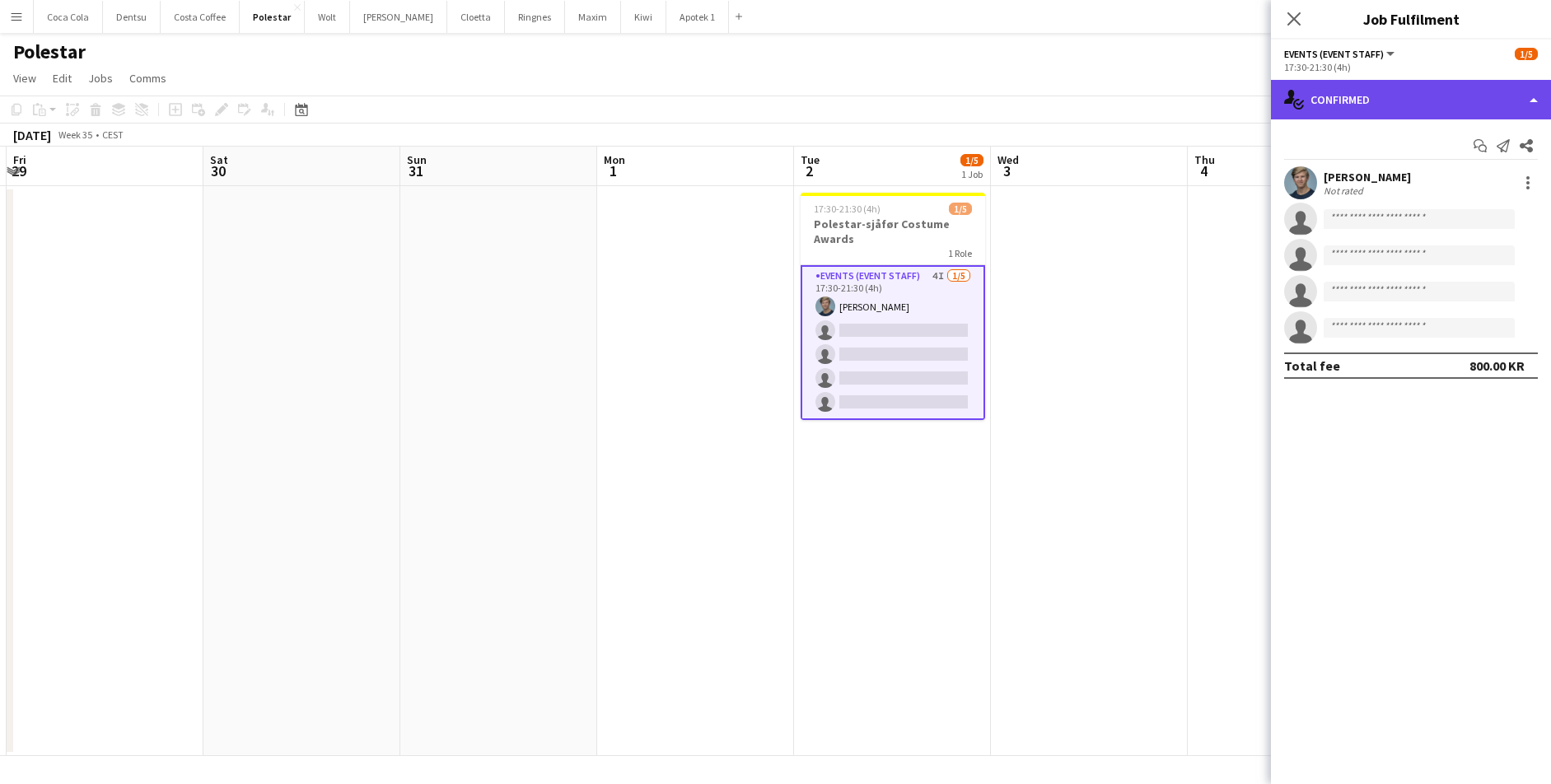
click at [1103, 116] on div "single-neutral-actions-check-2 Confirmed" at bounding box center [1410, 99] width 280 height 40
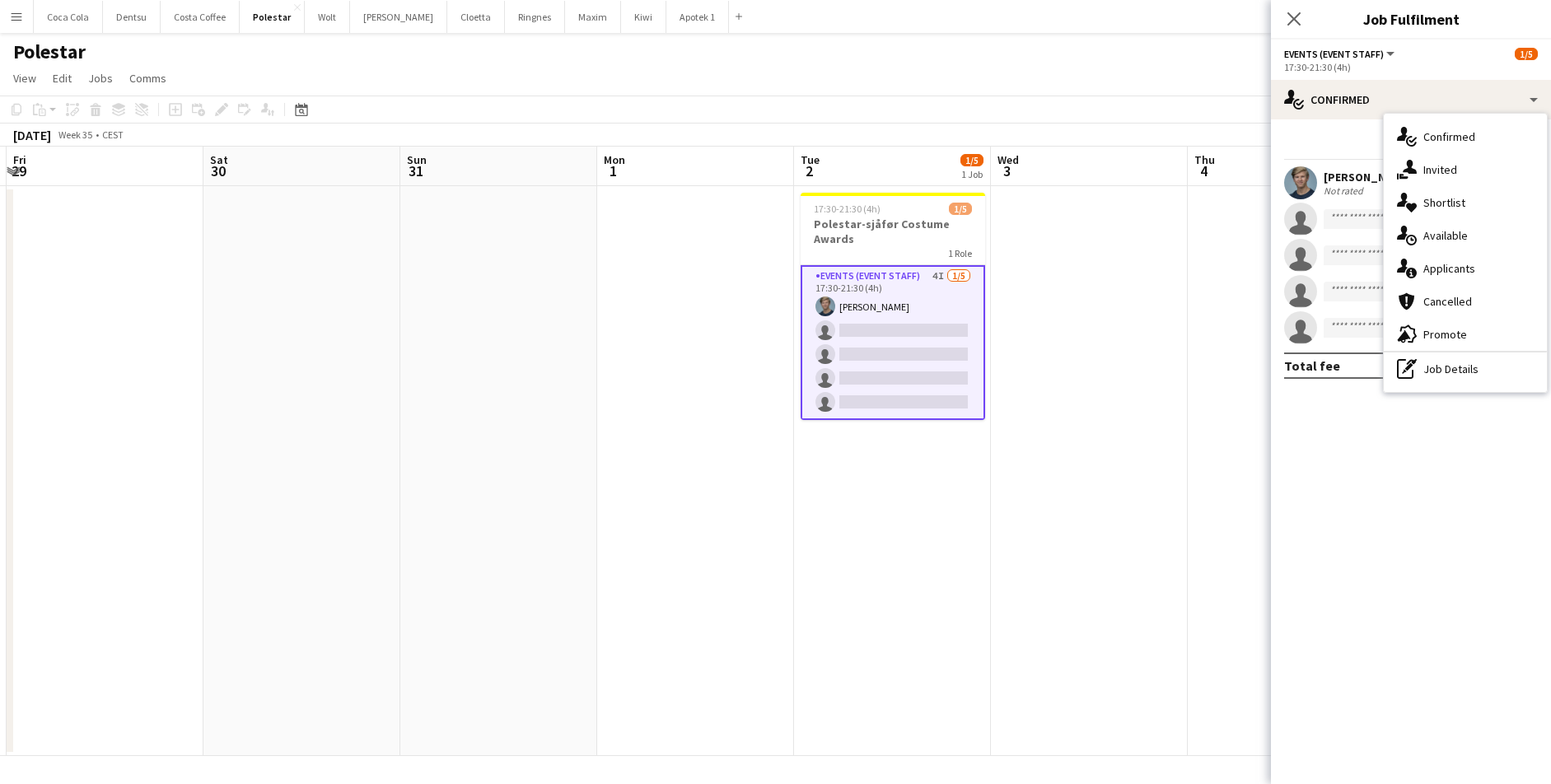
click at [1103, 169] on div "single-neutral-actions-share-1 Invited" at bounding box center [1464, 169] width 163 height 33
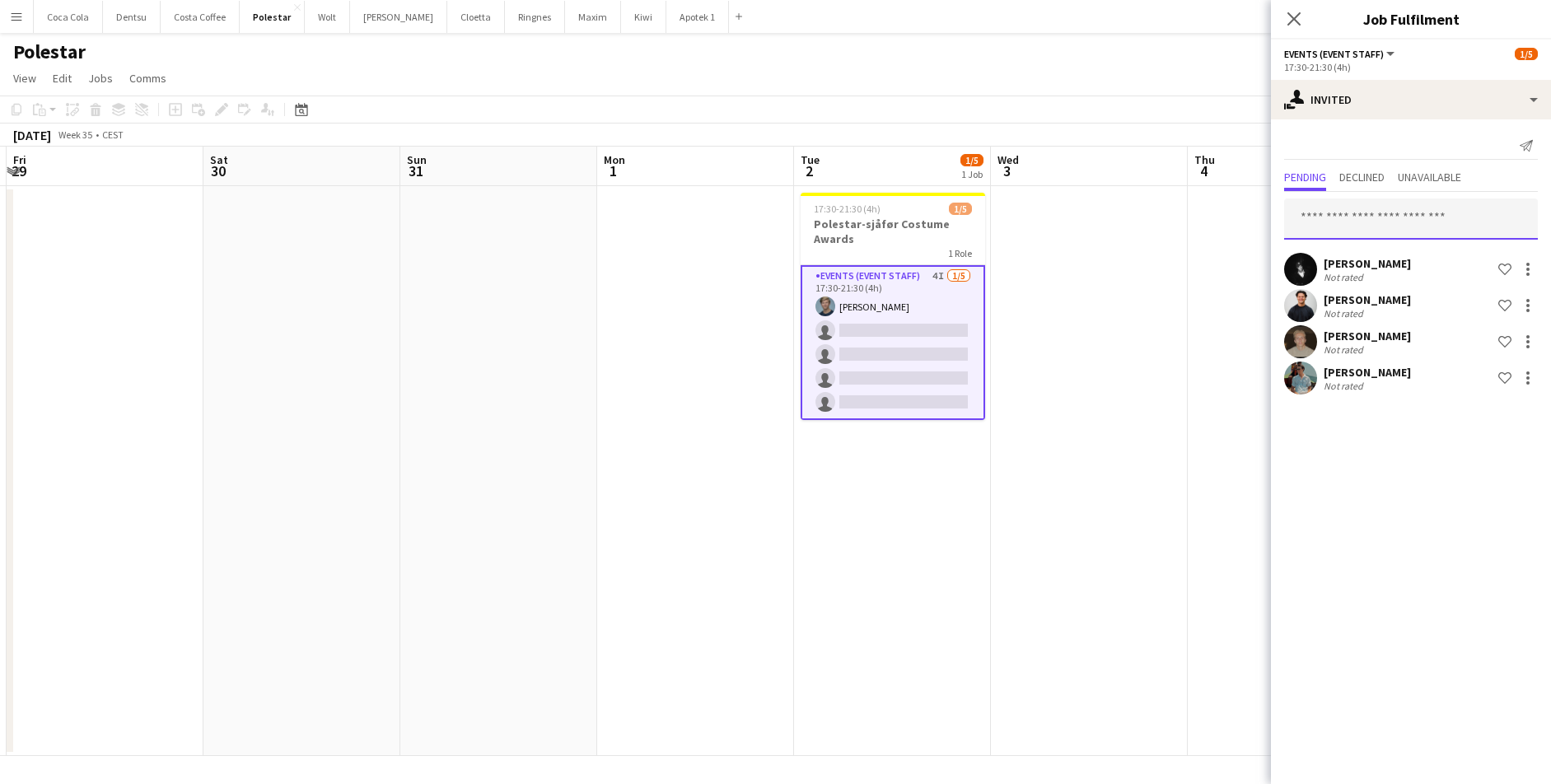
click at [1103, 227] on input "text" at bounding box center [1410, 219] width 253 height 41
click at [1103, 205] on input "text" at bounding box center [1410, 219] width 253 height 41
click at [1103, 206] on input "text" at bounding box center [1410, 219] width 253 height 41
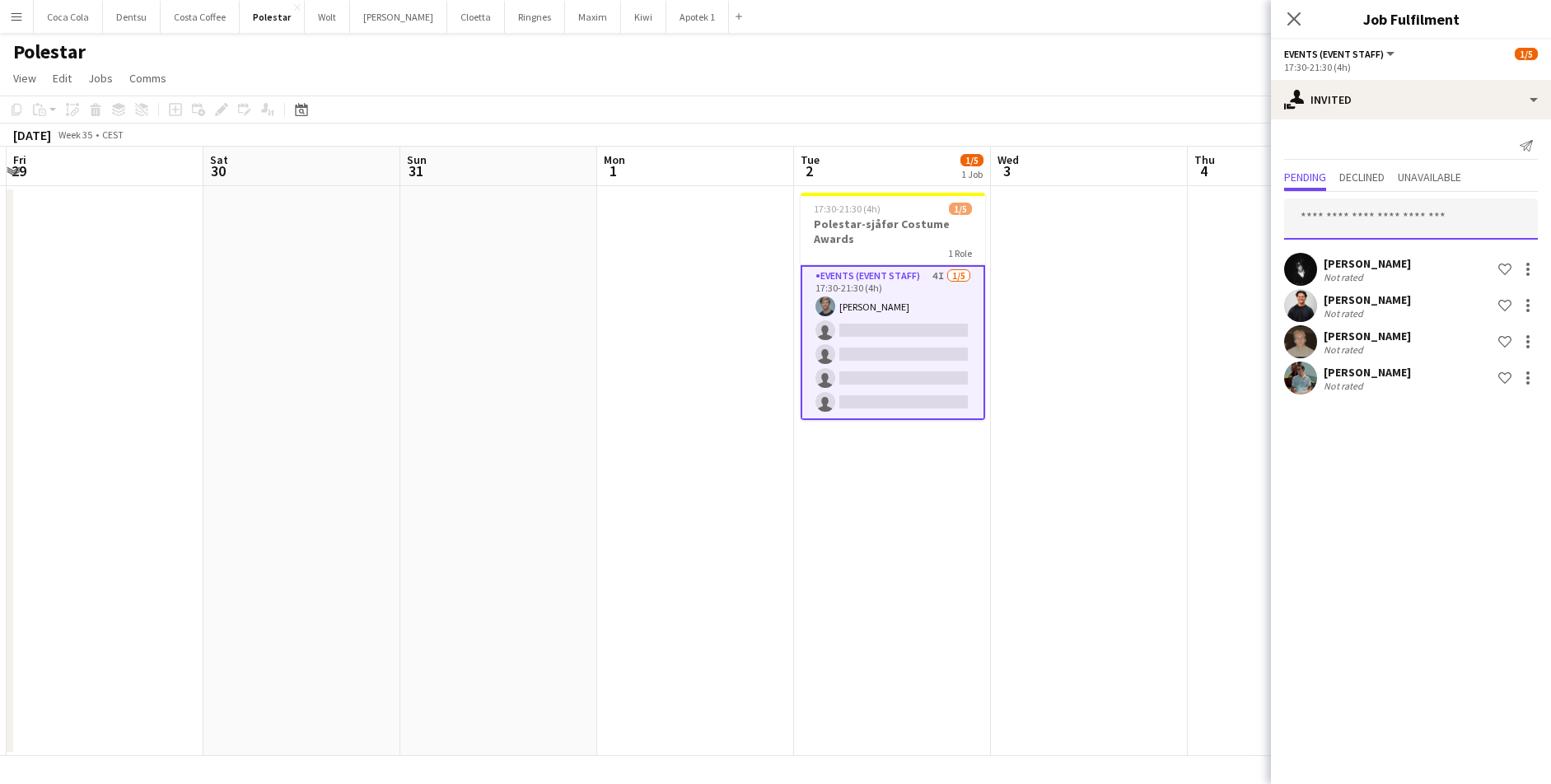
click at [1103, 219] on input "text" at bounding box center [1410, 219] width 253 height 41
type input "********"
click at [1103, 259] on span "Active" at bounding box center [1498, 260] width 51 height 12
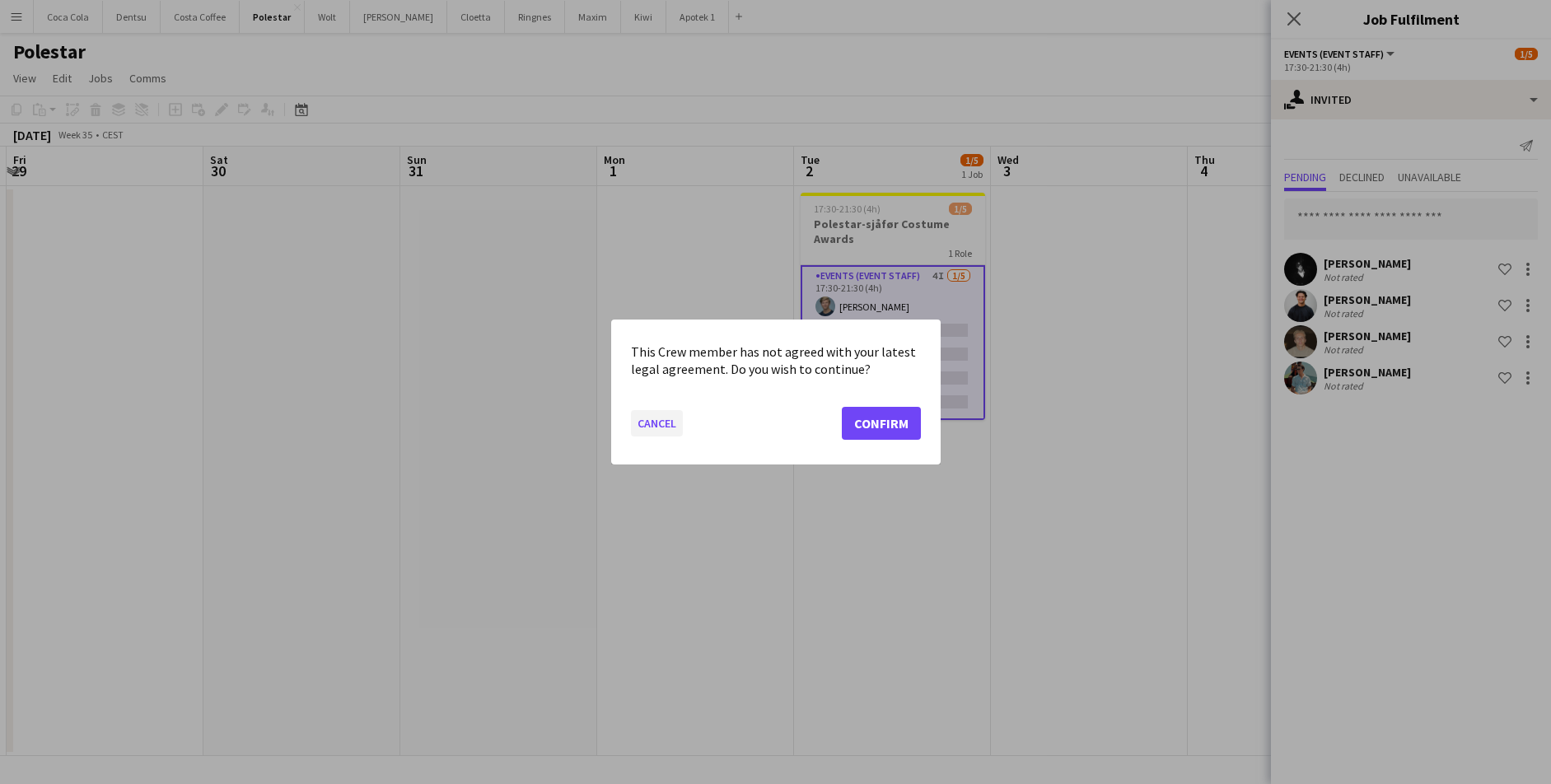
click at [655, 413] on button "Cancel" at bounding box center [656, 423] width 52 height 26
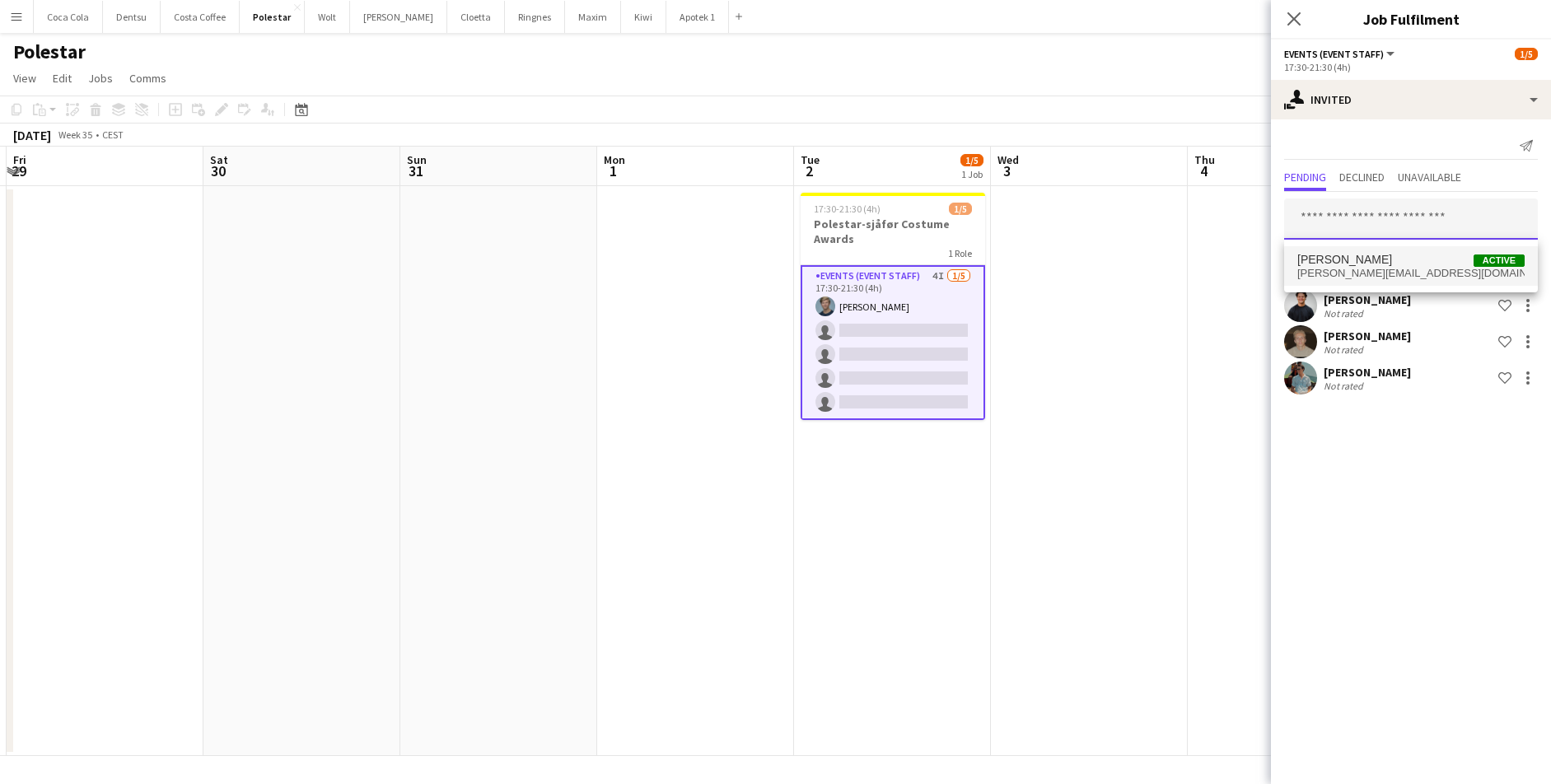
click at [1103, 230] on input "text" at bounding box center [1410, 219] width 253 height 41
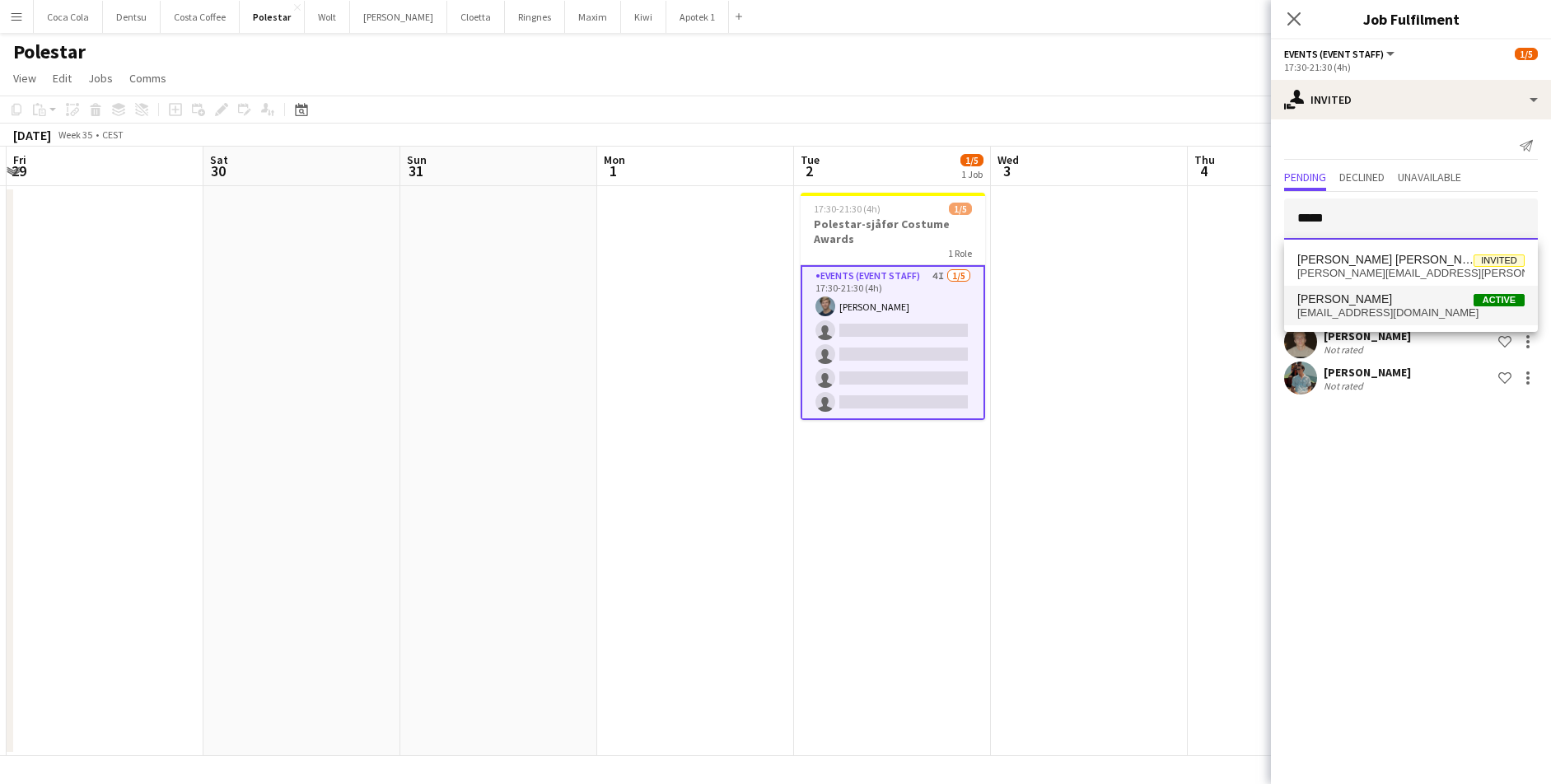
type input "*****"
click at [1103, 301] on span "Philip Bjørne Active" at bounding box center [1410, 299] width 227 height 14
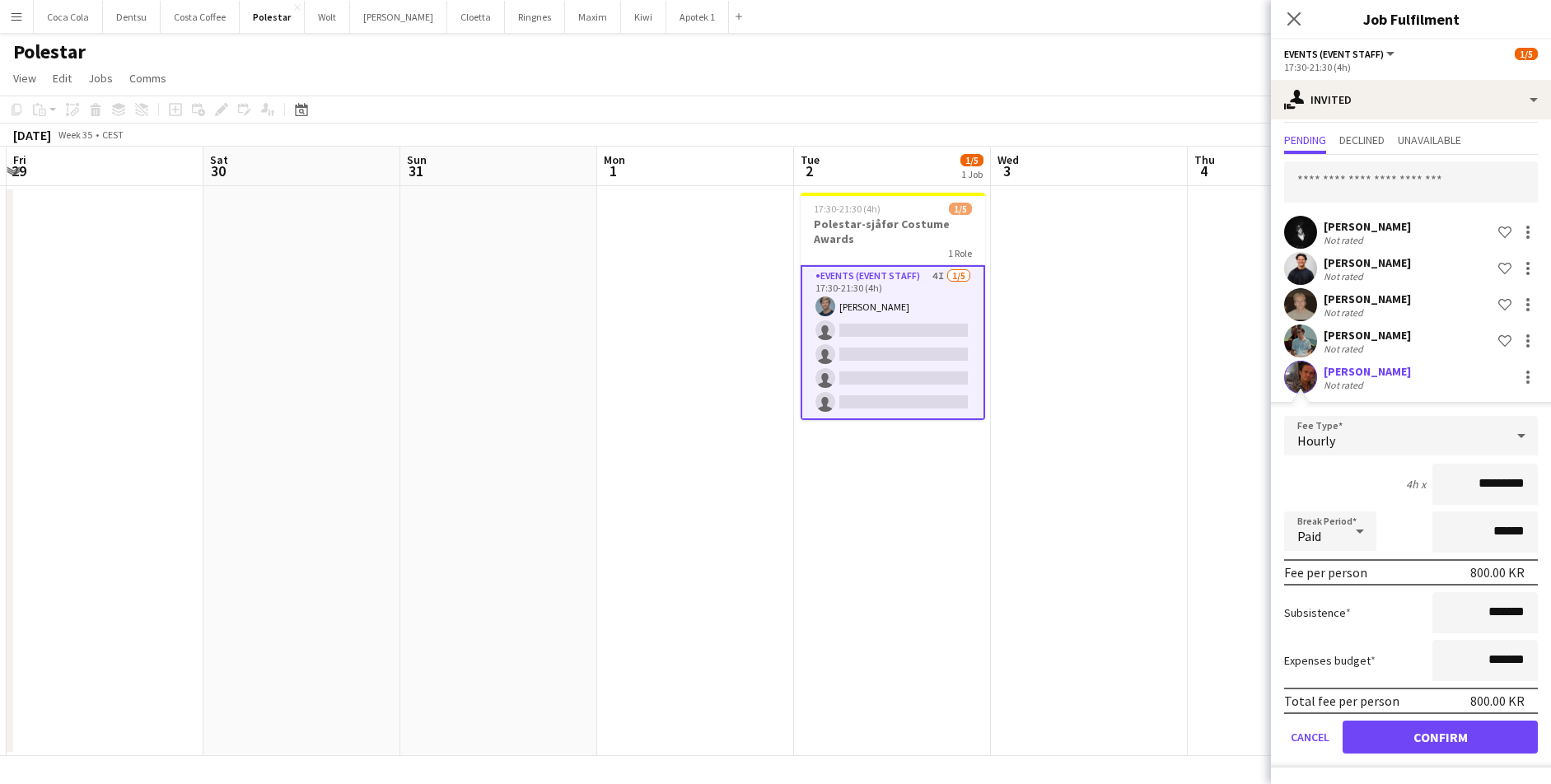
scroll to position [37, 0]
click at [1103, 628] on button "Confirm" at bounding box center [1440, 736] width 195 height 33
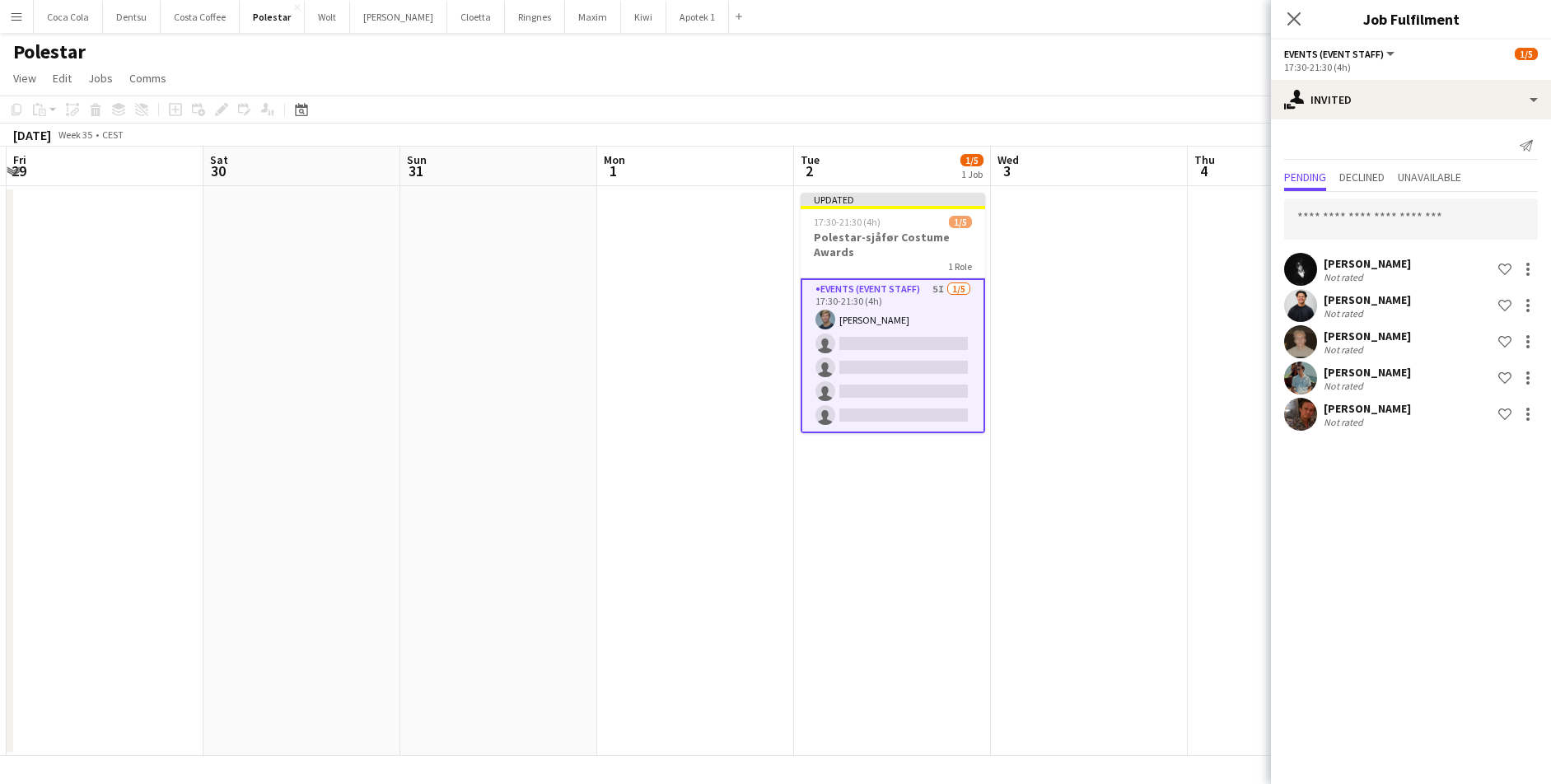
scroll to position [0, 0]
click at [1103, 217] on input "text" at bounding box center [1410, 219] width 253 height 41
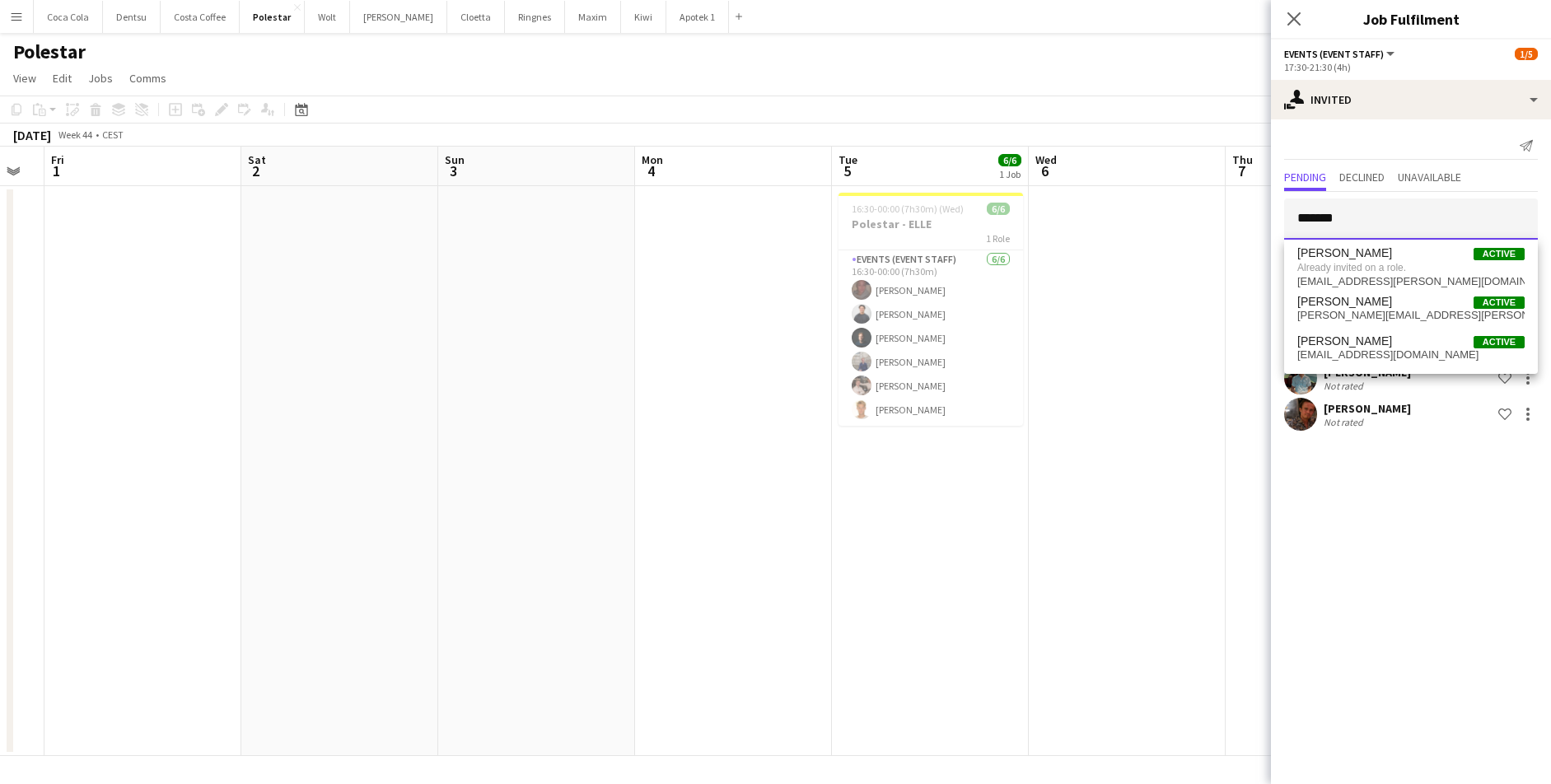
type input "*******"
click at [1103, 345] on span "Mathias Zachariassen Active" at bounding box center [1410, 341] width 227 height 14
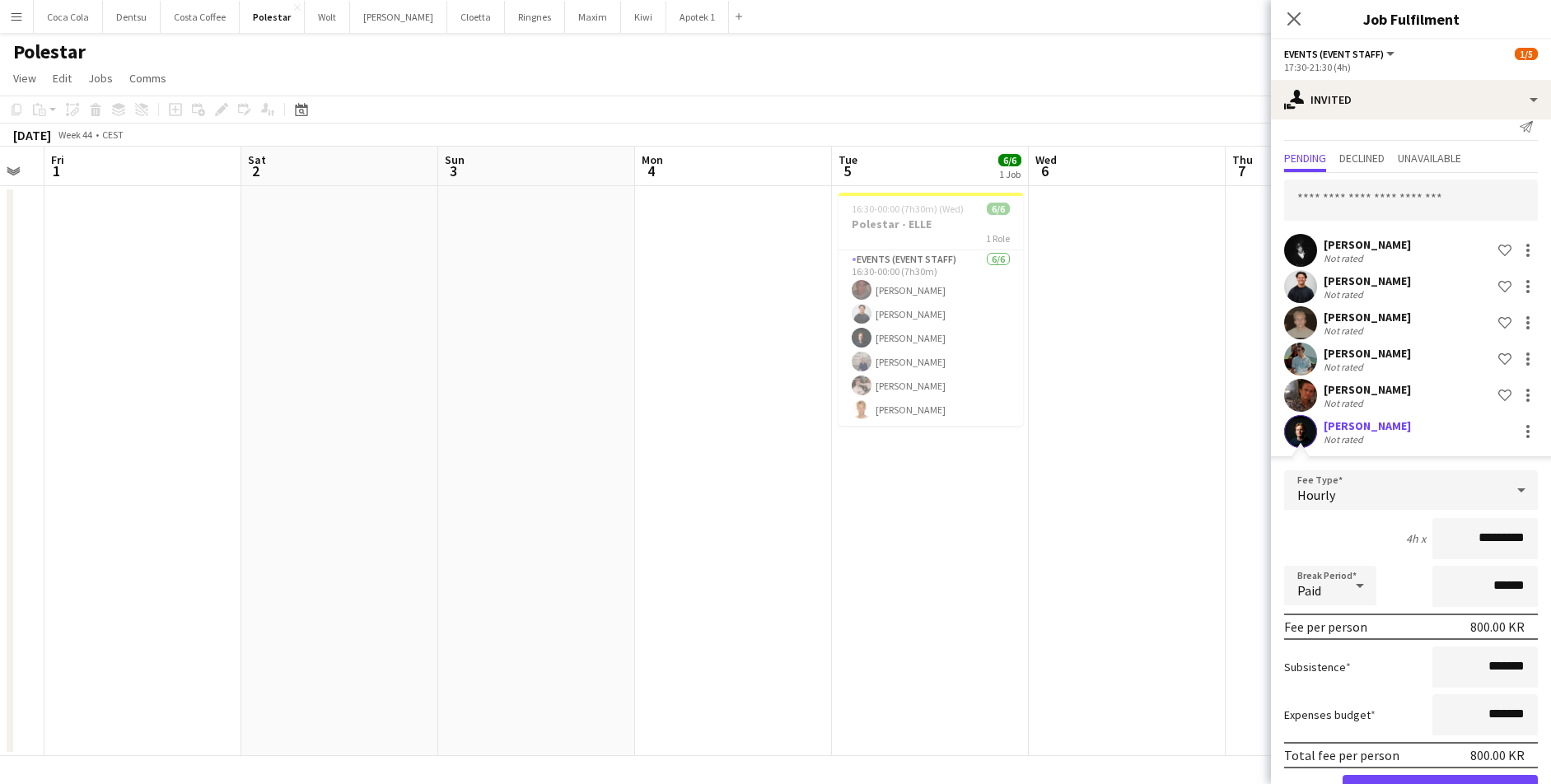
scroll to position [31, 0]
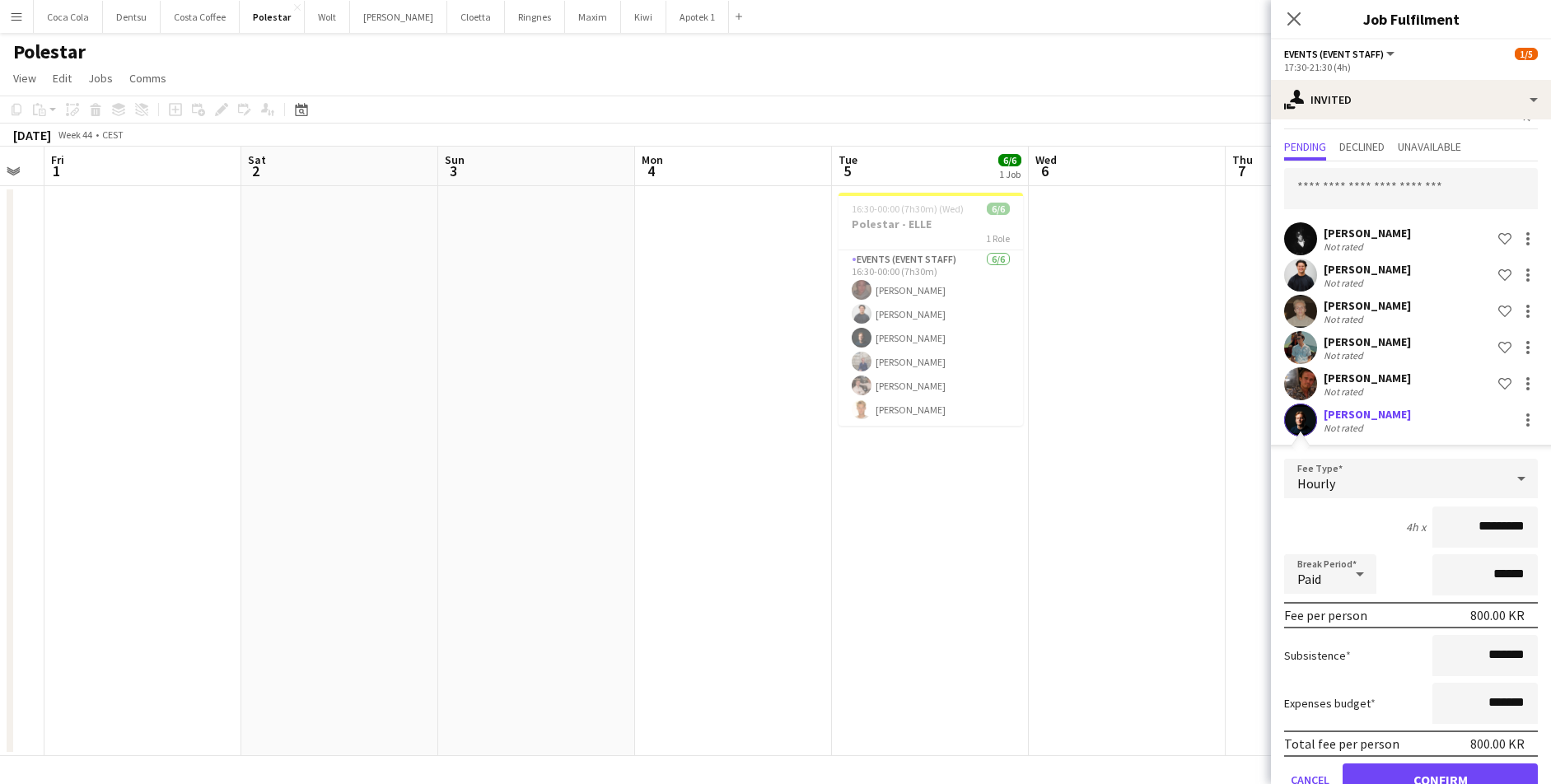
click at [1103, 628] on button "Confirm" at bounding box center [1440, 779] width 195 height 33
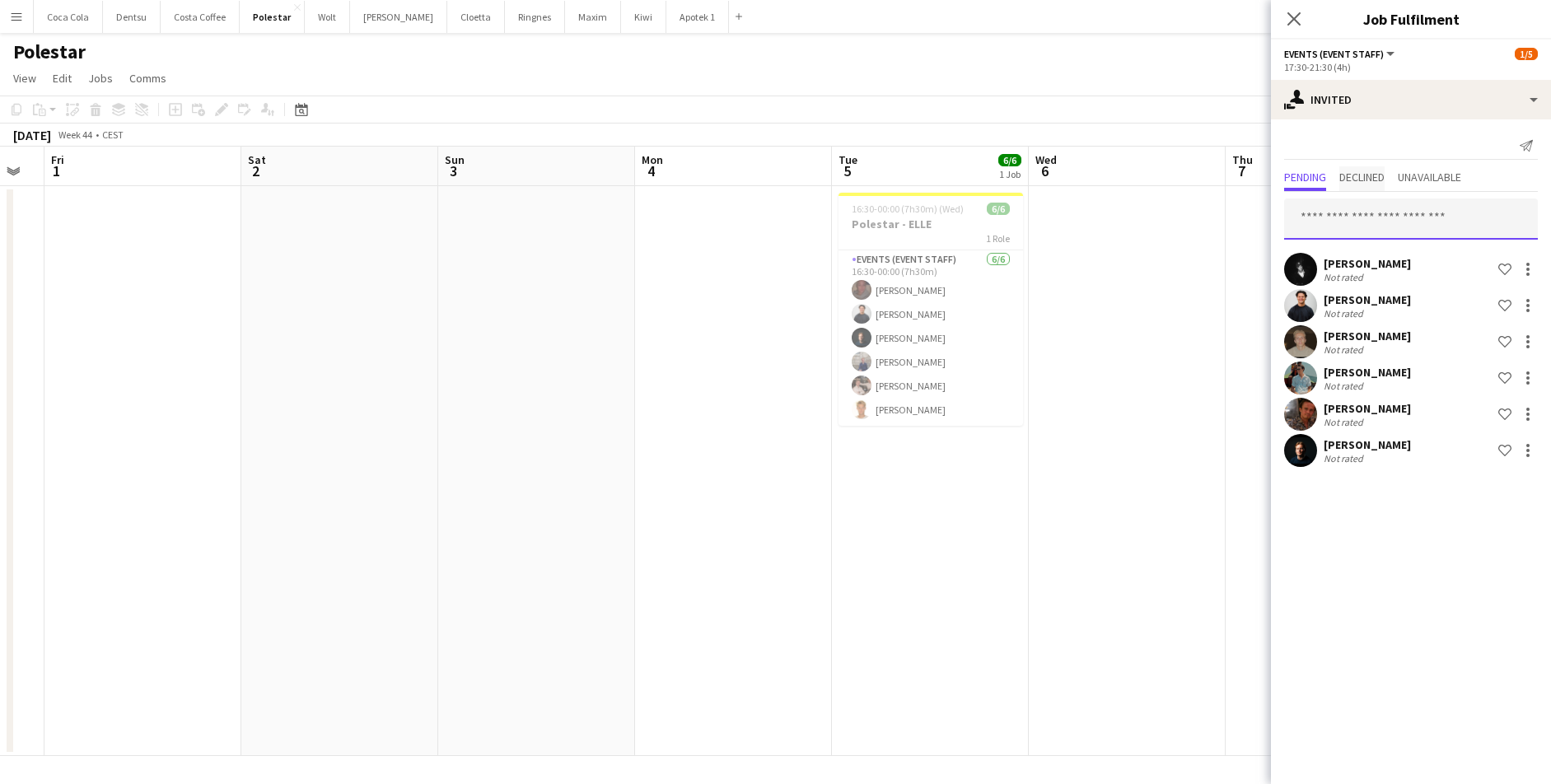
click at [1103, 188] on mat-tab-group "Pending Declined Unavailable Christopher Varcoe Not rated Shortlist crew Mathia…" at bounding box center [1410, 318] width 280 height 304
type input "*****"
click at [1103, 265] on span "Jeppe Holm Active" at bounding box center [1410, 260] width 227 height 14
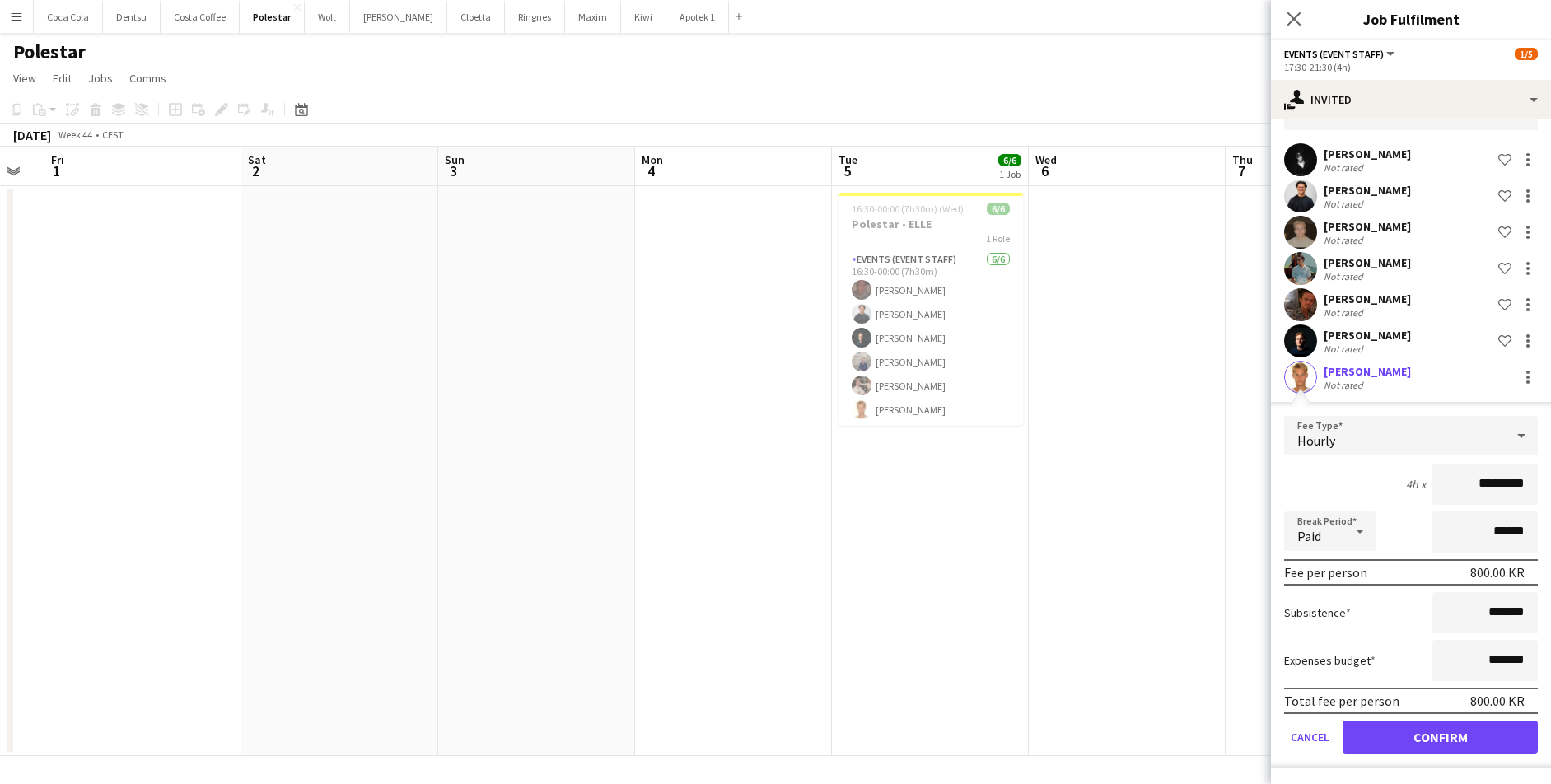
scroll to position [110, 0]
click at [1103, 370] on div "Jeppe Holm Not rated" at bounding box center [1410, 376] width 280 height 33
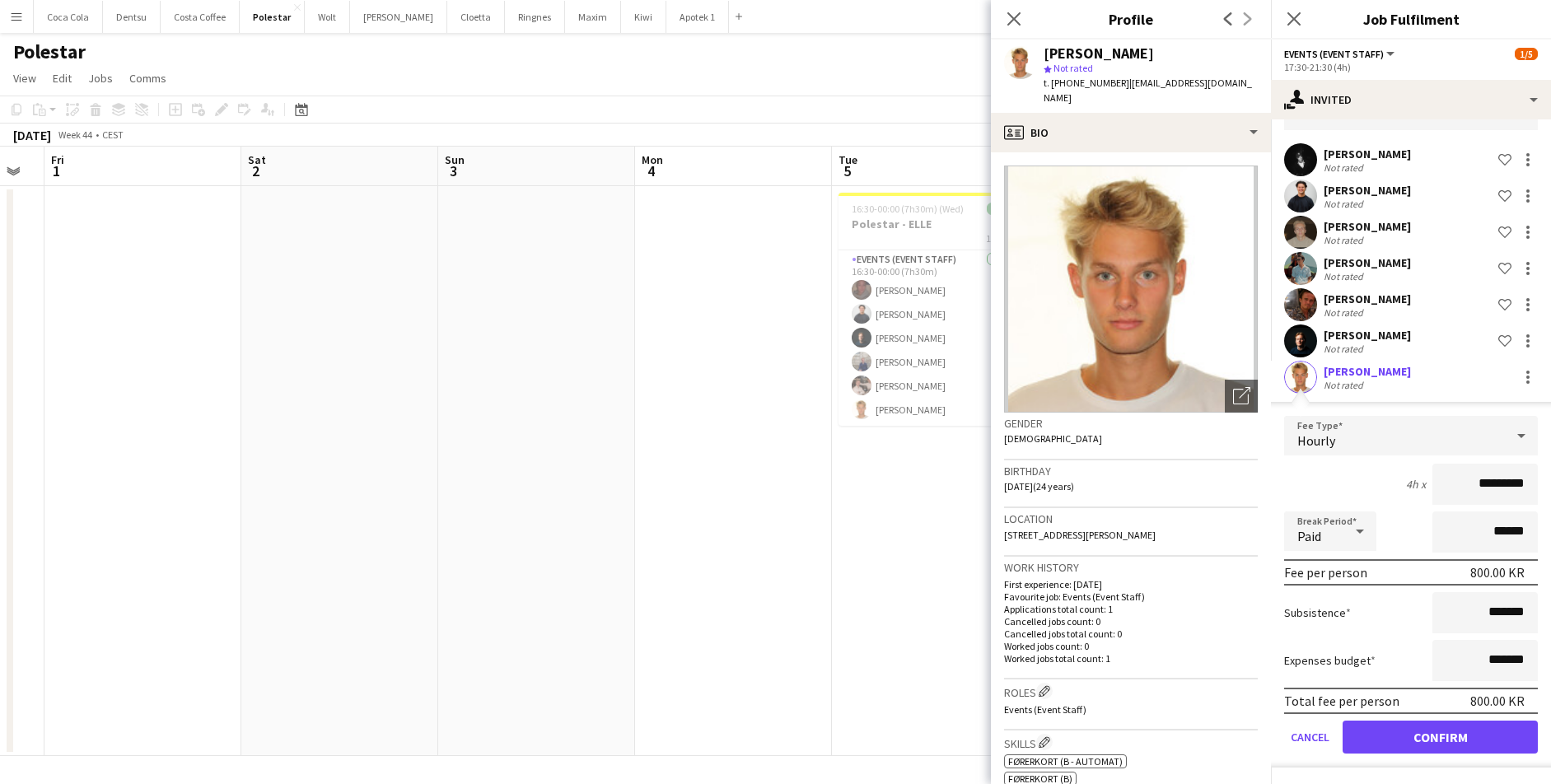
scroll to position [98, 0]
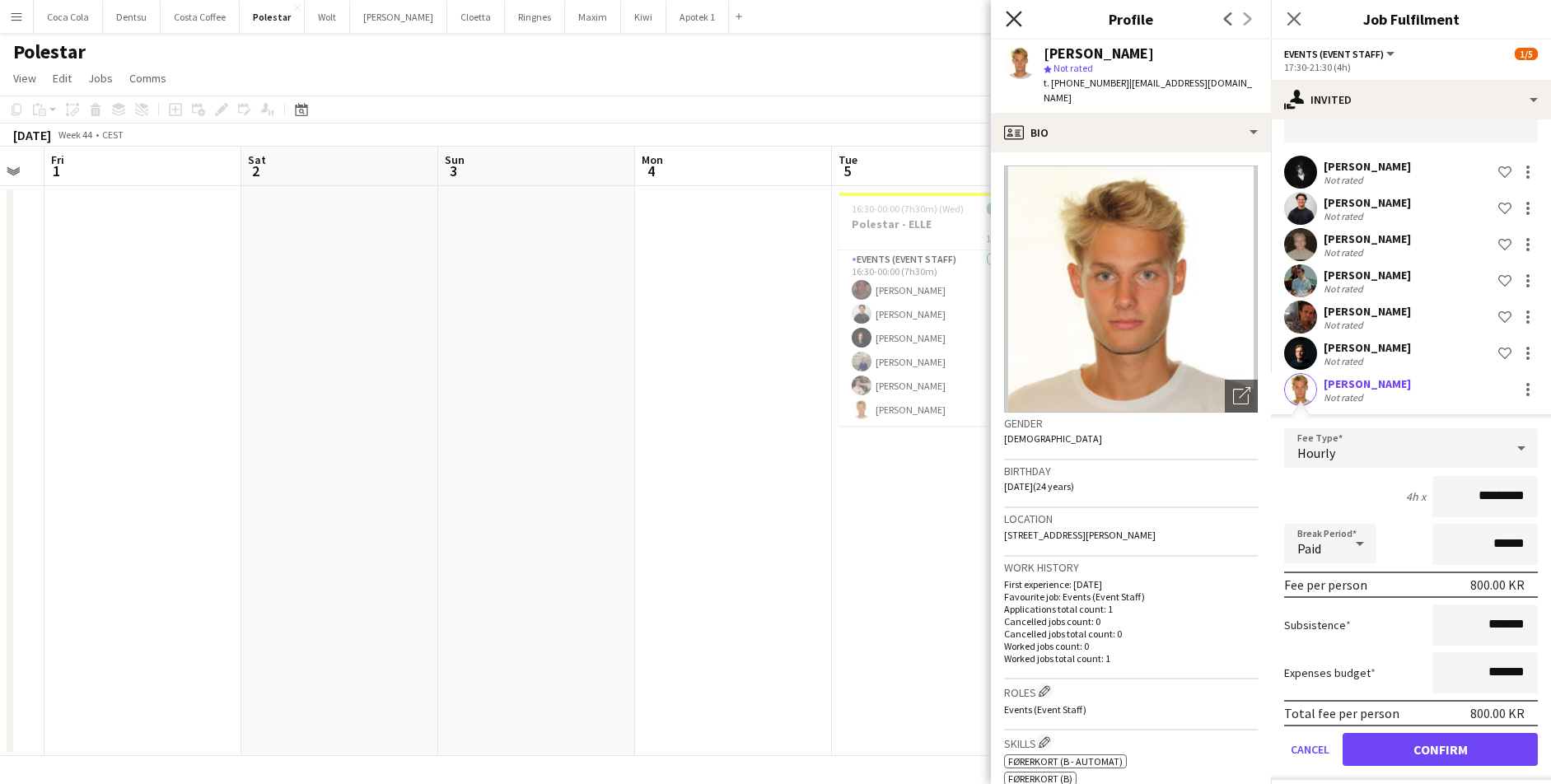
click at [1012, 14] on icon "Close pop-in" at bounding box center [1014, 18] width 16 height 16
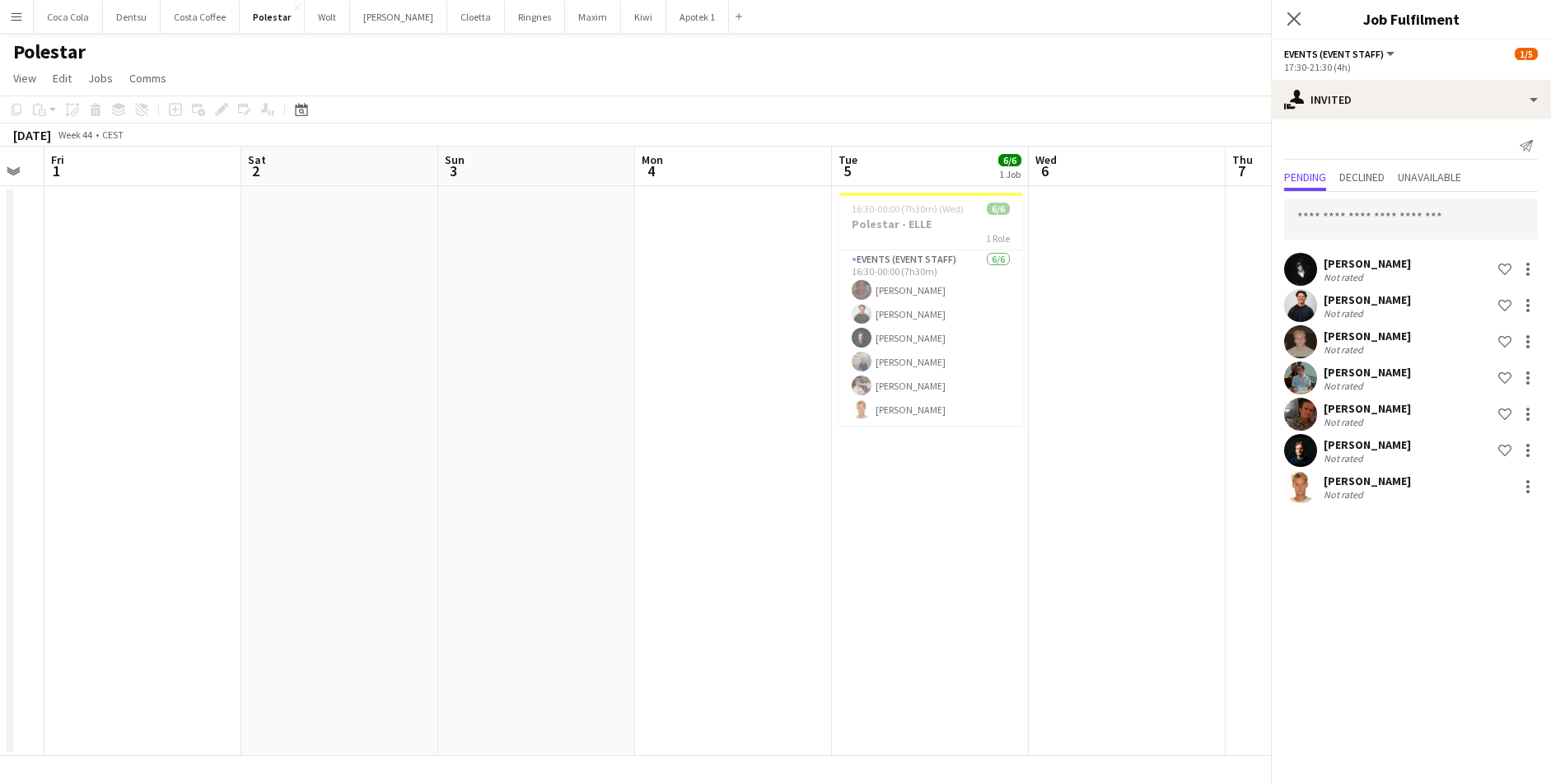
scroll to position [0, 0]
click at [1103, 212] on input "text" at bounding box center [1410, 219] width 253 height 41
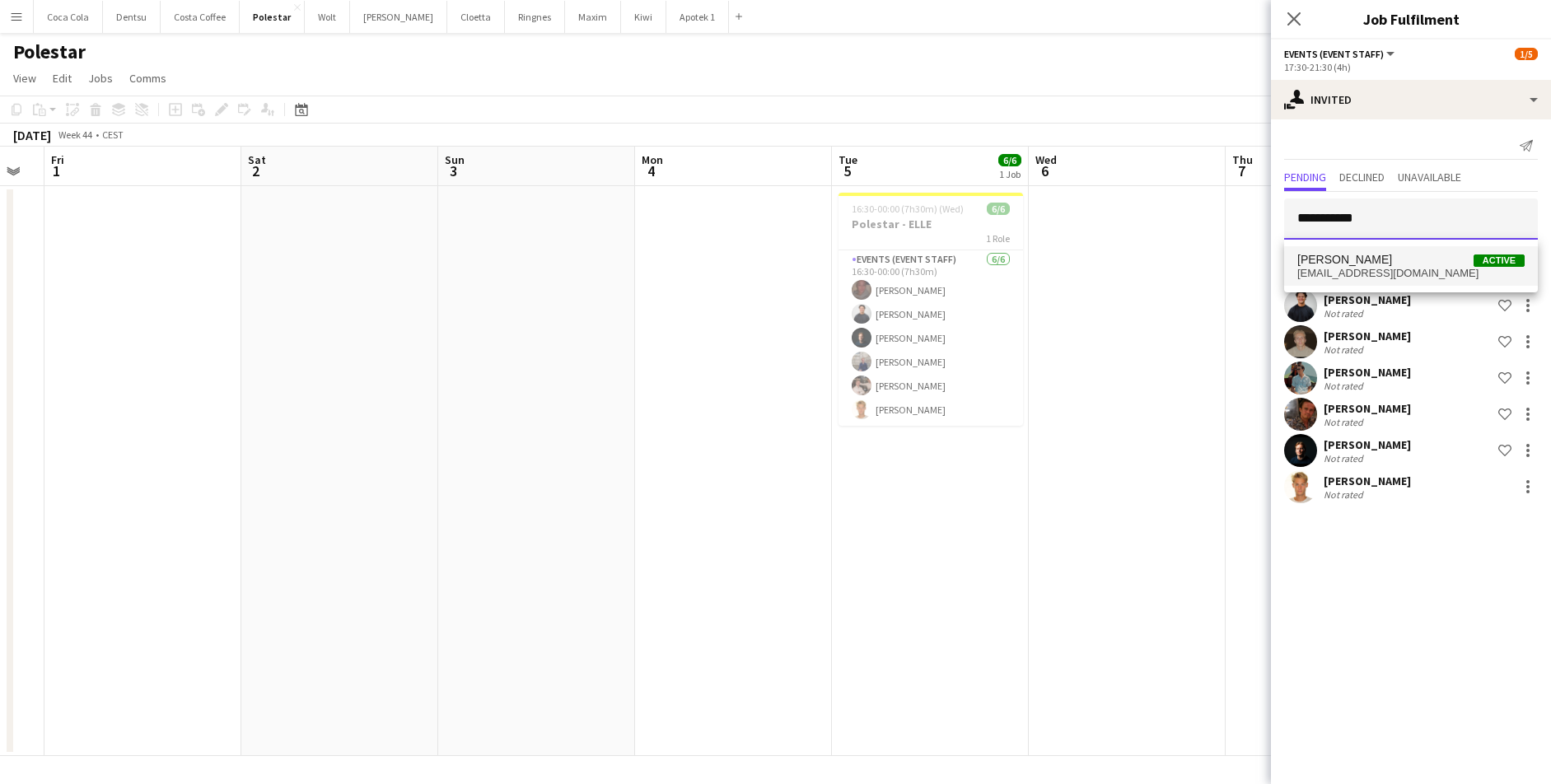
type input "**********"
click at [1103, 253] on span "Charlotte Underwood" at bounding box center [1344, 260] width 95 height 14
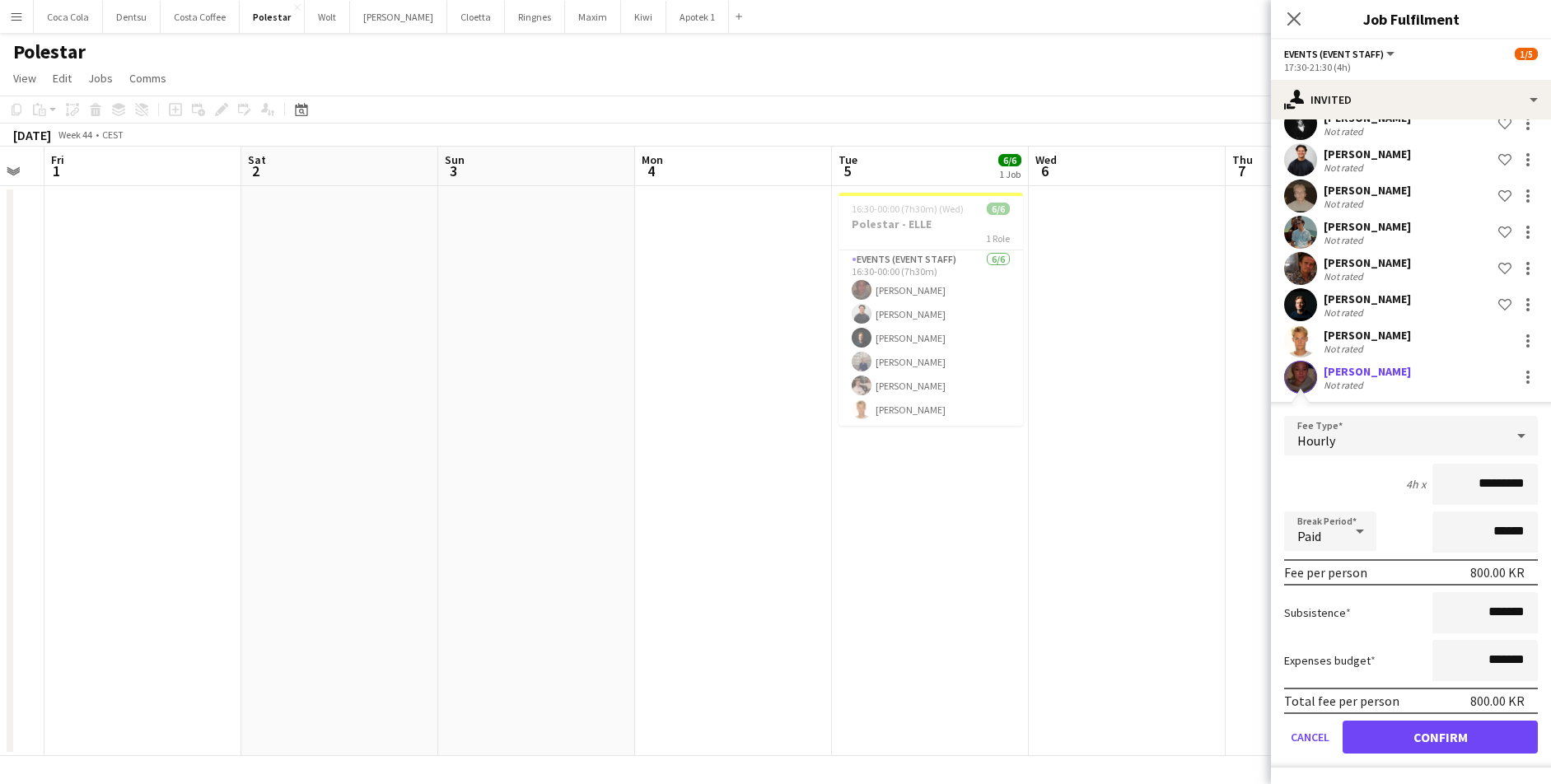
scroll to position [146, 0]
click at [1103, 628] on button "Confirm" at bounding box center [1440, 736] width 195 height 33
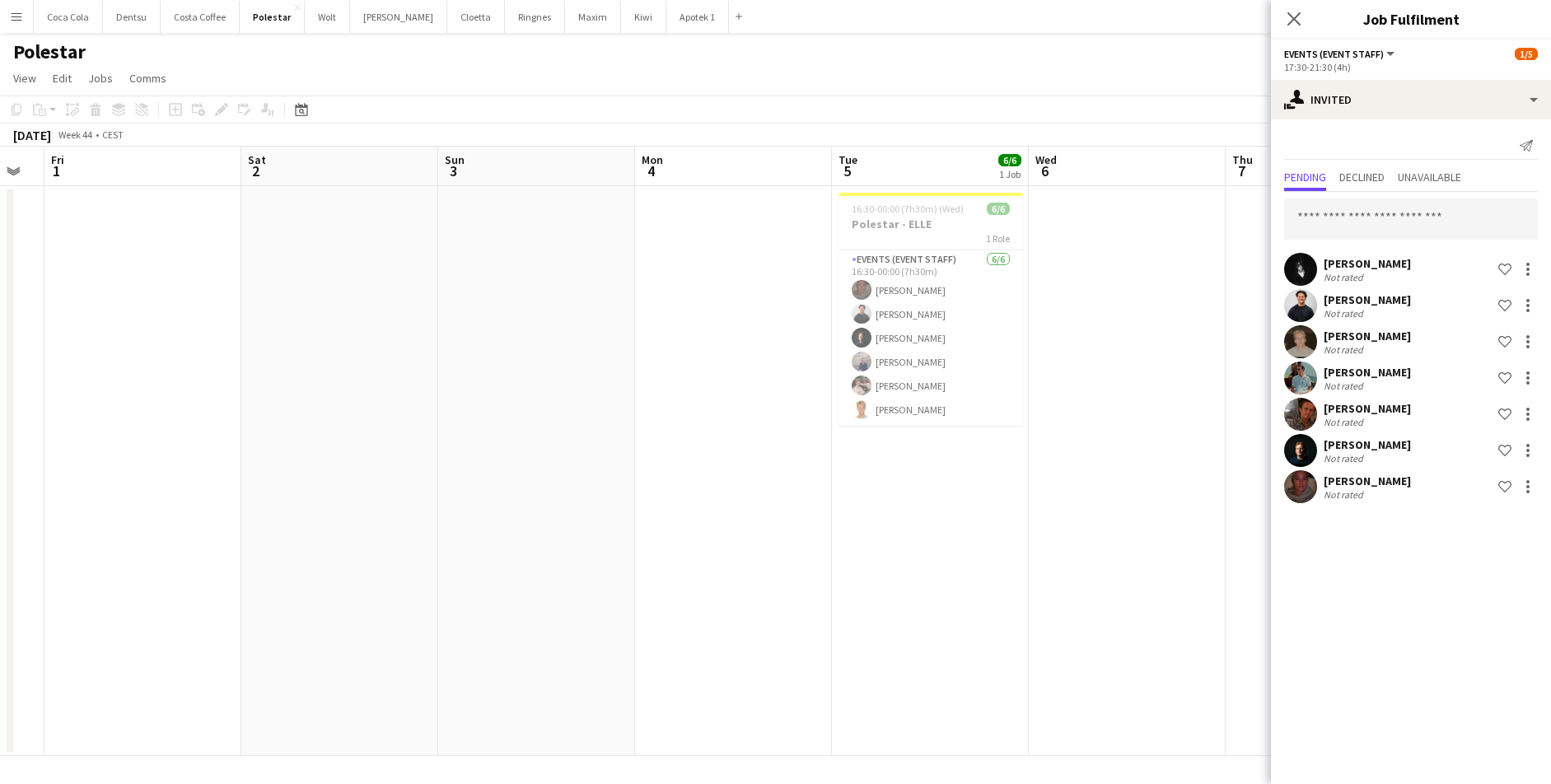
scroll to position [0, 0]
click at [1103, 352] on app-date-cell at bounding box center [1127, 471] width 197 height 570
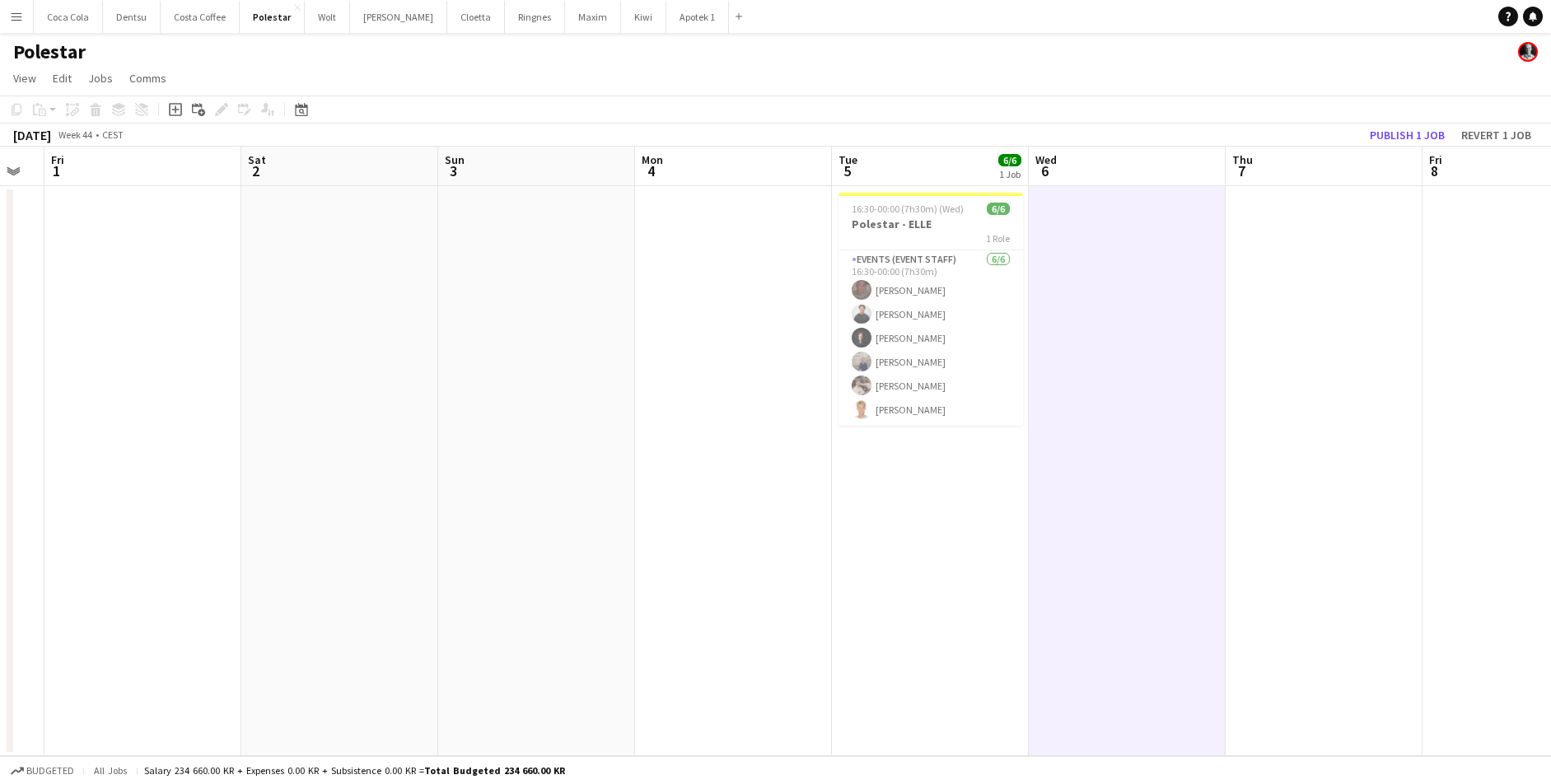
scroll to position [0, 350]
click at [1103, 138] on button "Publish 1 job" at bounding box center [1407, 134] width 88 height 21
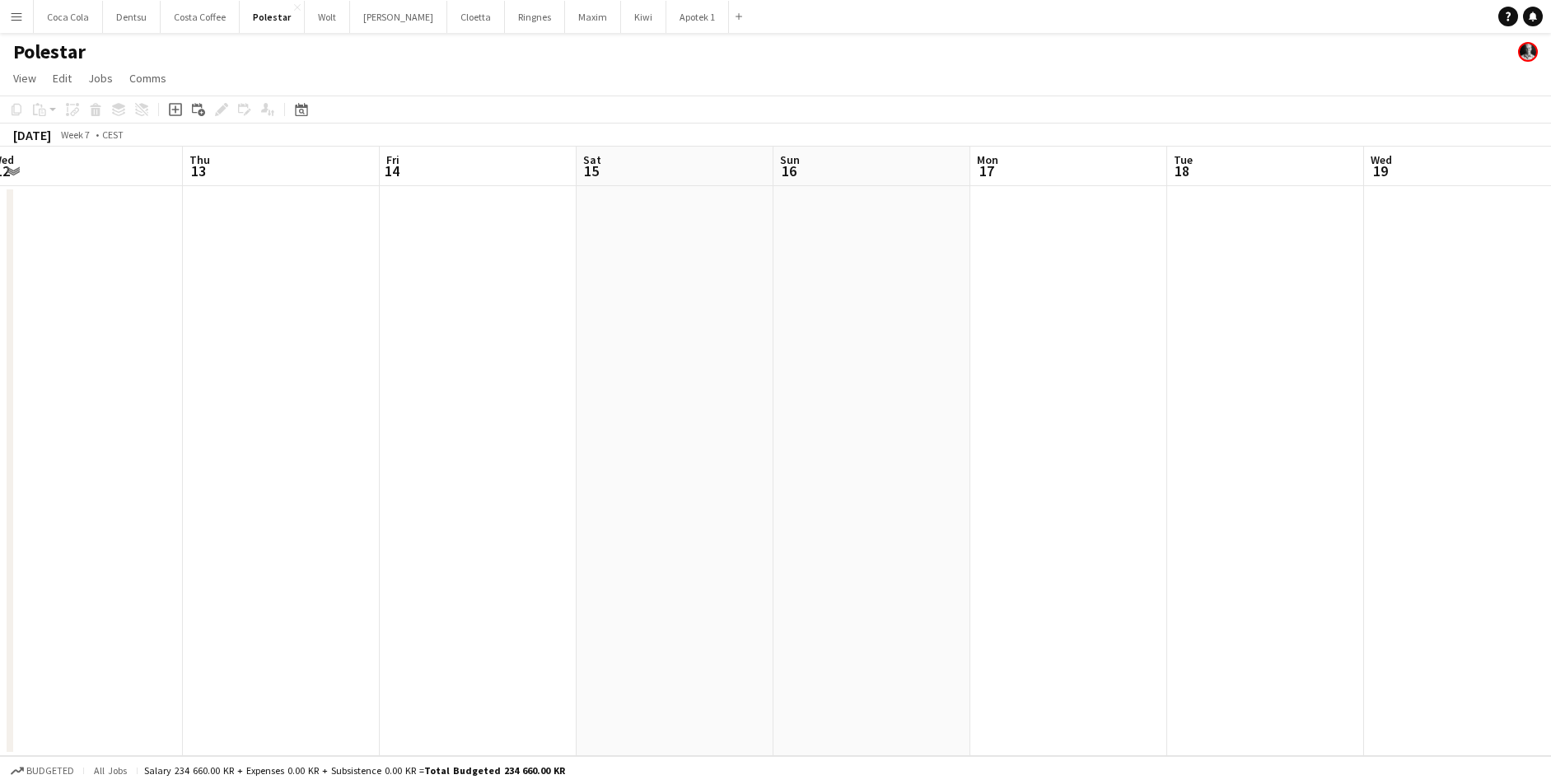
scroll to position [0, 396]
click at [270, 19] on button "Polestar Close" at bounding box center [273, 17] width 65 height 33
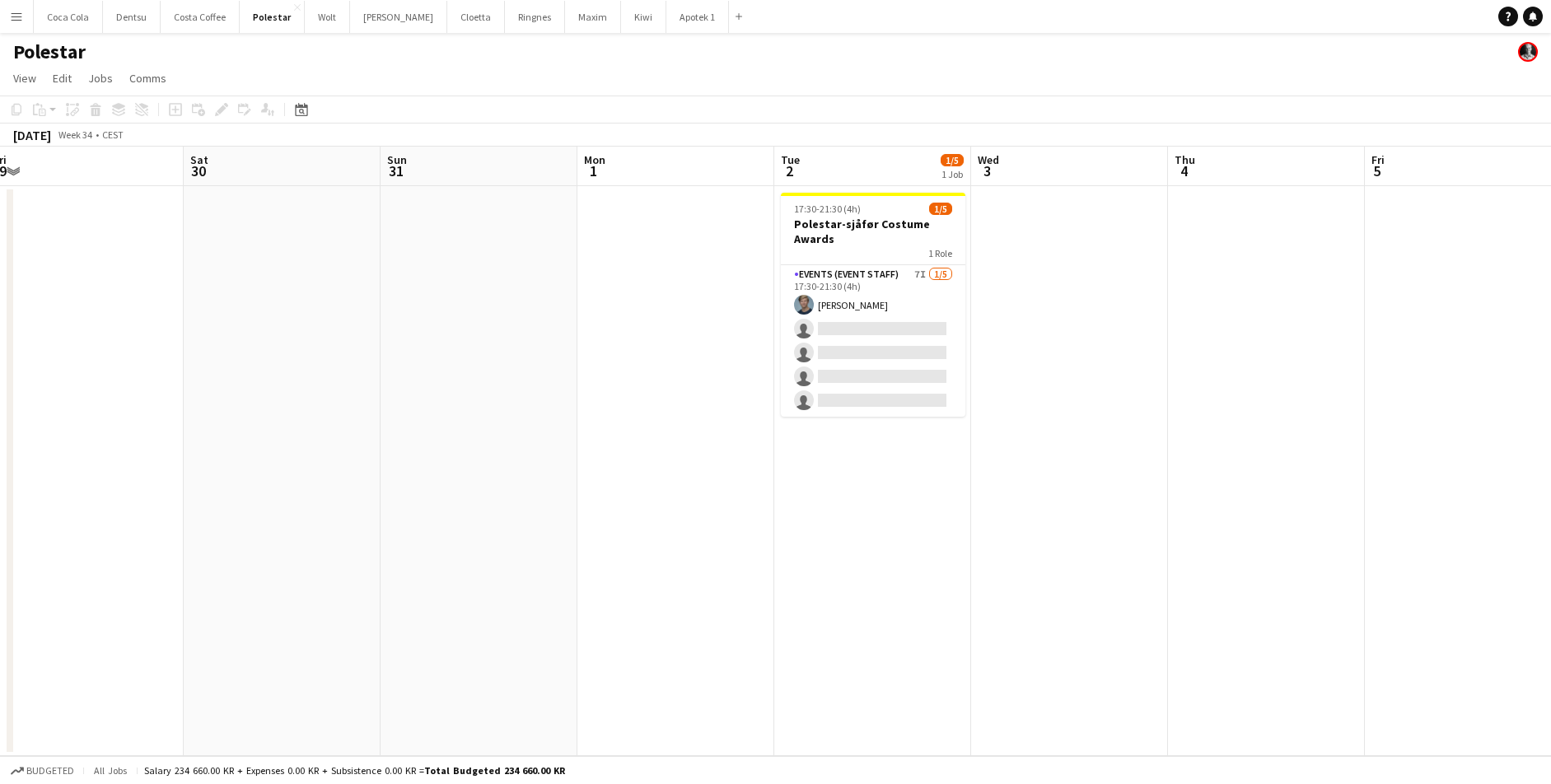
scroll to position [0, 550]
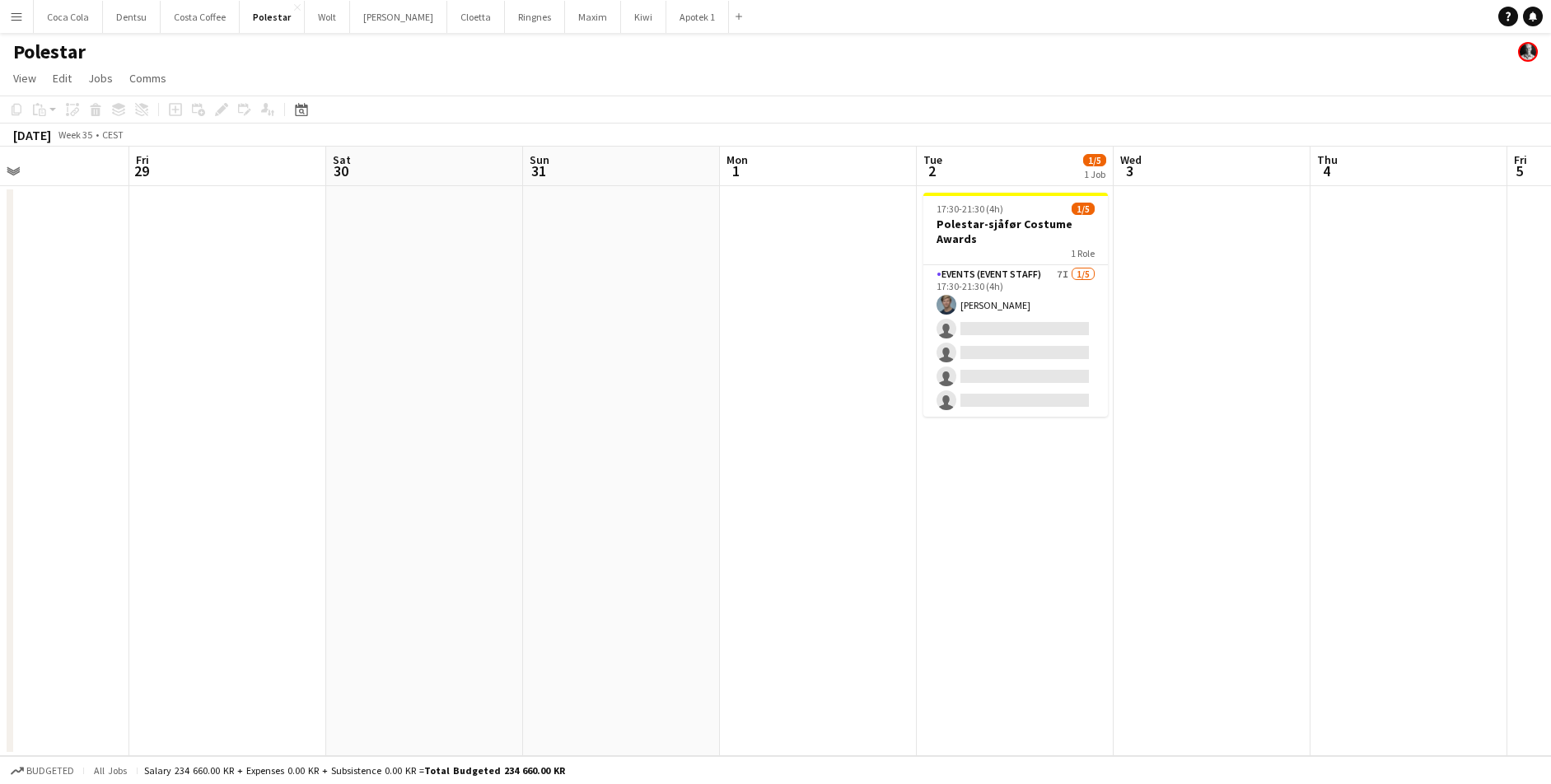
scroll to position [0, 660]
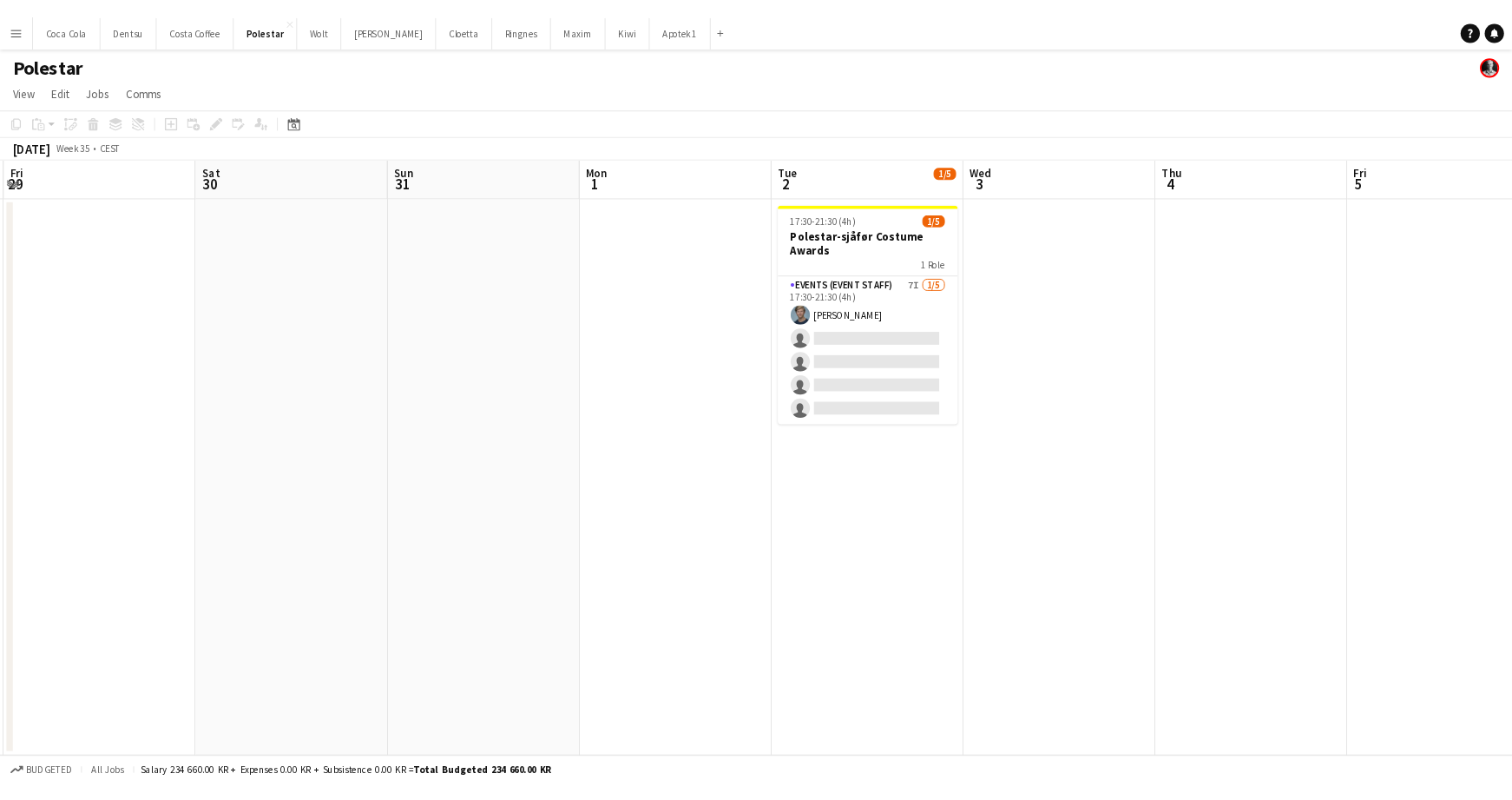
scroll to position [0, 619]
